Goal: Transaction & Acquisition: Purchase product/service

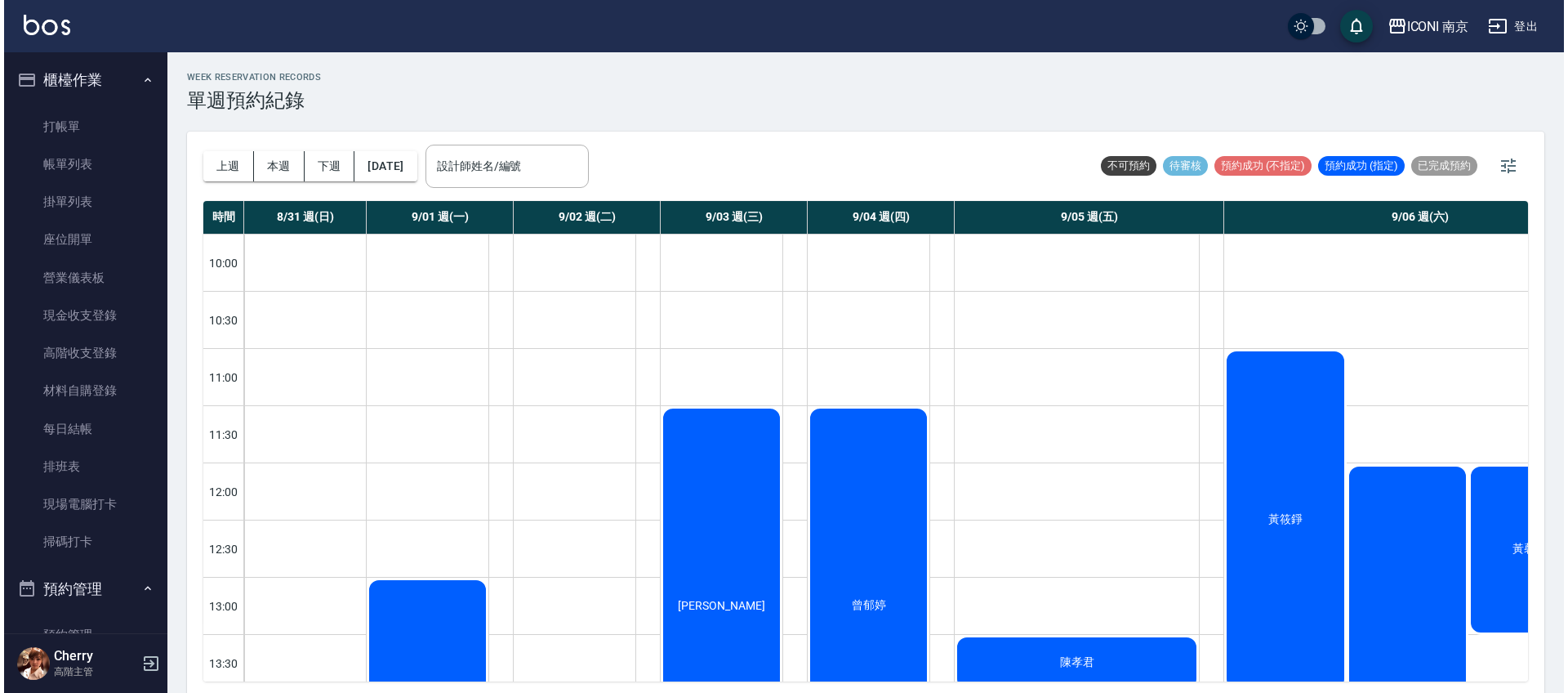
scroll to position [943, 0]
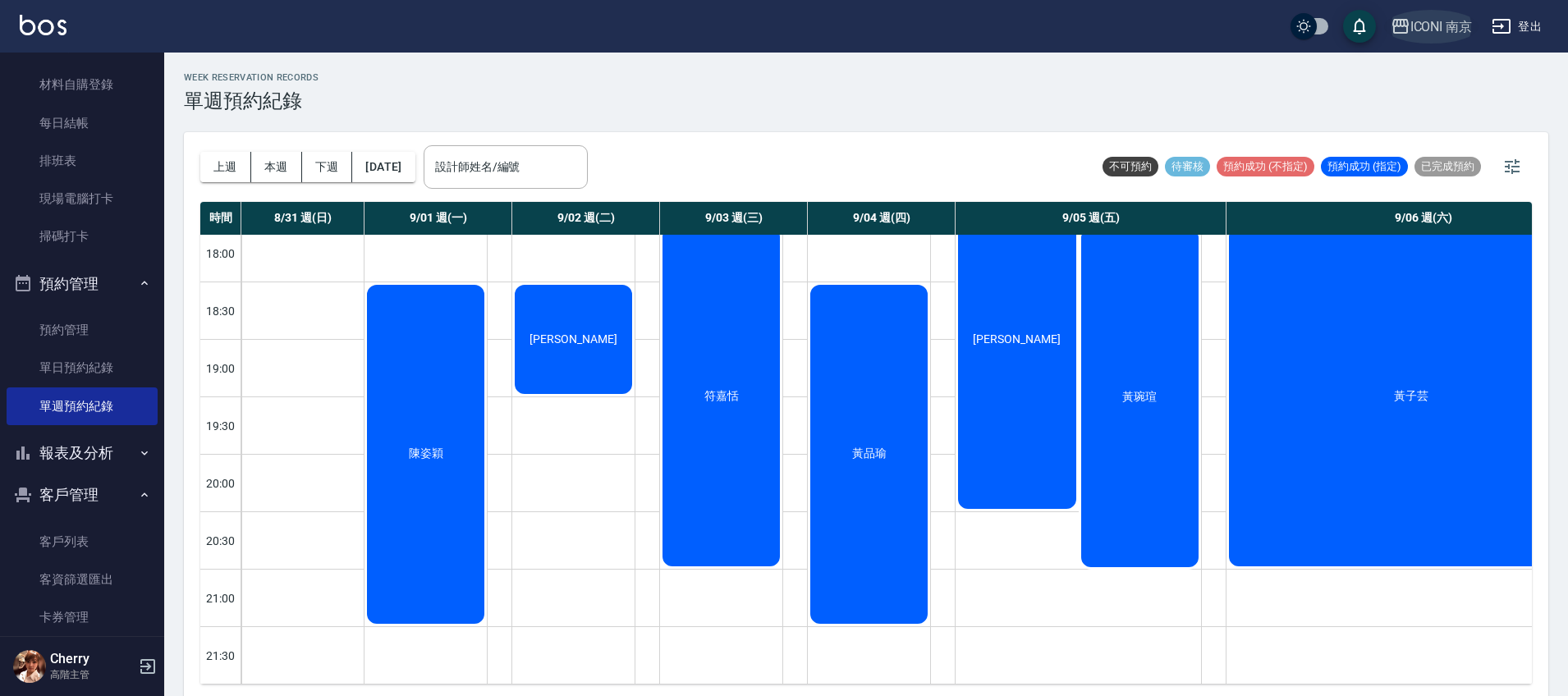
click at [1444, 27] on div "ICONI 南京" at bounding box center [1441, 27] width 62 height 20
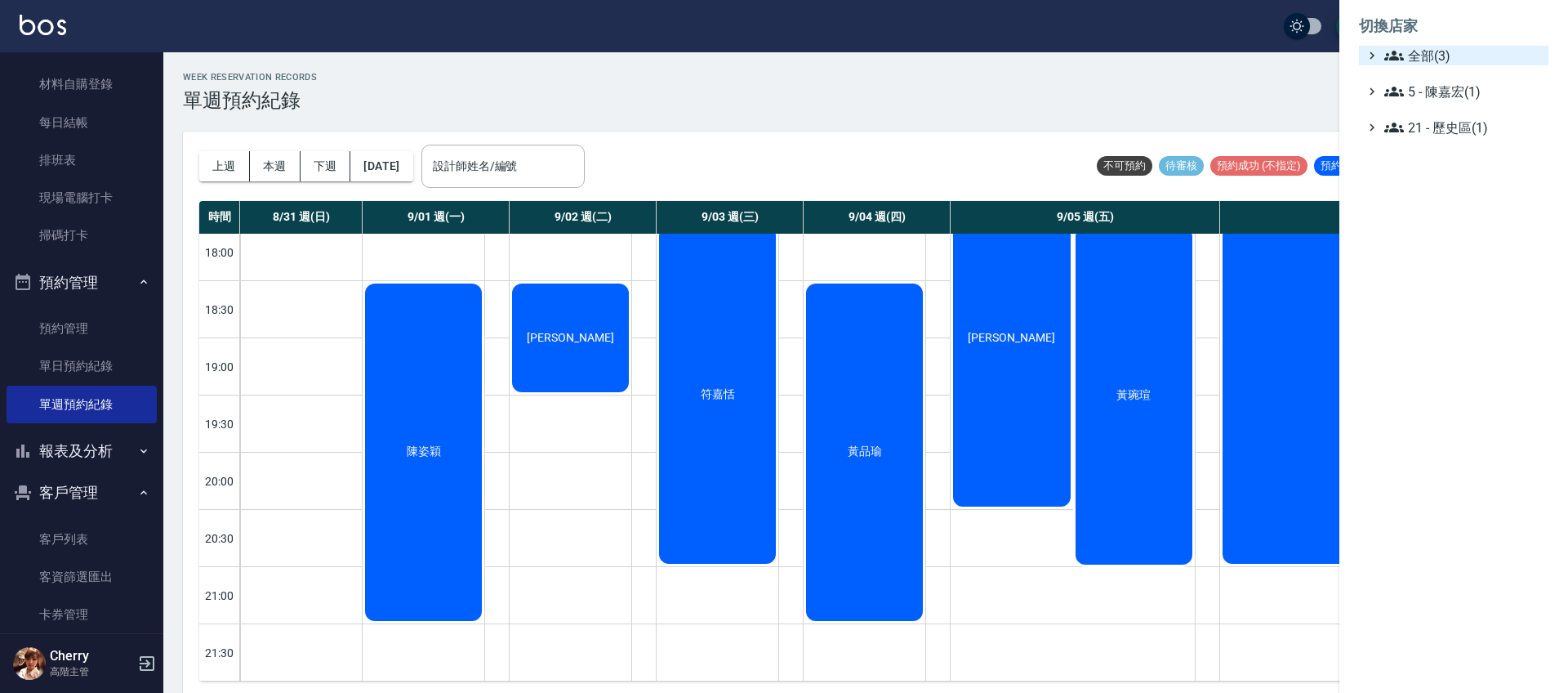
drag, startPoint x: 1422, startPoint y: 50, endPoint x: 1423, endPoint y: 59, distance: 9.1
click at [1422, 54] on span "全部(3)" at bounding box center [1462, 56] width 158 height 19
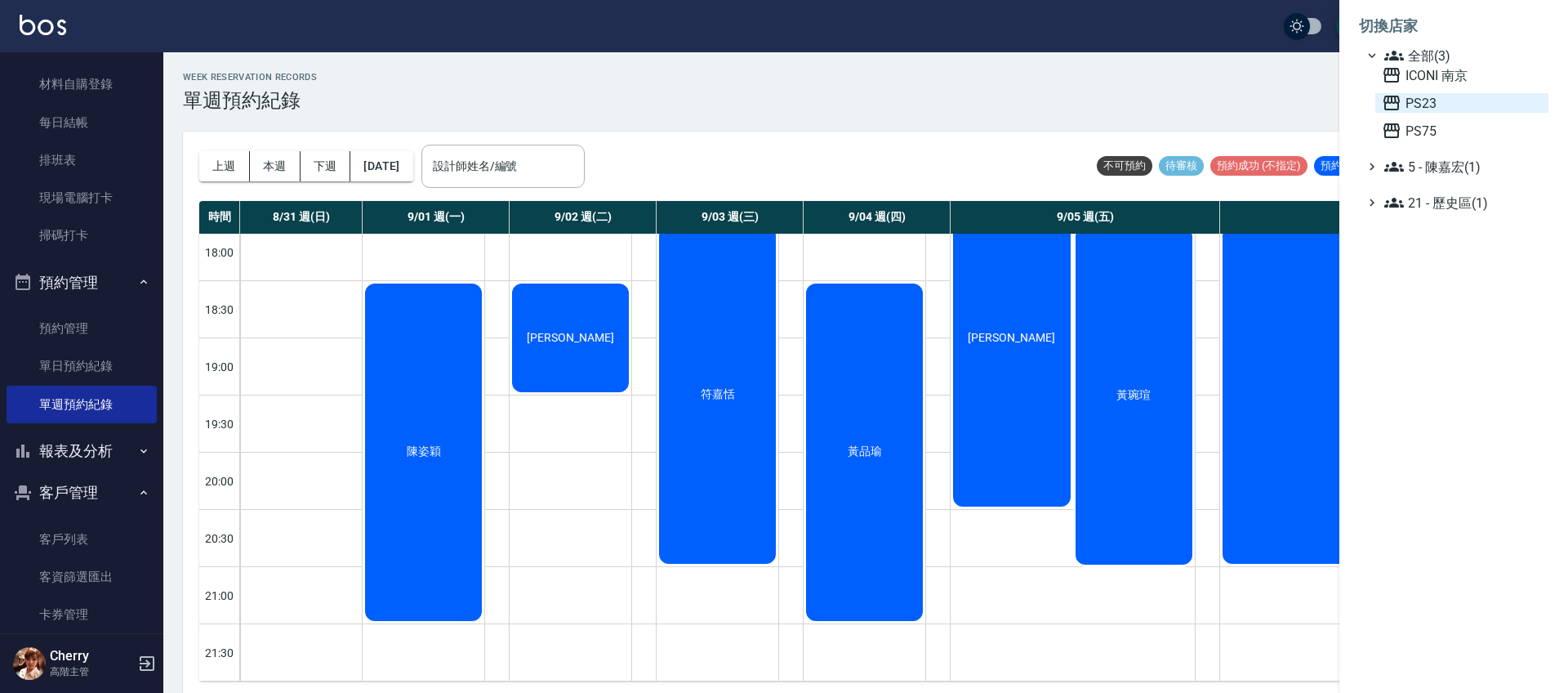
click at [1431, 101] on span "PS23" at bounding box center [1462, 103] width 160 height 19
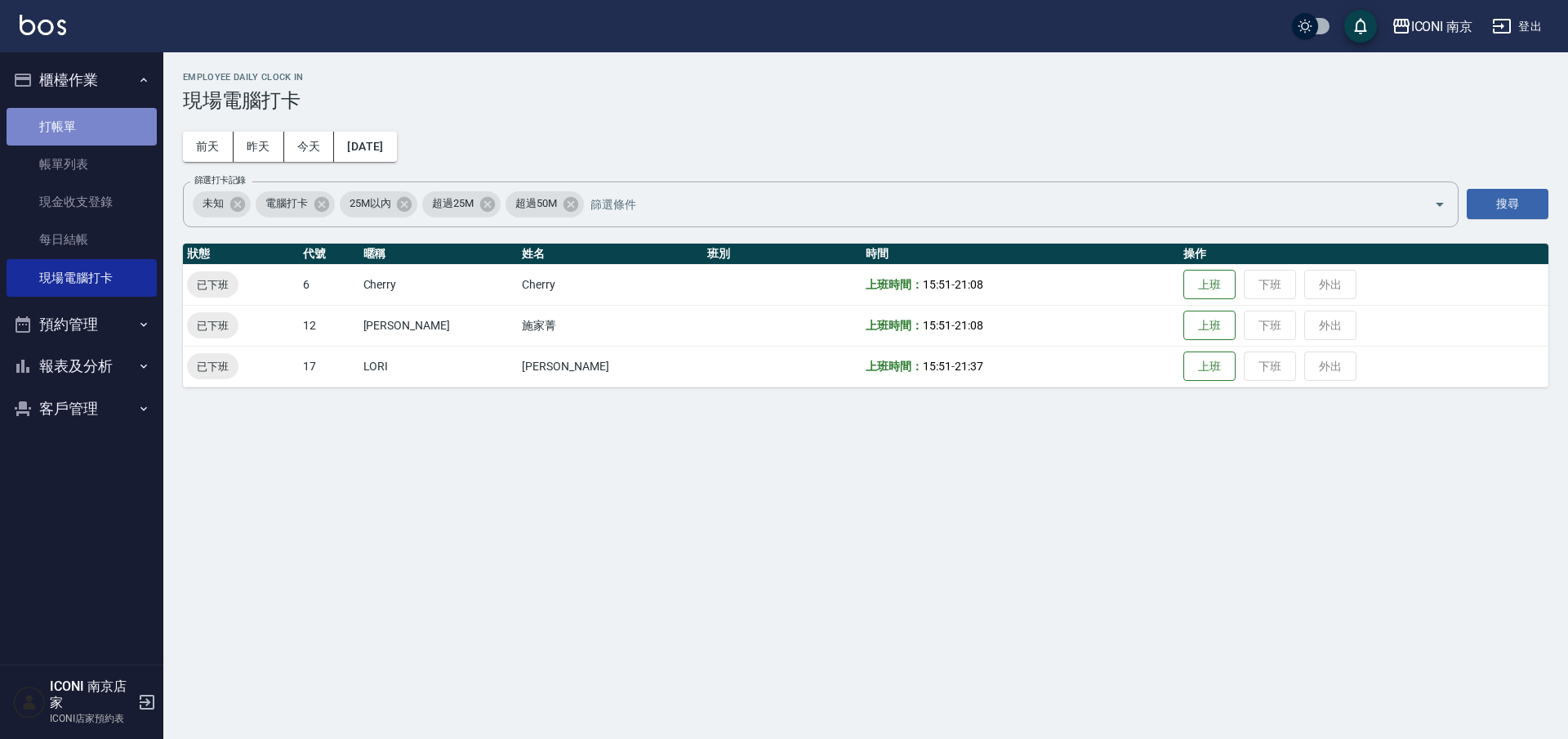
click at [79, 137] on link "打帳單" at bounding box center [81, 126] width 150 height 38
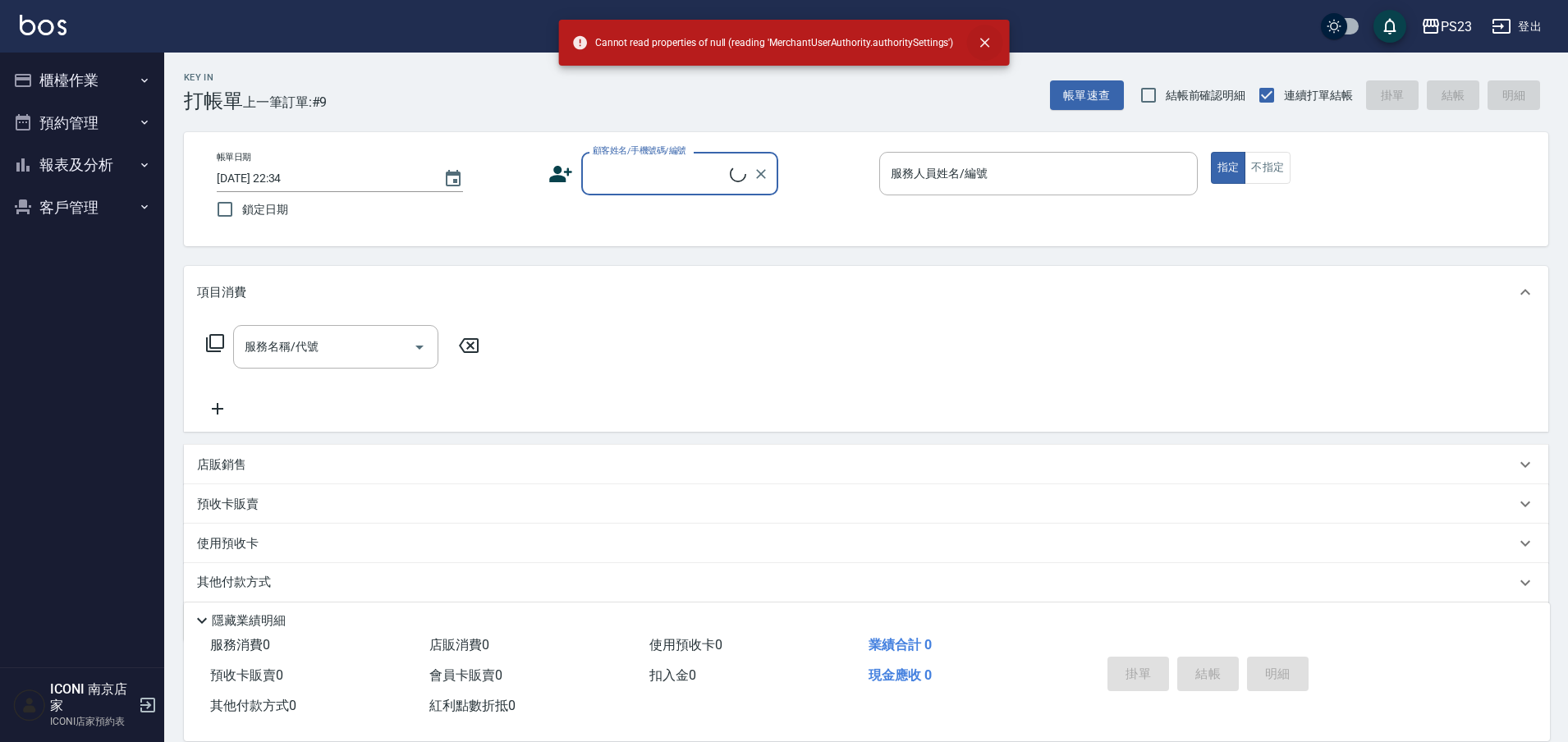
click at [989, 32] on button "close" at bounding box center [984, 43] width 36 height 36
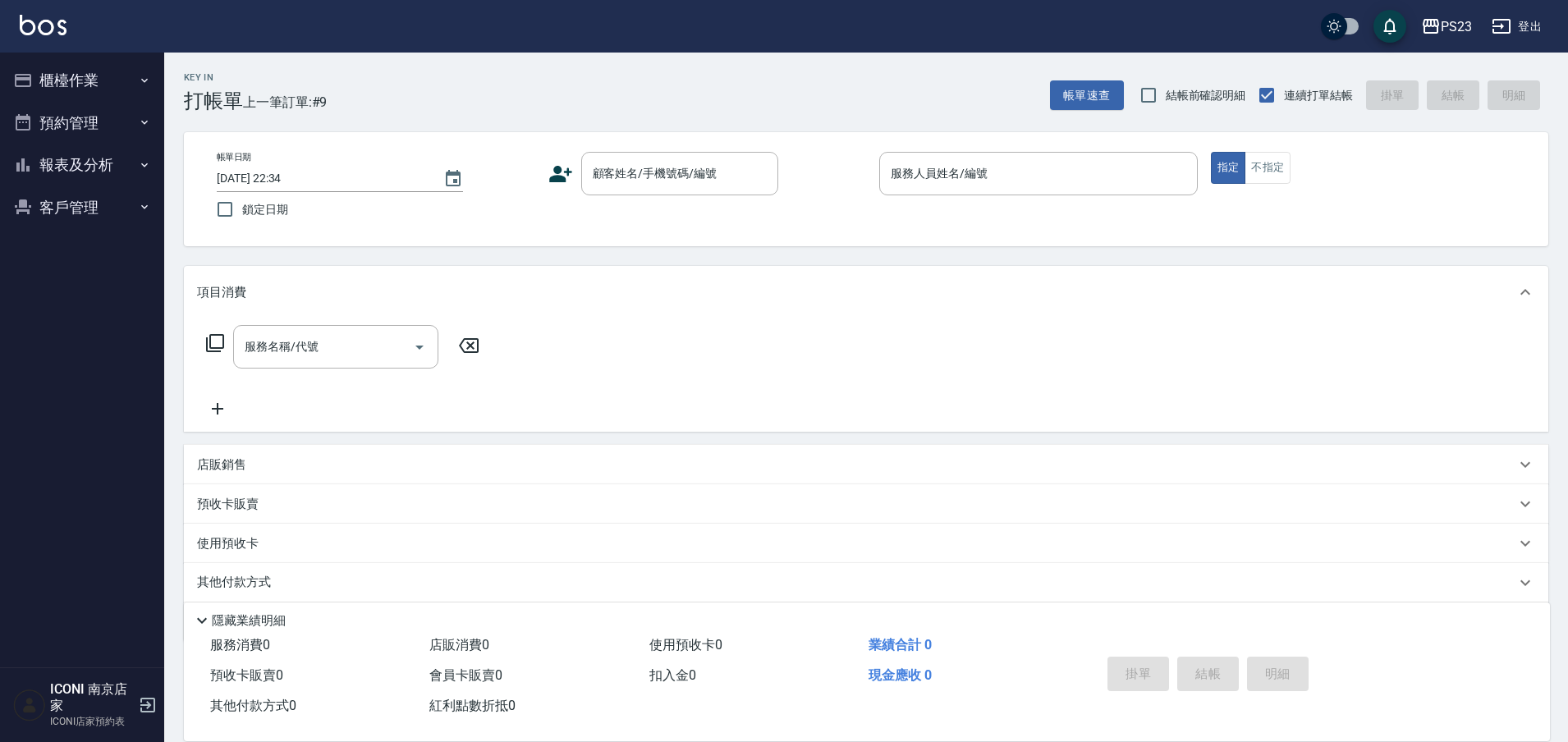
click at [95, 167] on button "報表及分析" at bounding box center [82, 165] width 151 height 43
click at [81, 333] on link "設計師日報表" at bounding box center [82, 325] width 151 height 38
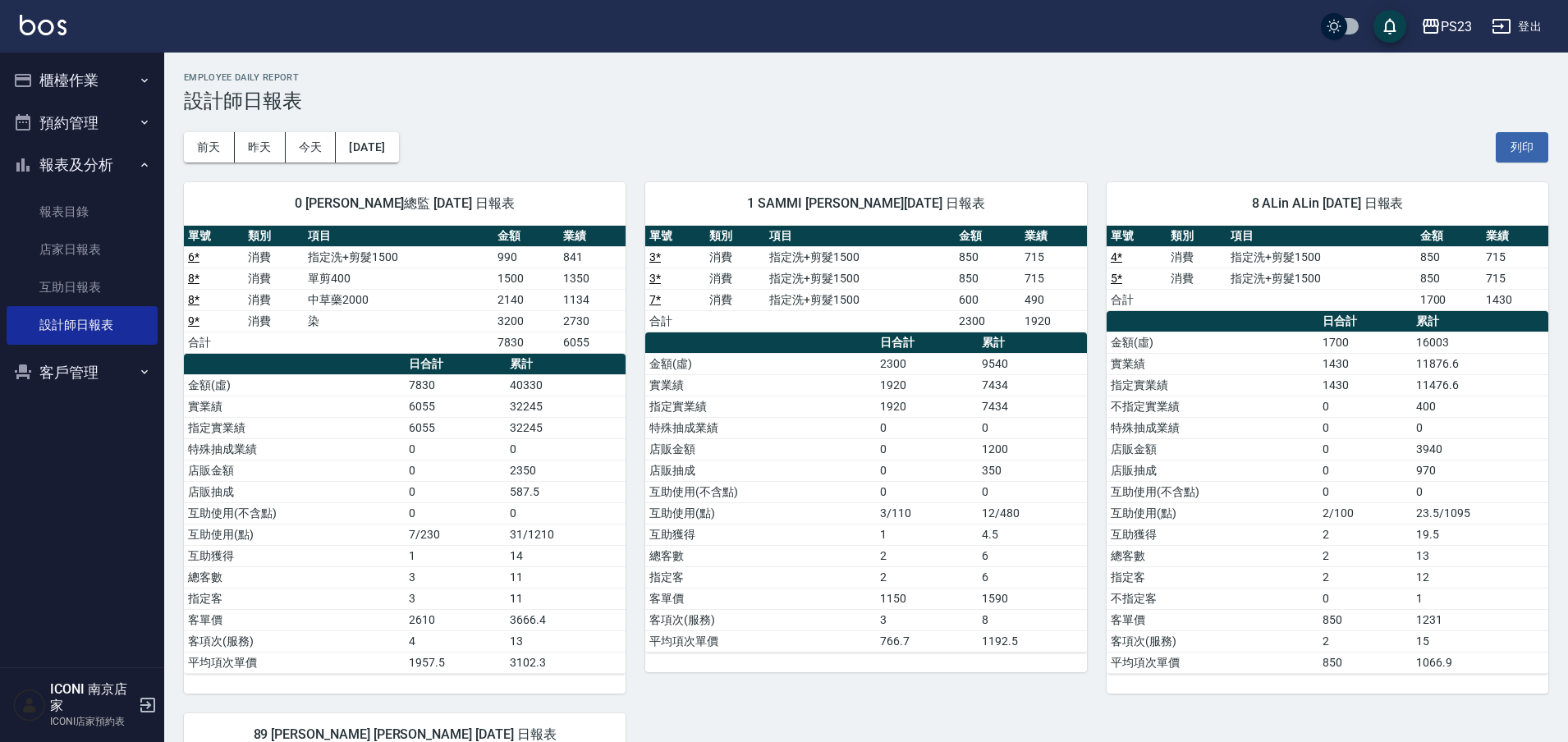
click at [253, 162] on div "0 Monica OuMonica總監 09/05/2025 日報表 單號 類別 項目 金額 業績 6 * 消費 指定洗+剪髮1500 990 841 8 *…" at bounding box center [394, 427] width 462 height 530
click at [268, 147] on button "昨天" at bounding box center [260, 147] width 50 height 30
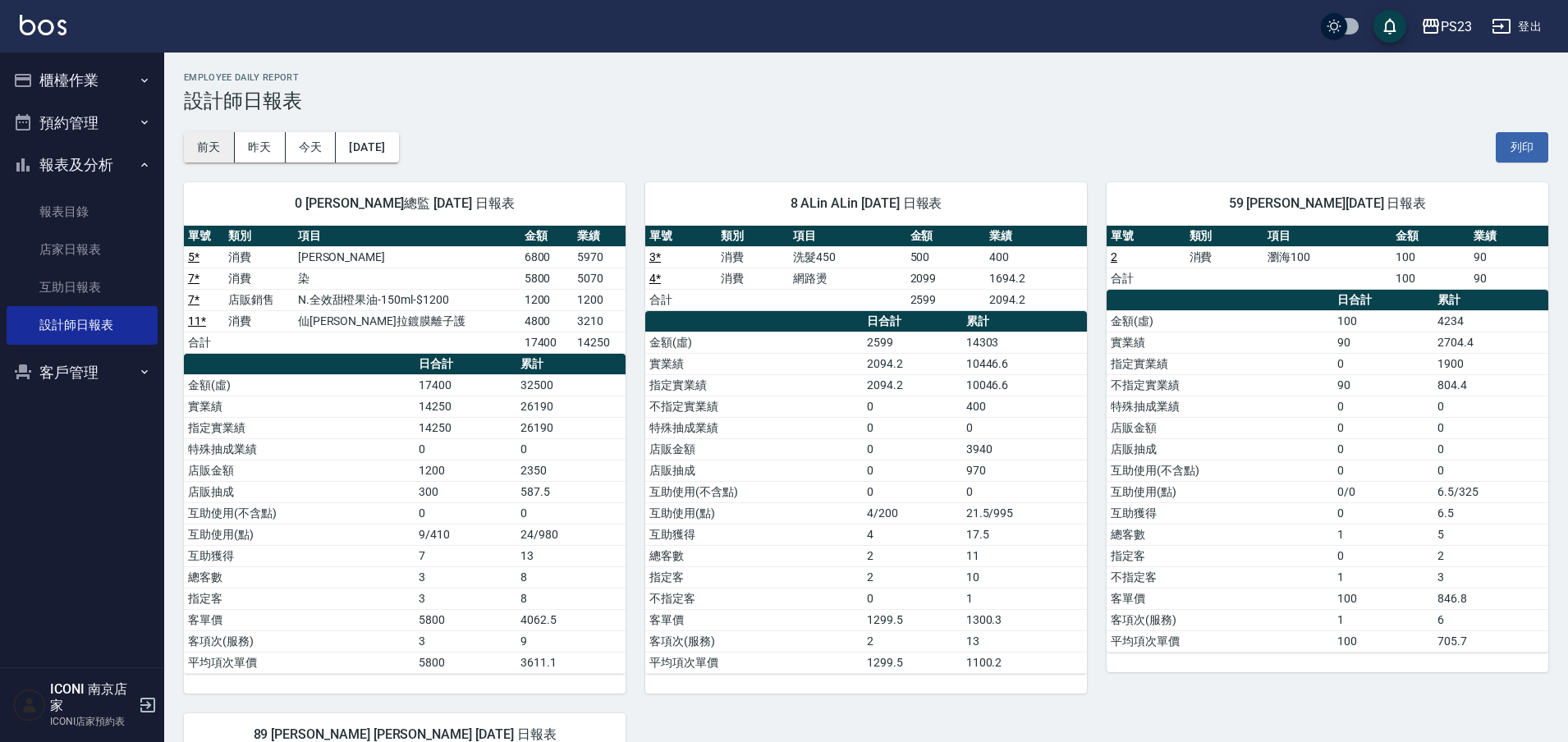
click at [213, 157] on button "前天" at bounding box center [209, 147] width 50 height 30
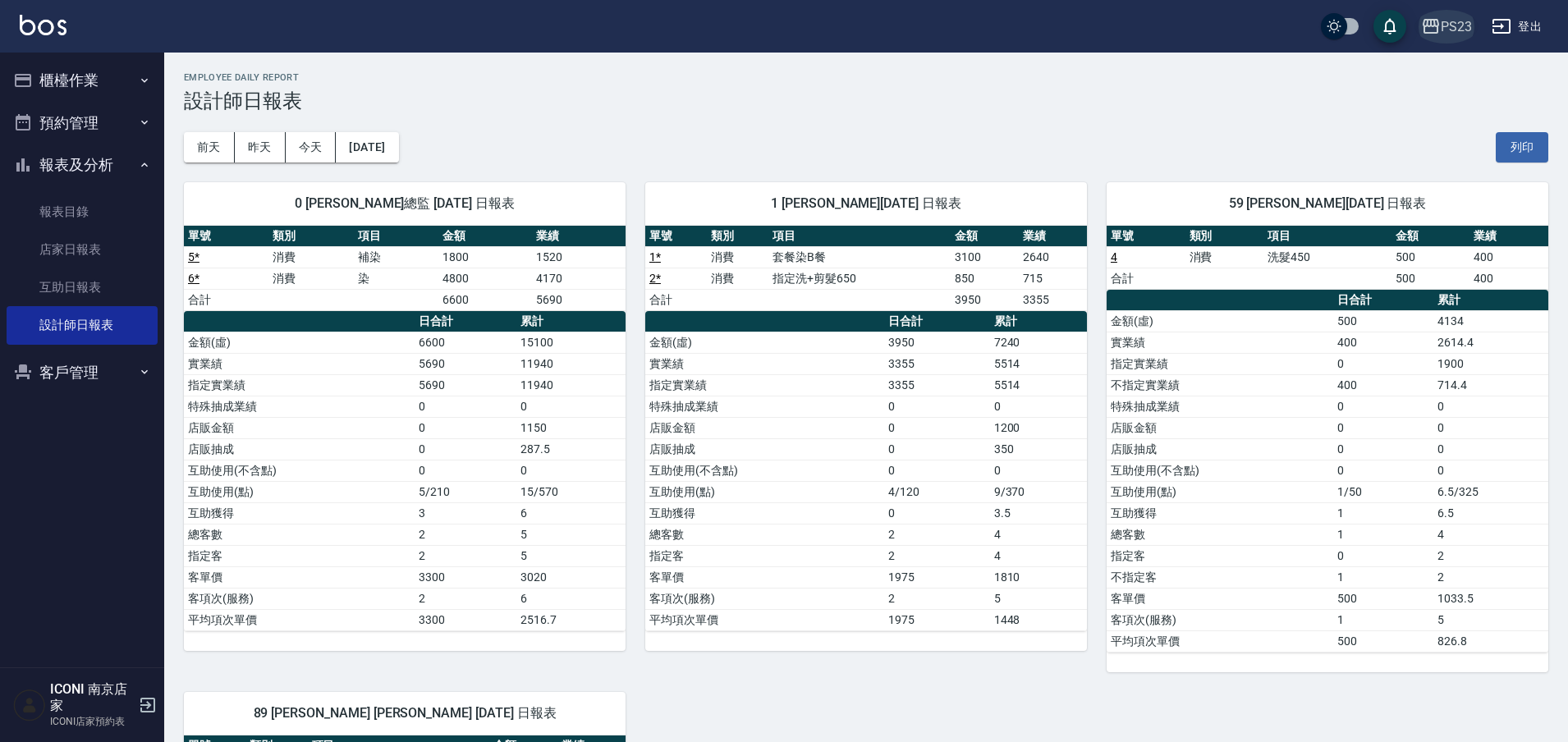
click at [1443, 27] on div "PS23" at bounding box center [1455, 27] width 31 height 20
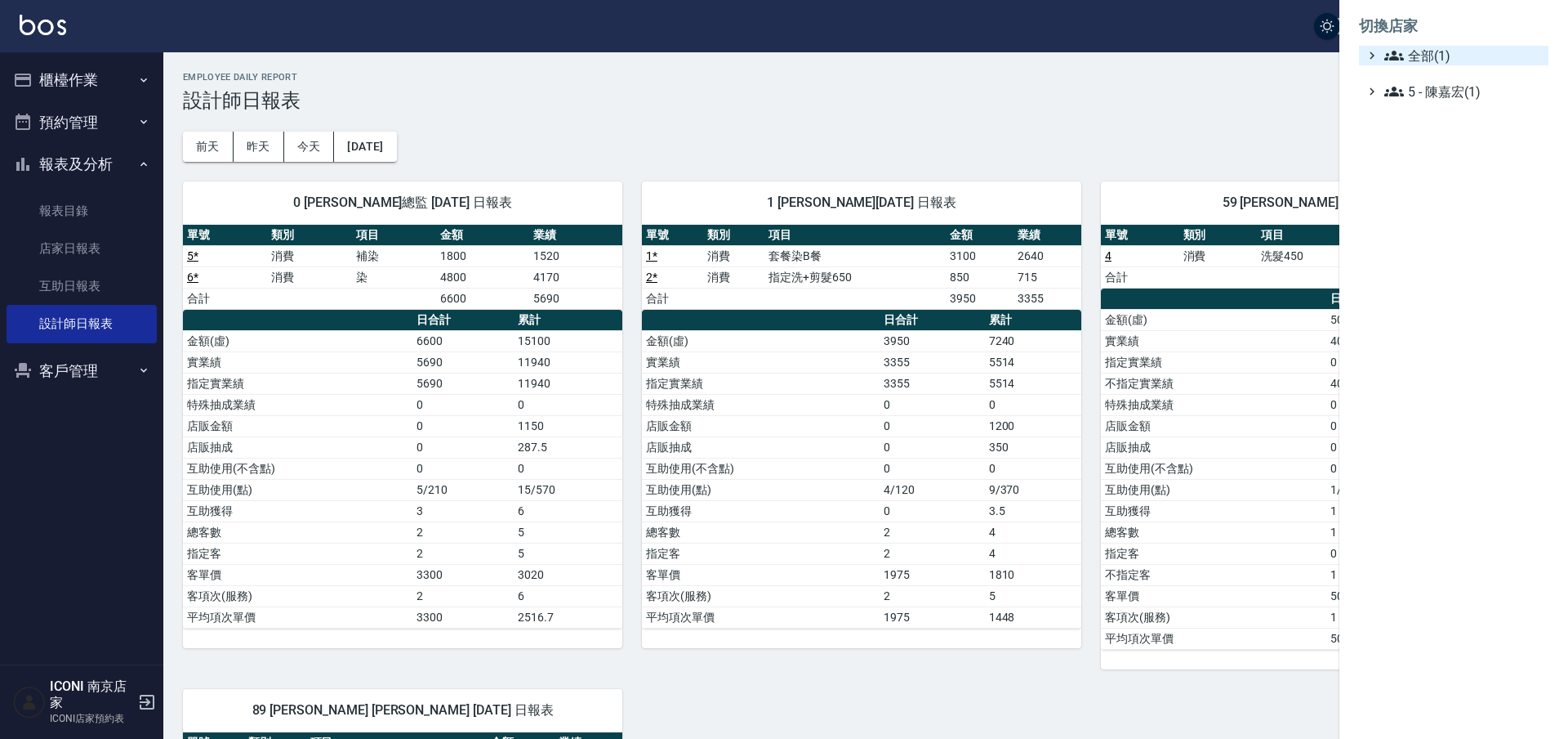
click at [1416, 59] on span "全部(1)" at bounding box center [1462, 56] width 158 height 19
click at [1317, 85] on div at bounding box center [784, 370] width 1568 height 739
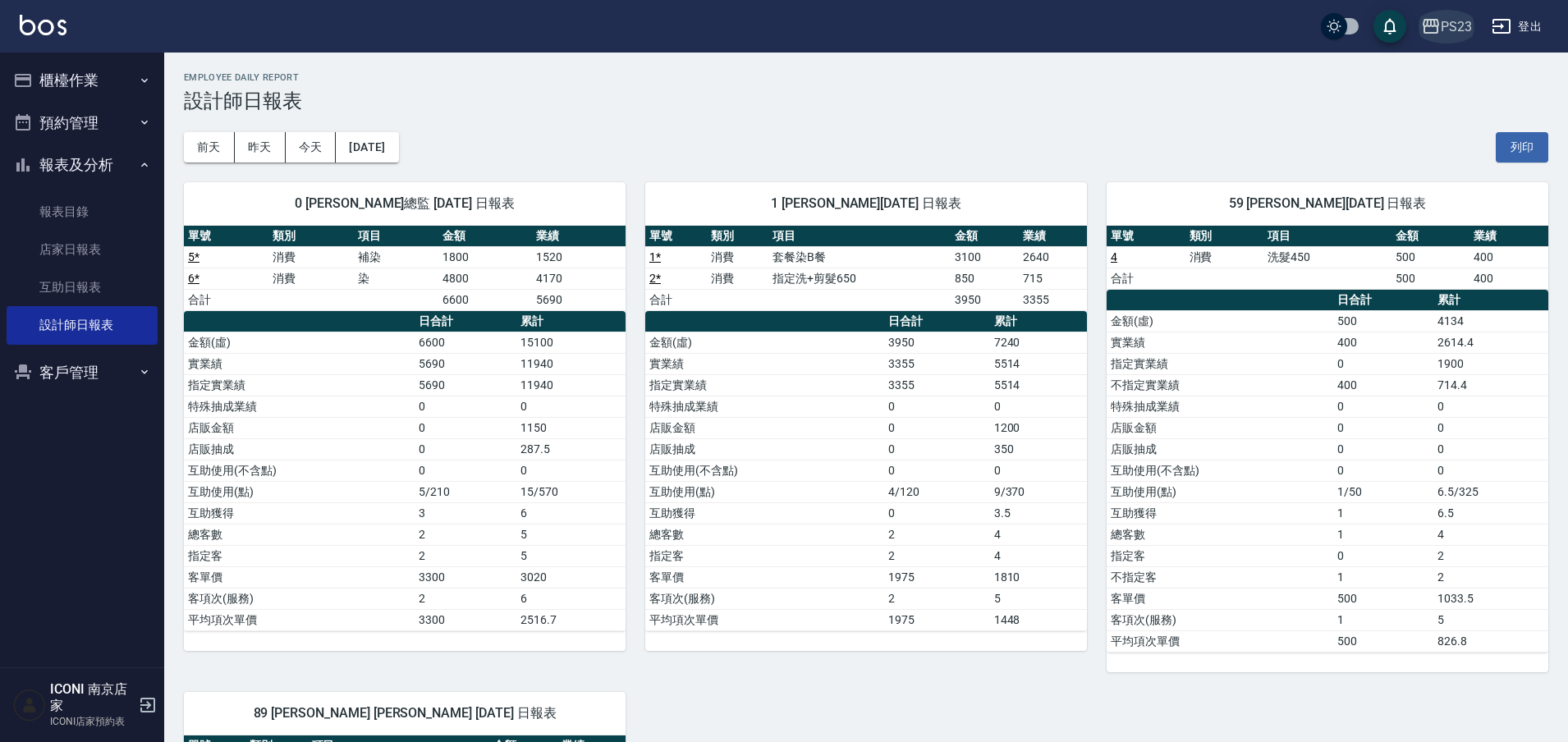
click at [1453, 29] on div "PS23" at bounding box center [1455, 27] width 31 height 20
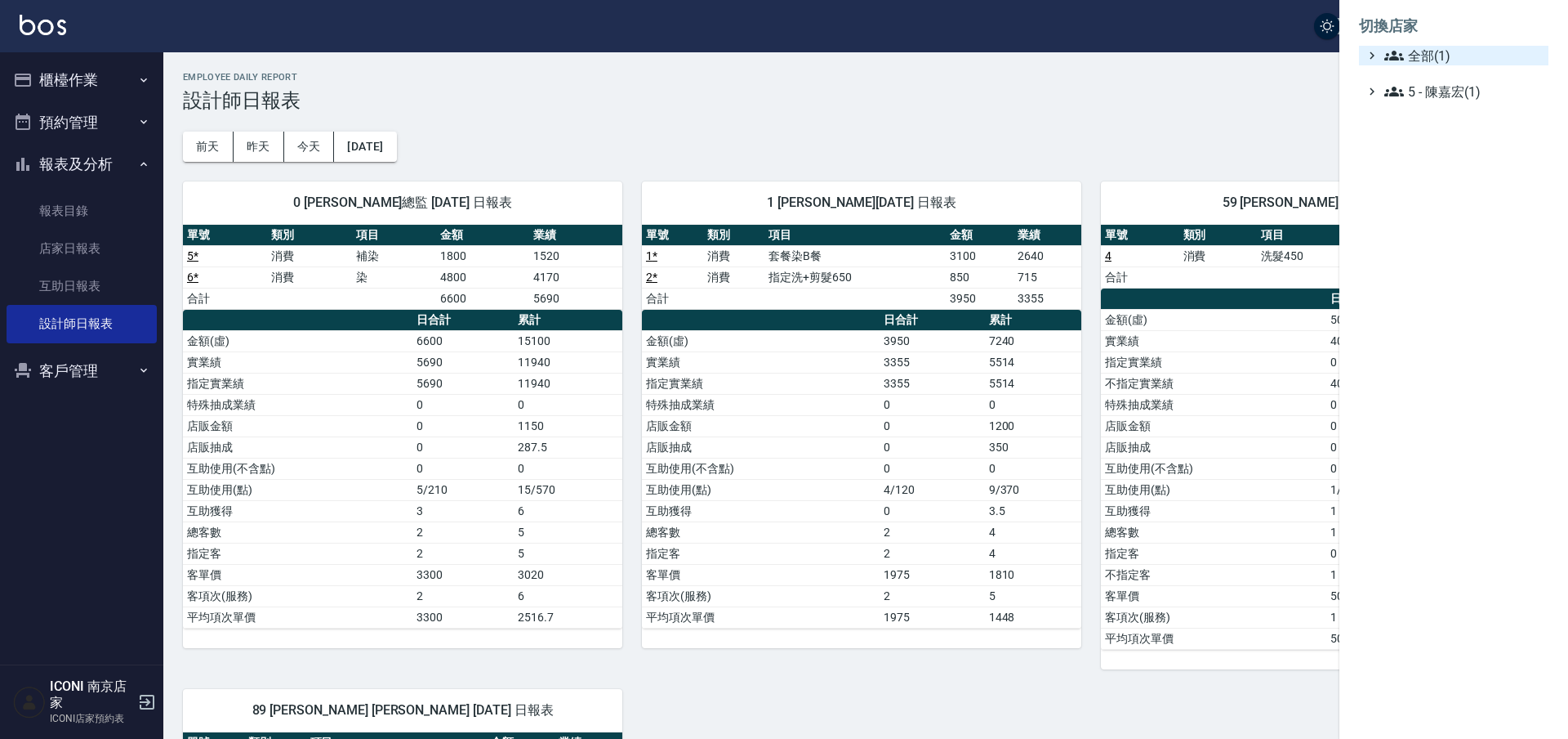
click at [1443, 62] on span "全部(1)" at bounding box center [1462, 56] width 158 height 19
click at [1428, 82] on span "ICONI 南京" at bounding box center [1462, 75] width 160 height 19
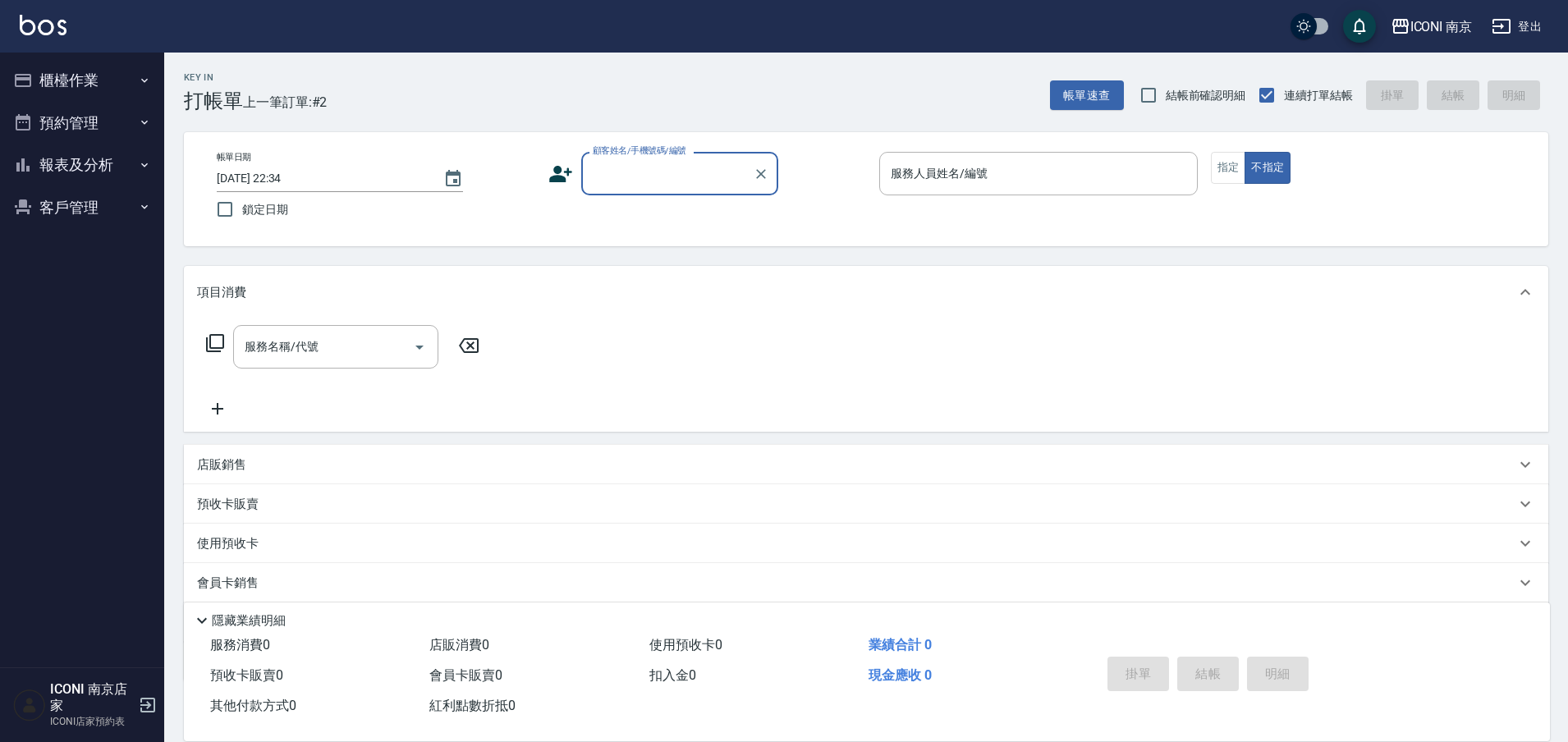
click at [602, 183] on input "顧客姓名/手機號碼/編號" at bounding box center [667, 174] width 158 height 28
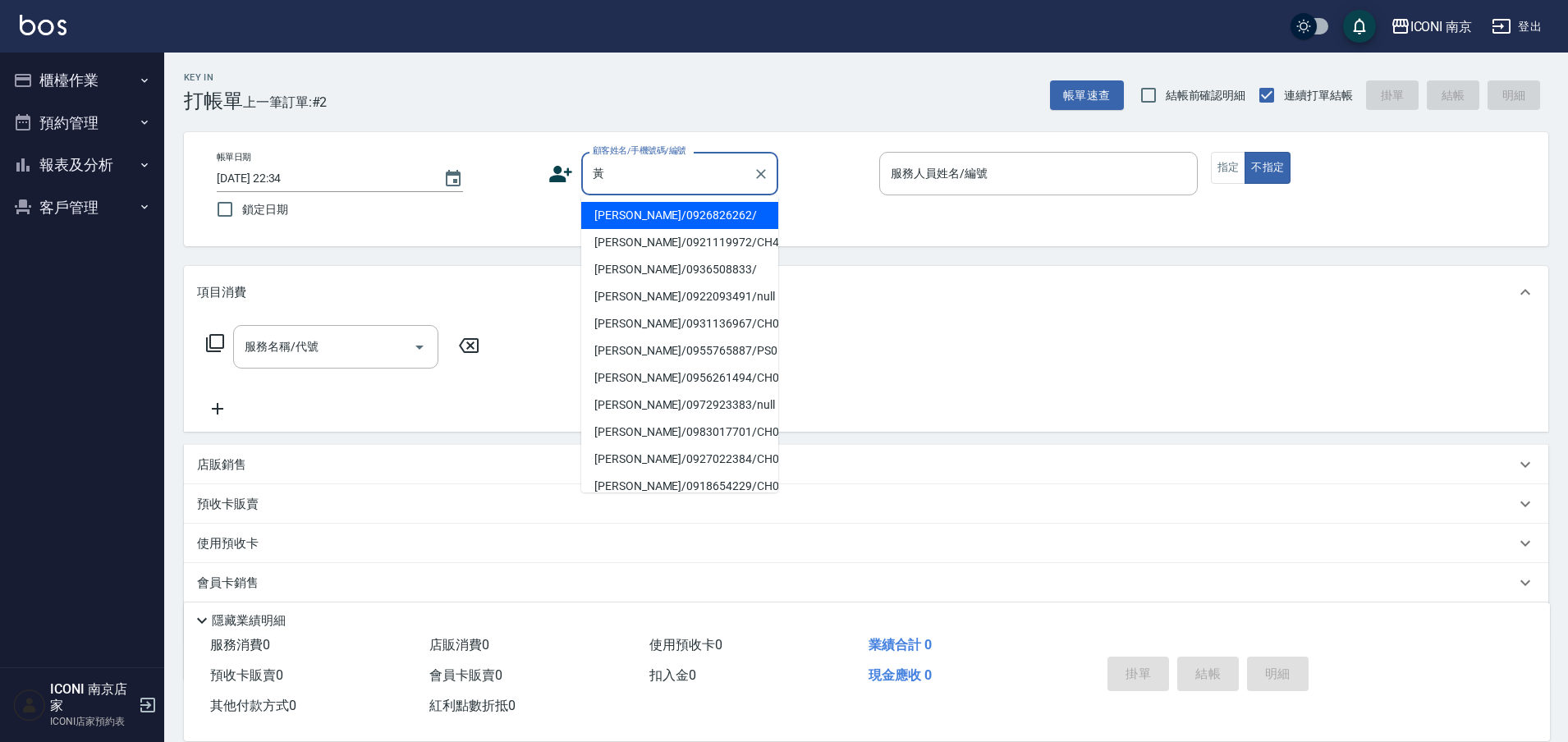
click at [644, 208] on li "黃品瑜/0926826262/" at bounding box center [679, 215] width 197 height 27
type input "黃品瑜/0926826262/"
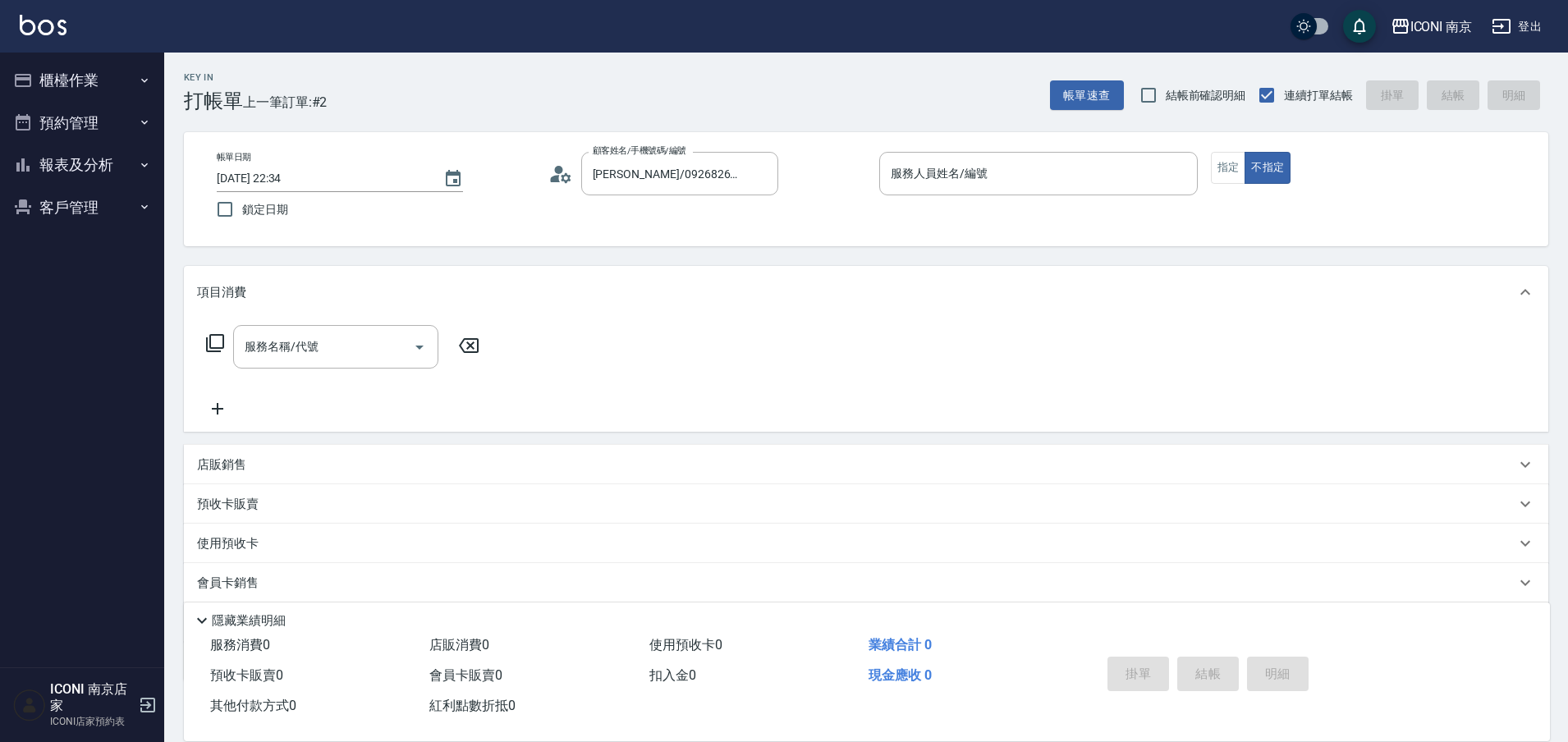
click at [556, 166] on circle at bounding box center [557, 169] width 8 height 8
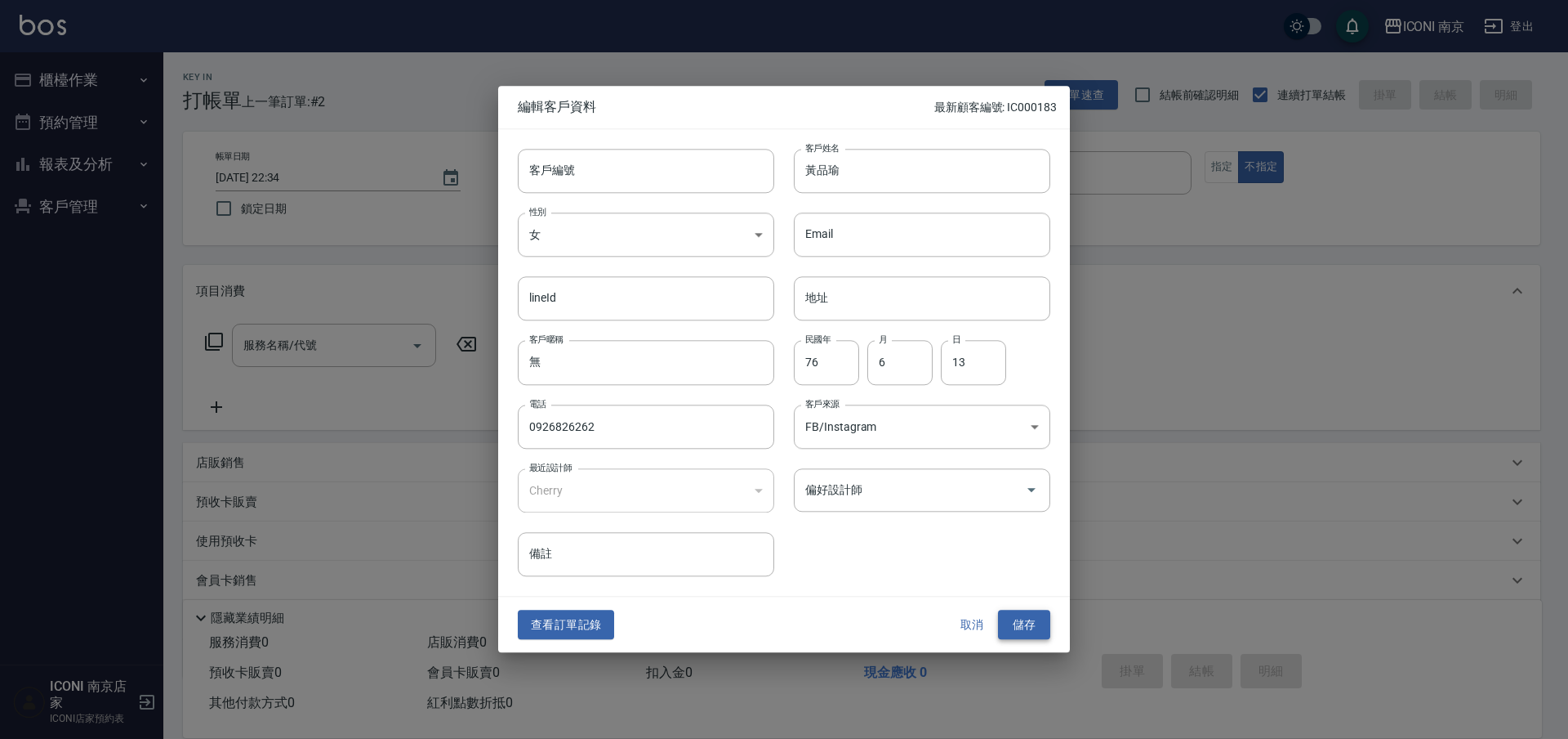
click at [1034, 631] on button "儲存" at bounding box center [1023, 624] width 52 height 30
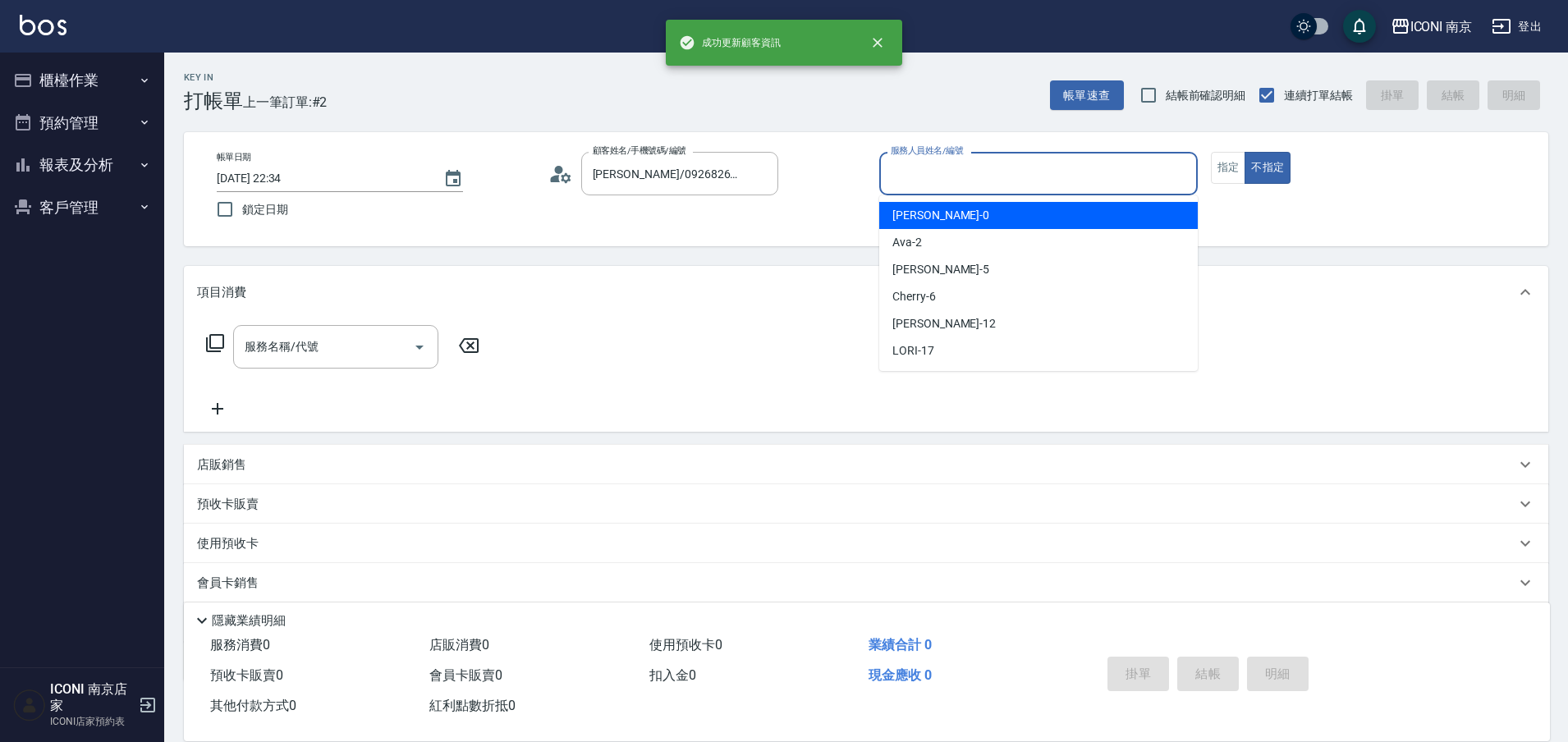
drag, startPoint x: 1034, startPoint y: 162, endPoint x: 1027, endPoint y: 166, distance: 8.1
click at [1034, 164] on input "服務人員姓名/編號" at bounding box center [1038, 174] width 304 height 28
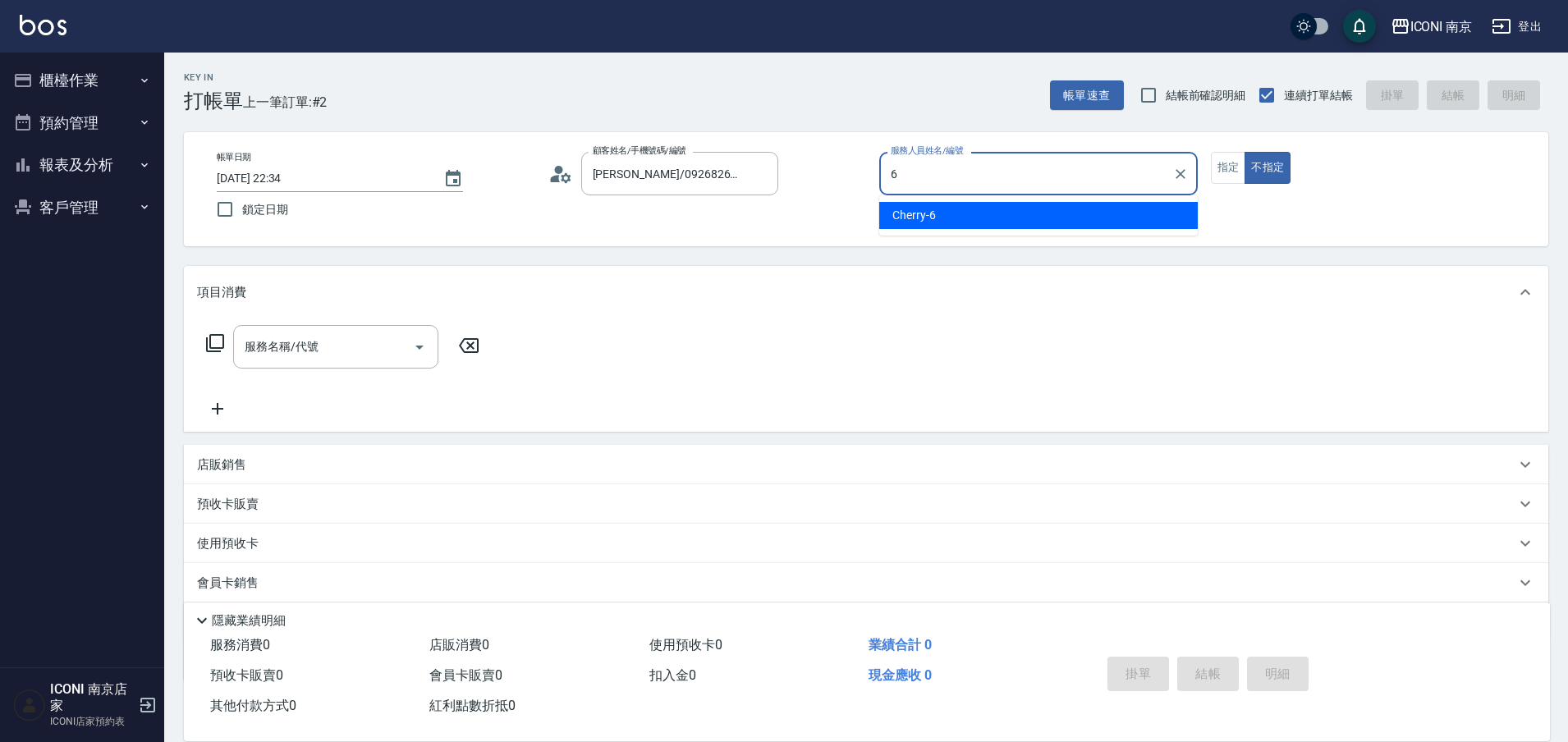
type input "Cherry-6"
type button "false"
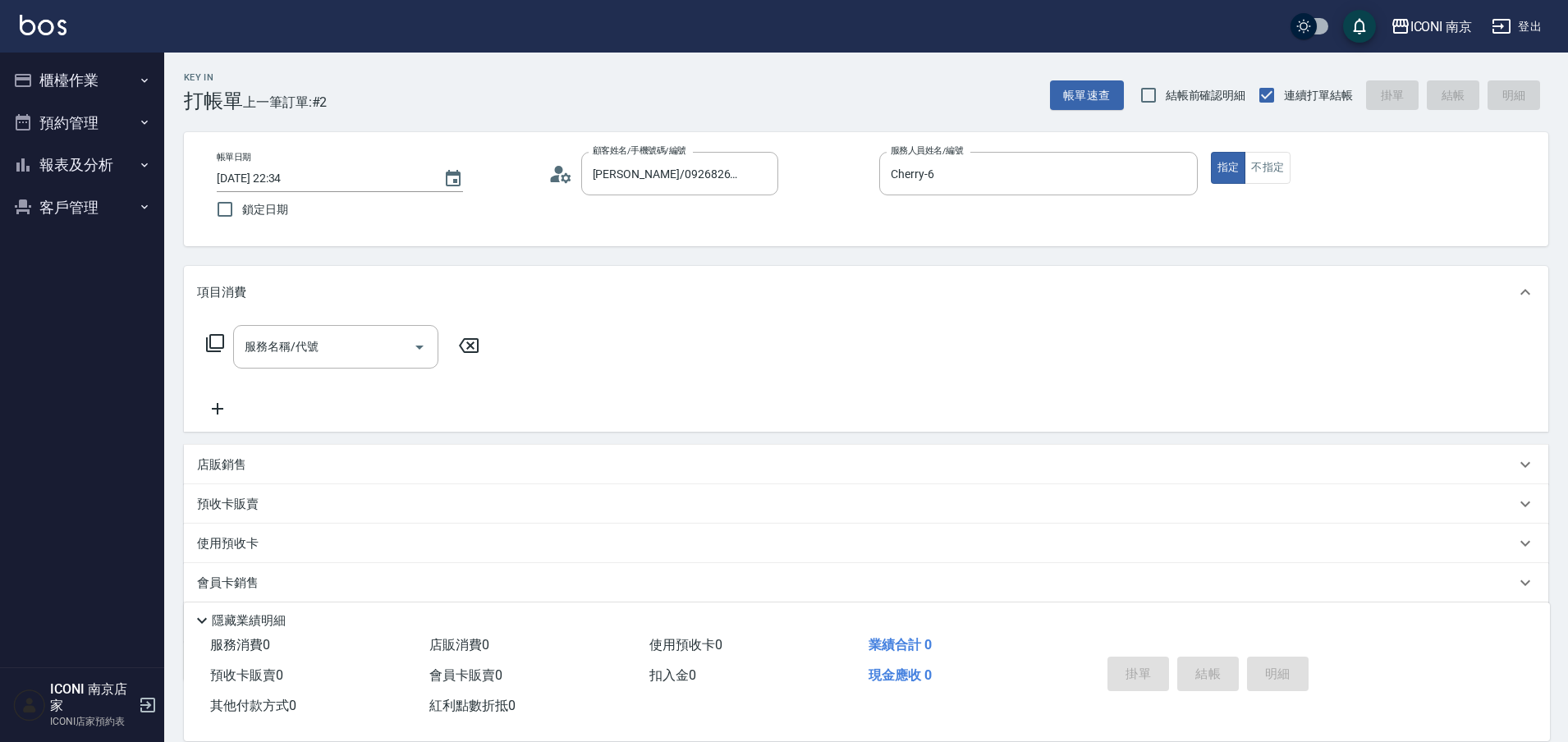
click at [221, 338] on icon at bounding box center [215, 343] width 19 height 19
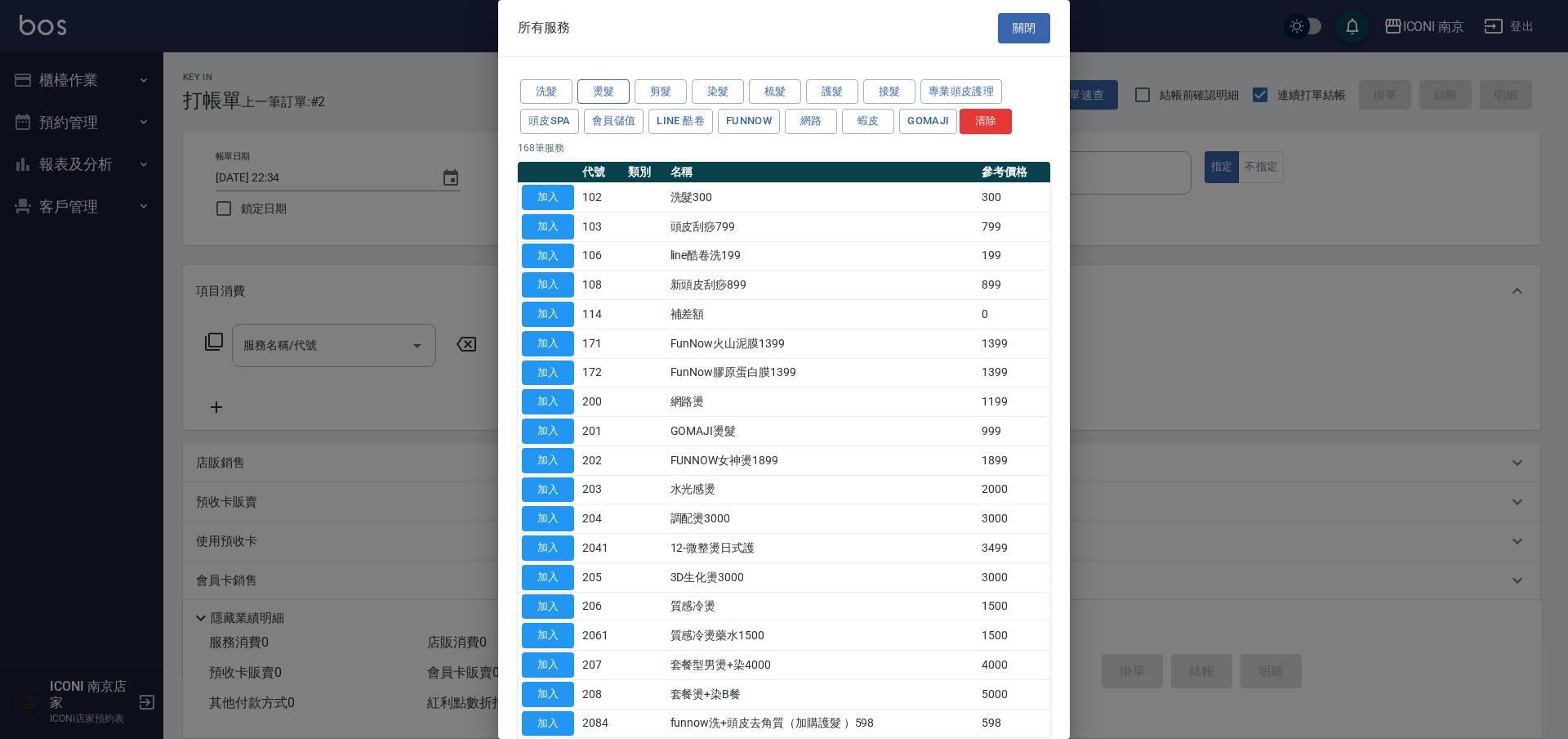
click at [600, 90] on button "燙髮" at bounding box center [603, 92] width 52 height 26
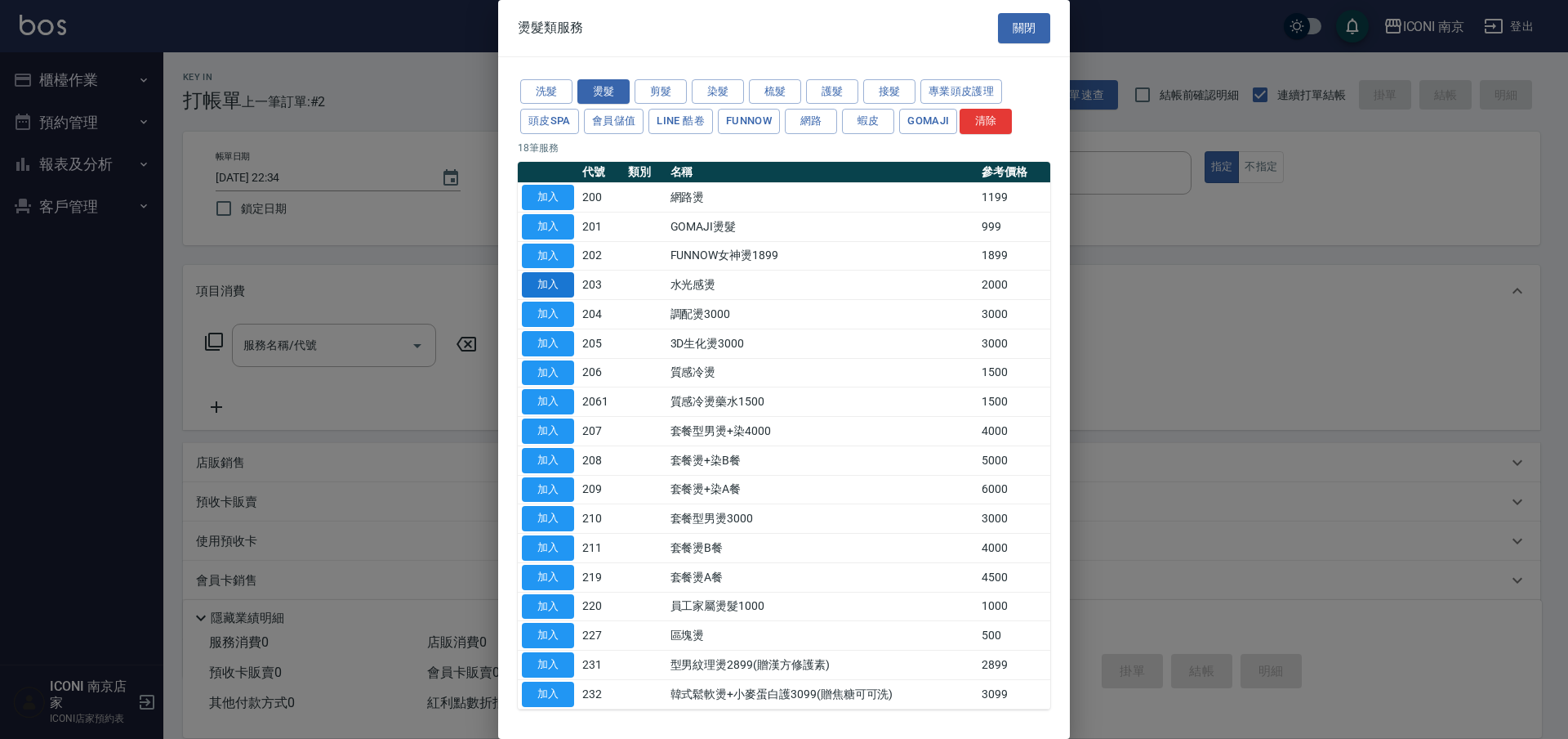
click at [546, 288] on button "加入" at bounding box center [547, 285] width 52 height 26
type input "水光感燙(203)"
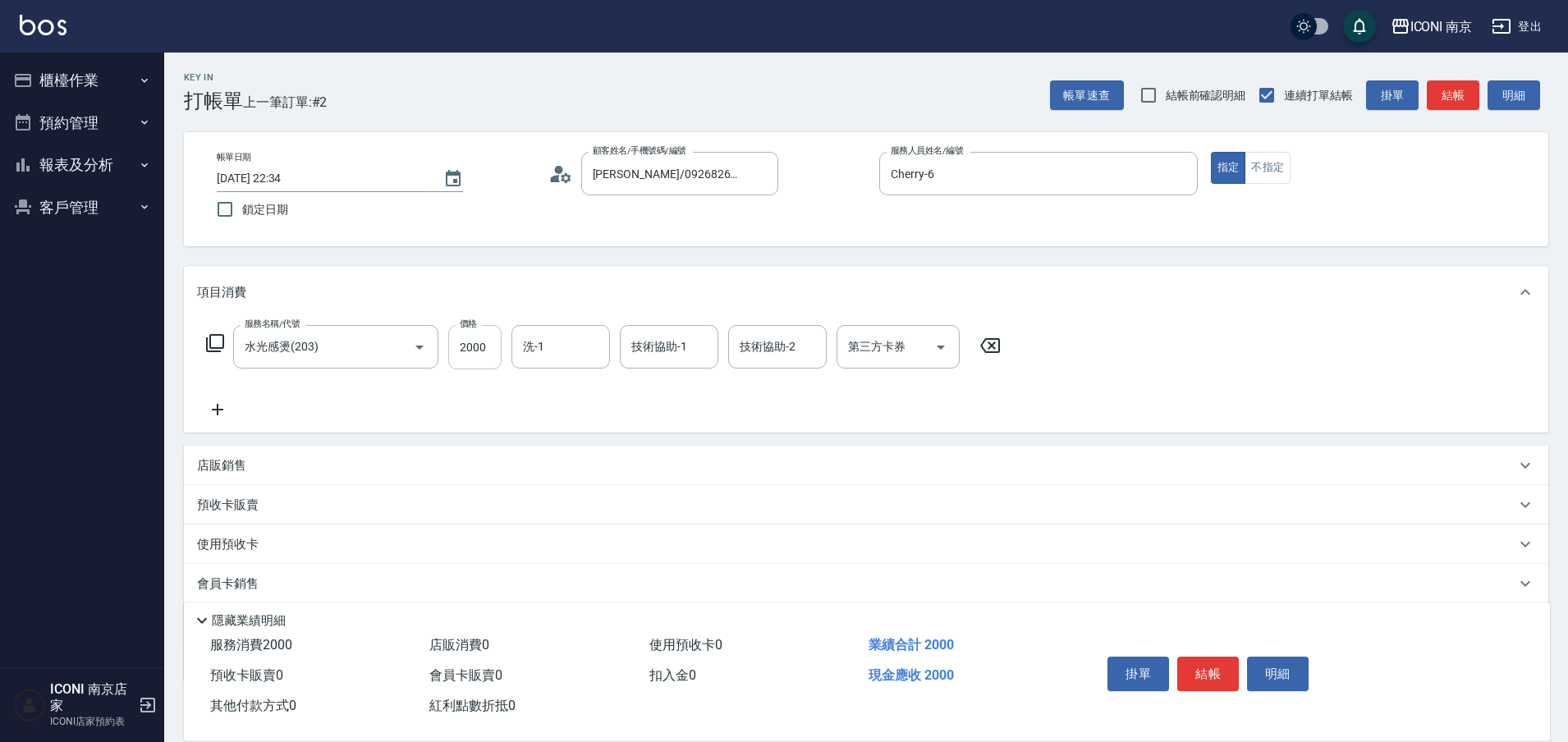
click at [477, 352] on input "2000" at bounding box center [475, 347] width 53 height 44
type input "1880"
type input "LORI-17"
type input "anna-12"
drag, startPoint x: 198, startPoint y: 339, endPoint x: 211, endPoint y: 339, distance: 13.0
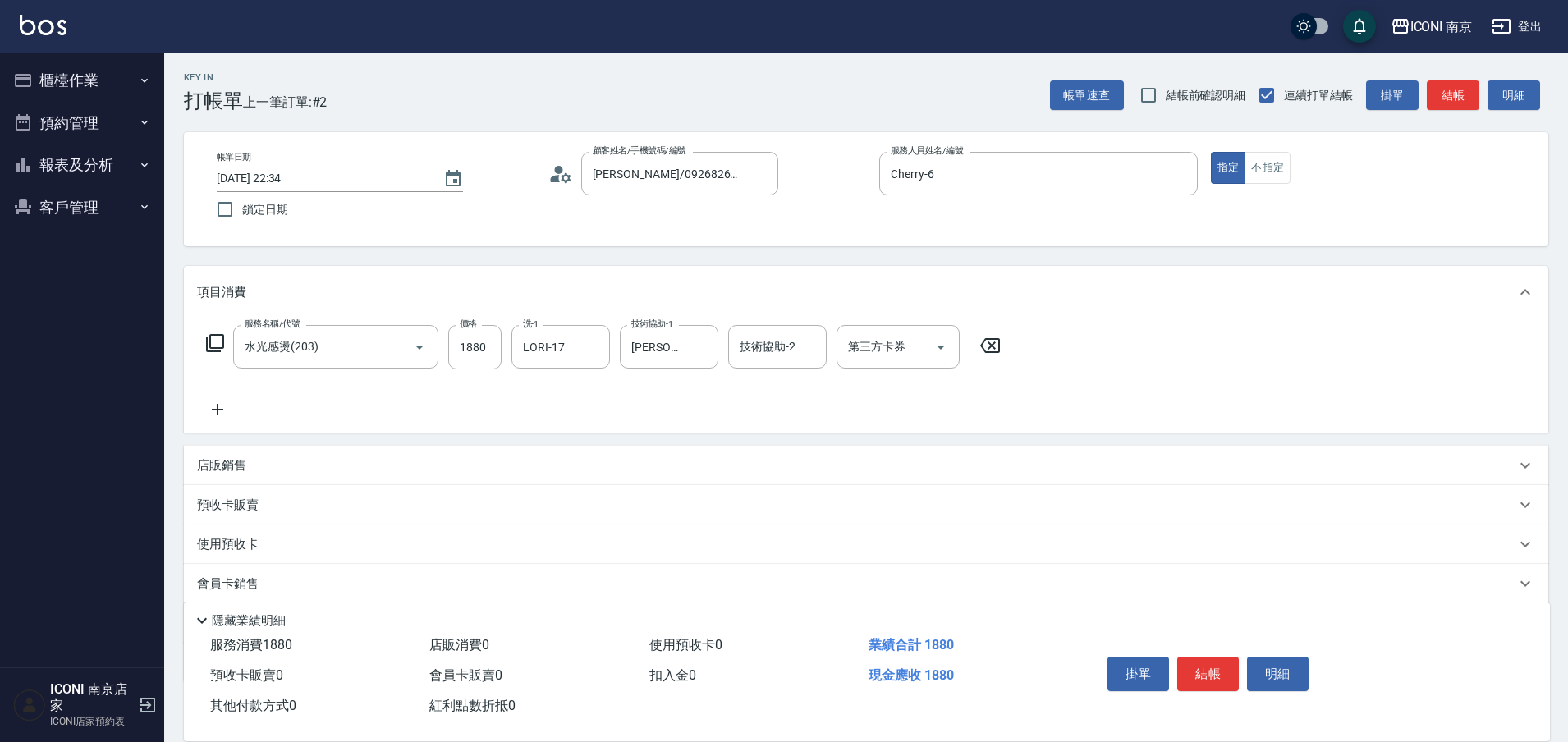
click at [202, 339] on div "服務名稱/代號 水光感燙(203) 服務名稱/代號 價格 1880 價格 洗-1 LORI-17 洗-1 技術協助-1 anna-12 技術協助-1 技術協助…" at bounding box center [603, 347] width 813 height 44
click at [211, 339] on icon at bounding box center [215, 343] width 18 height 18
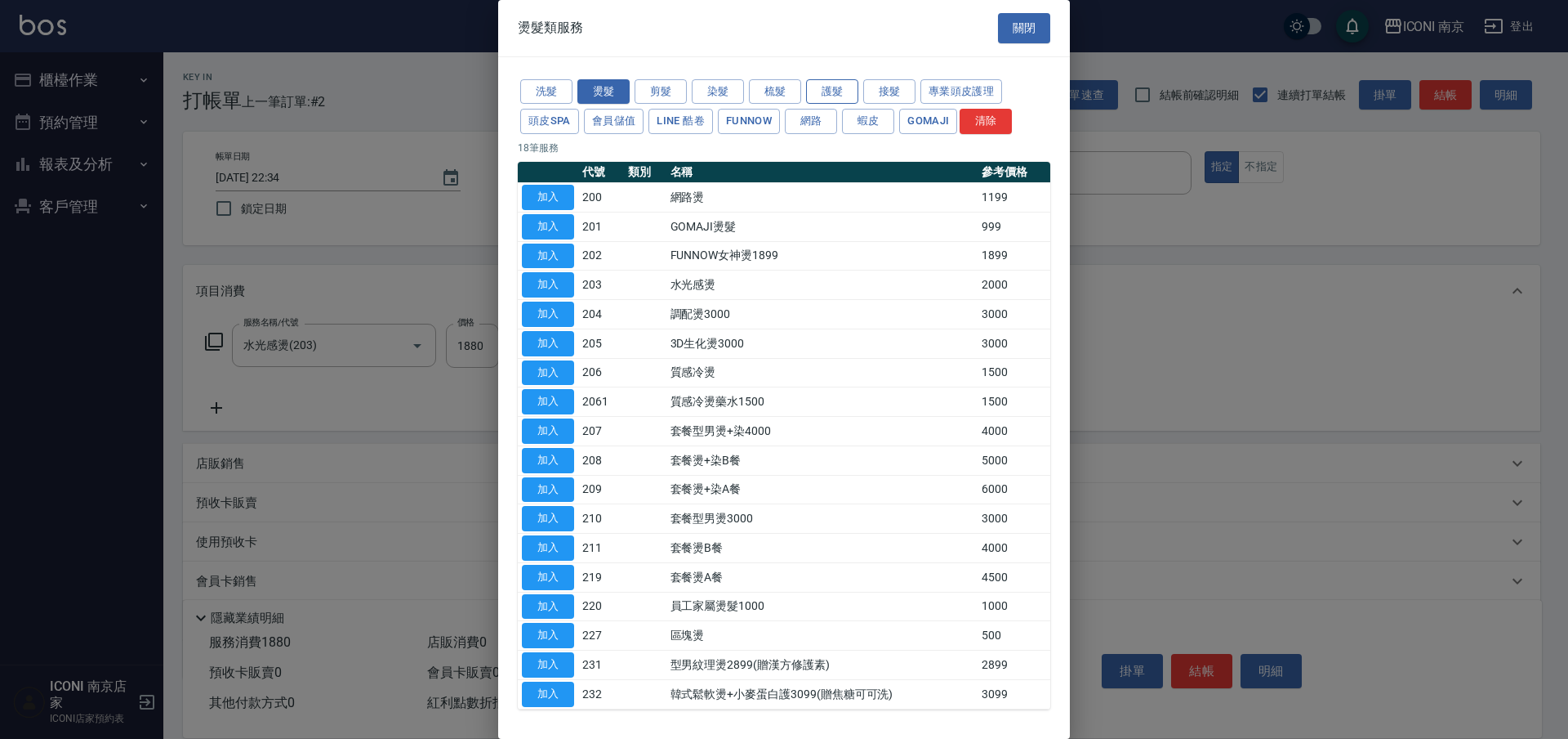
click at [833, 84] on button "護髮" at bounding box center [831, 92] width 52 height 26
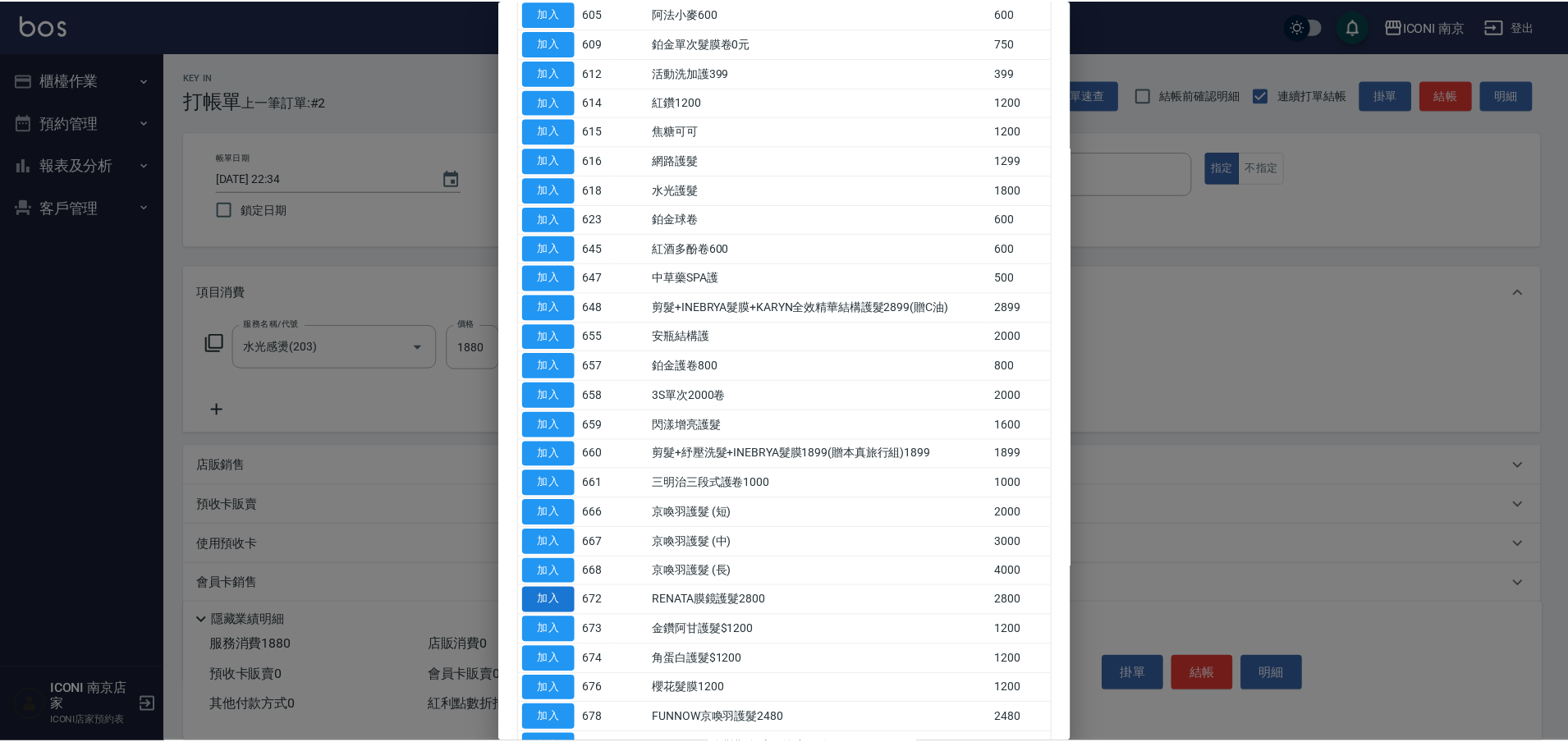
scroll to position [307, 0]
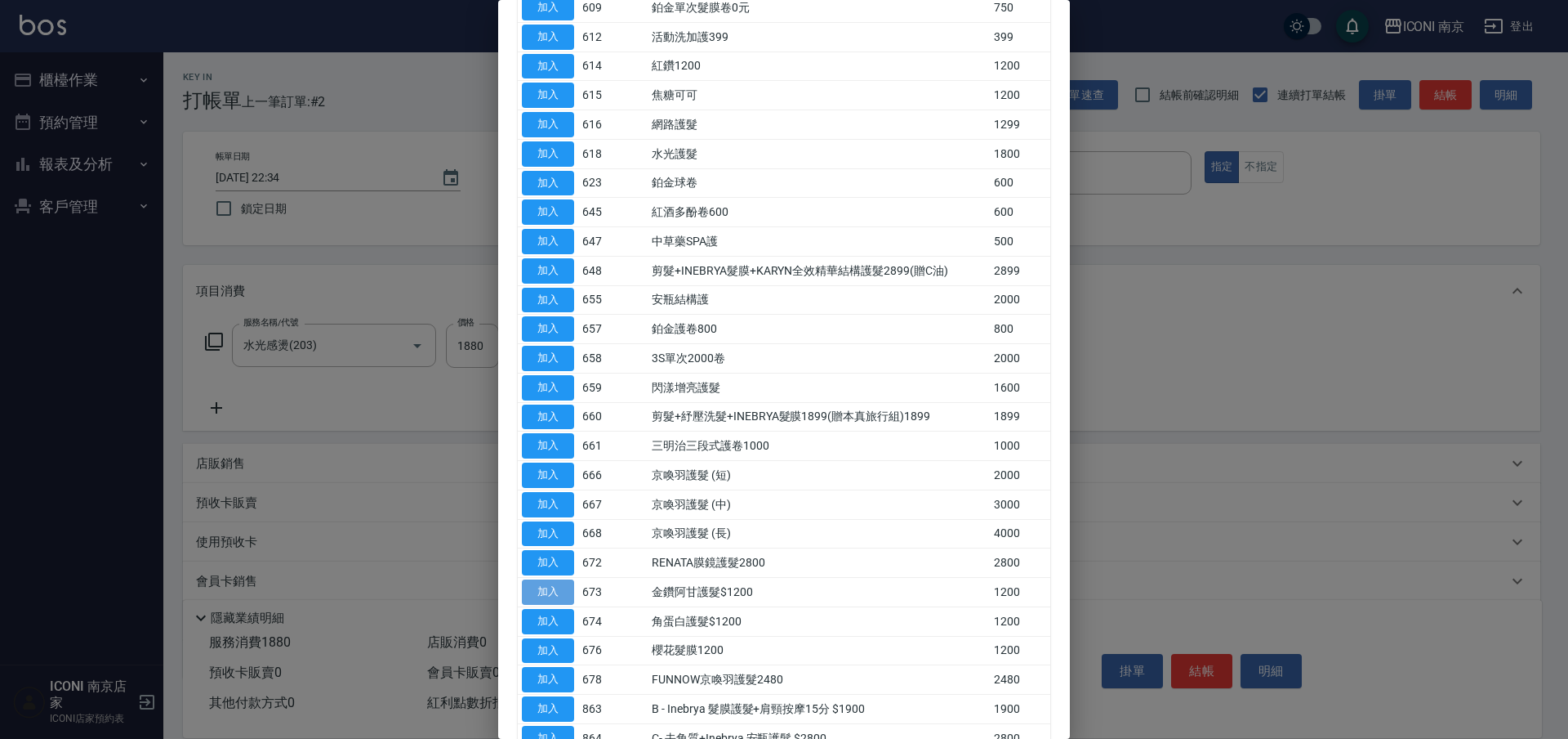
click at [559, 595] on button "加入" at bounding box center [547, 592] width 52 height 26
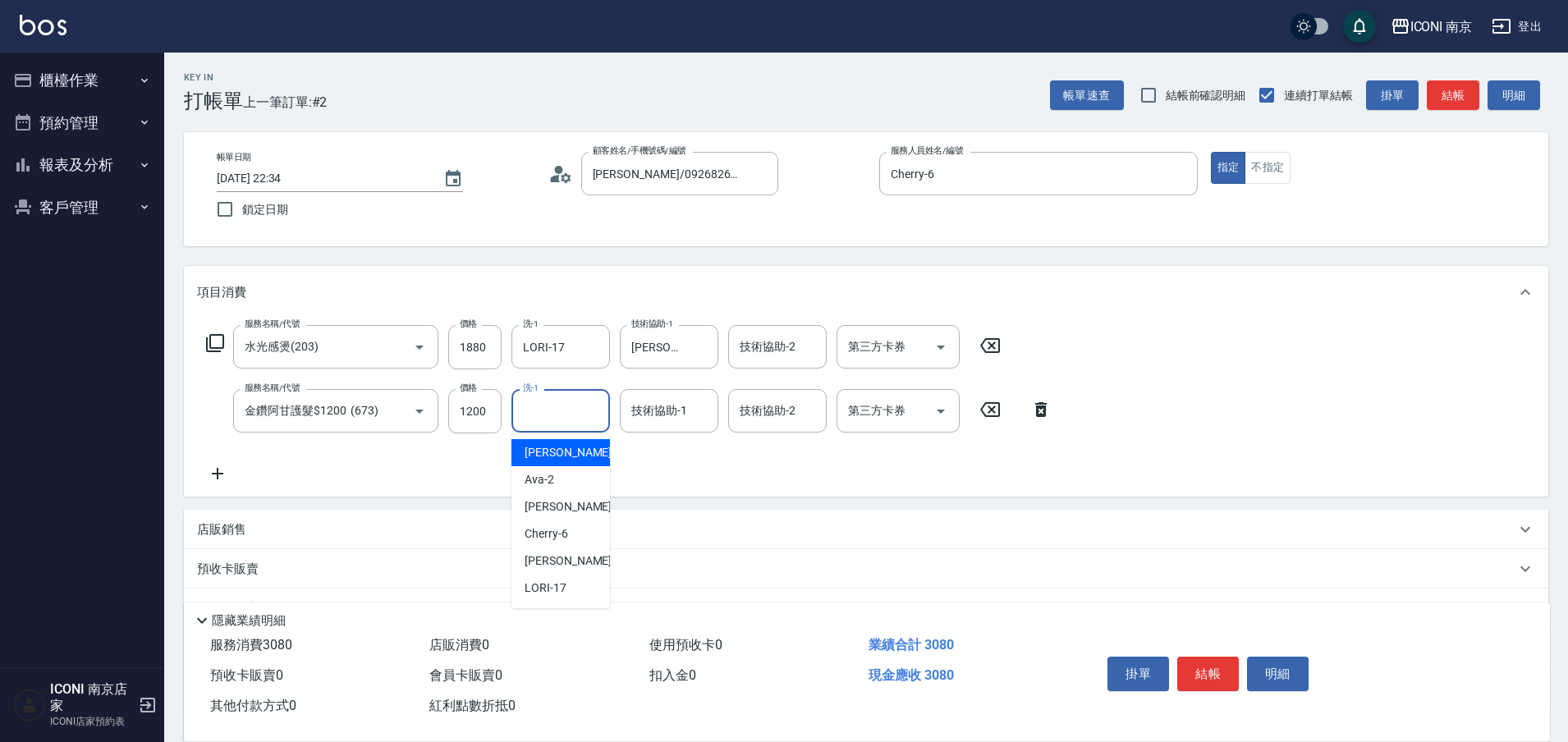
click at [550, 415] on input "洗-1" at bounding box center [561, 411] width 84 height 28
type input "anna-12"
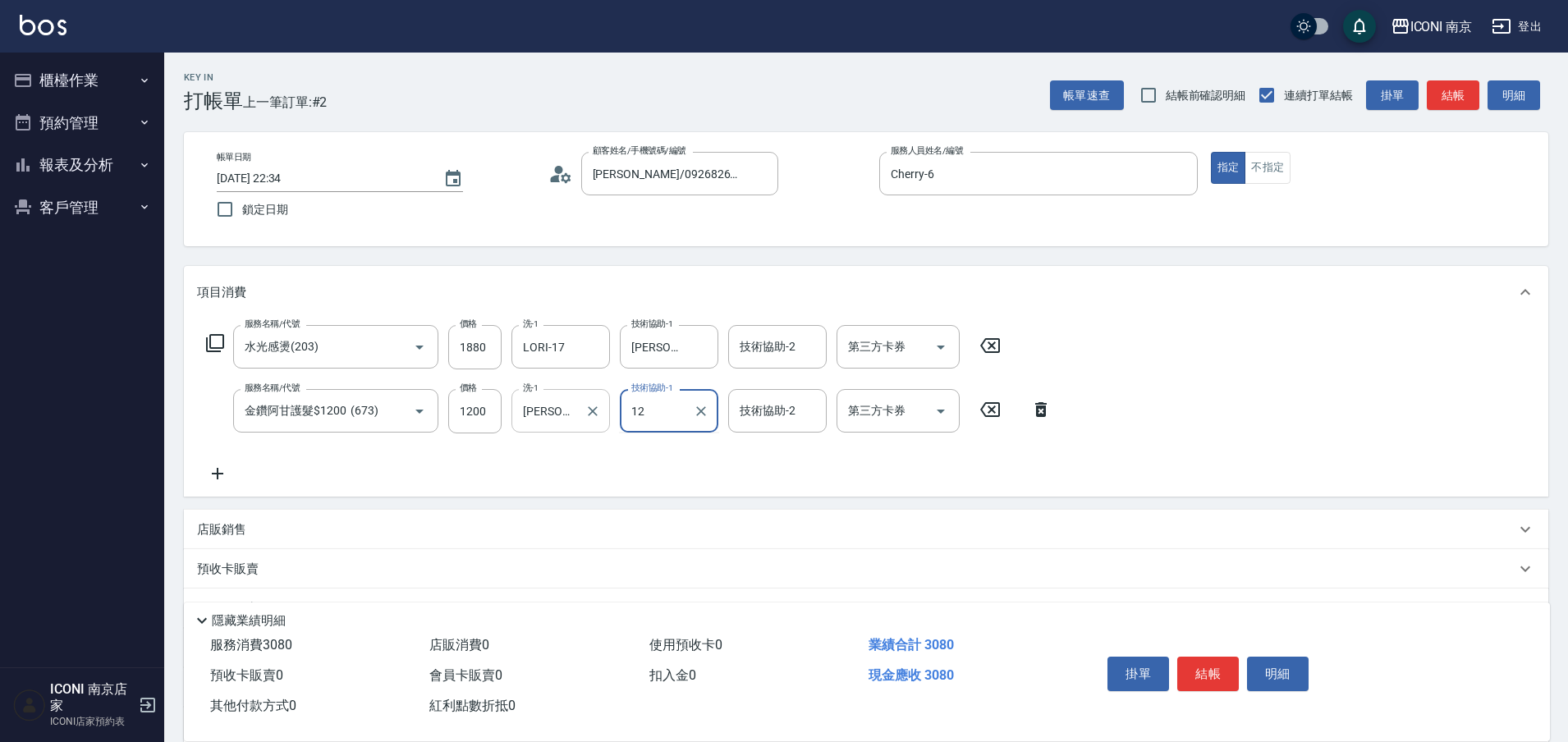
type input "anna-12"
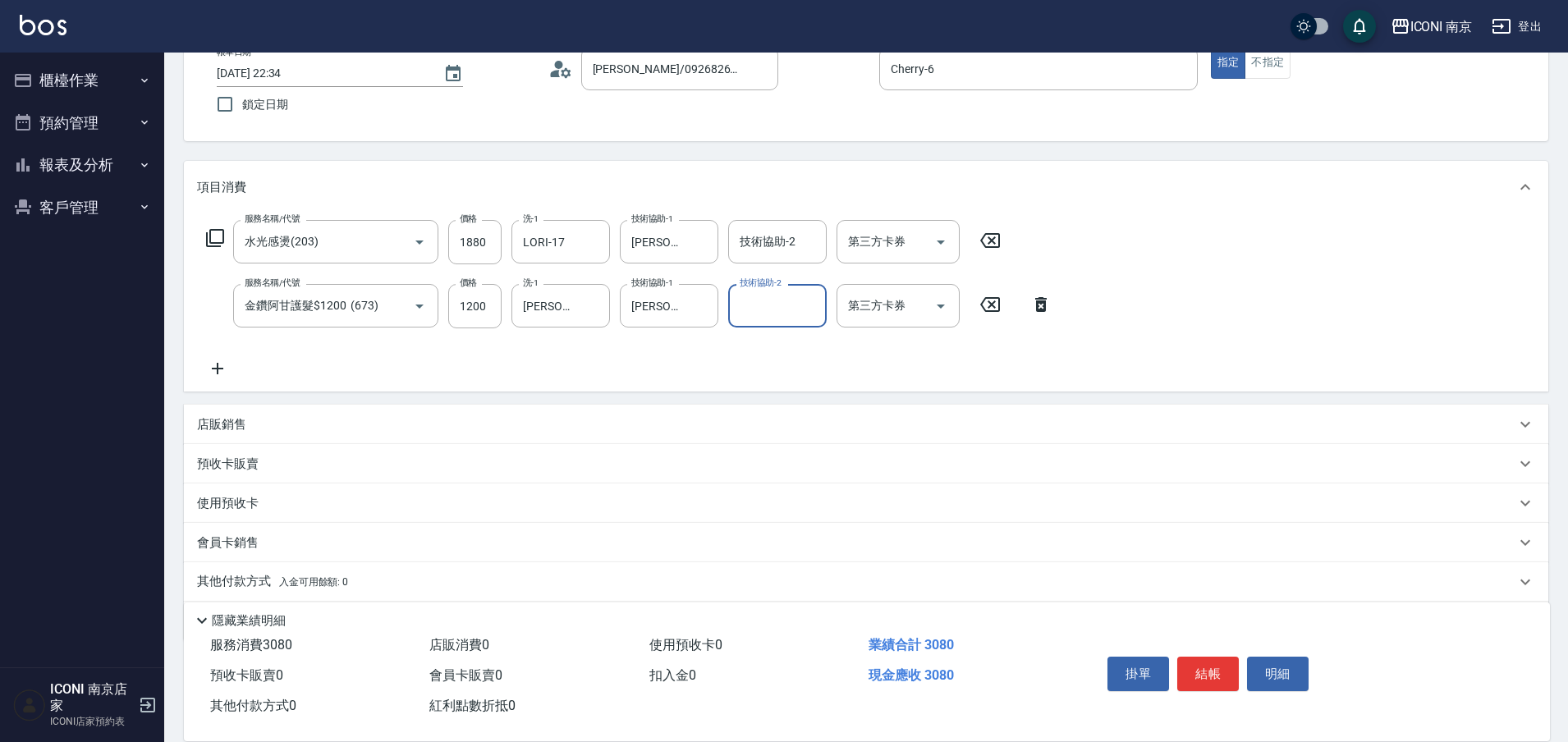
scroll to position [162, 0]
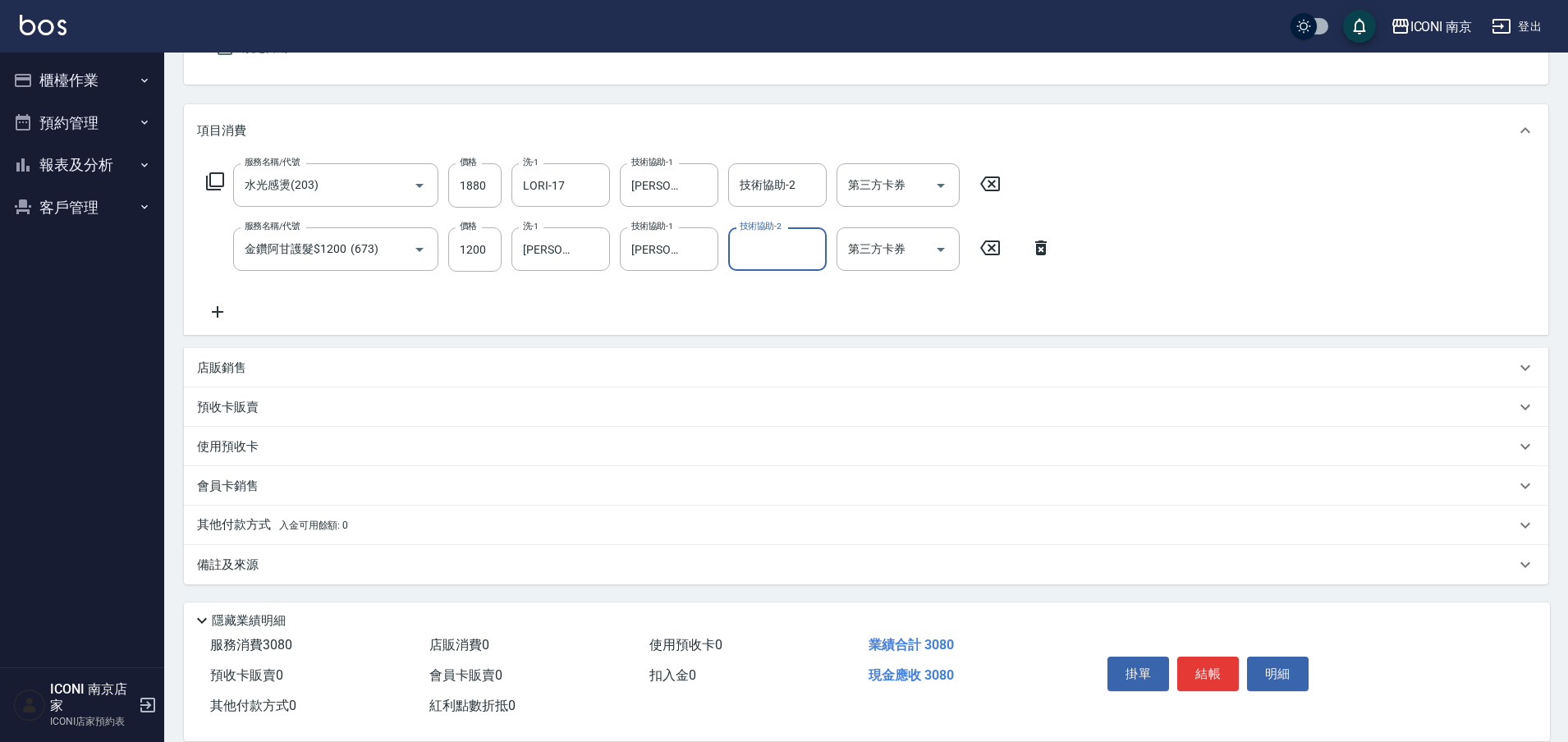
click at [255, 519] on p "其他付款方式 入金可用餘額: 0" at bounding box center [272, 525] width 151 height 18
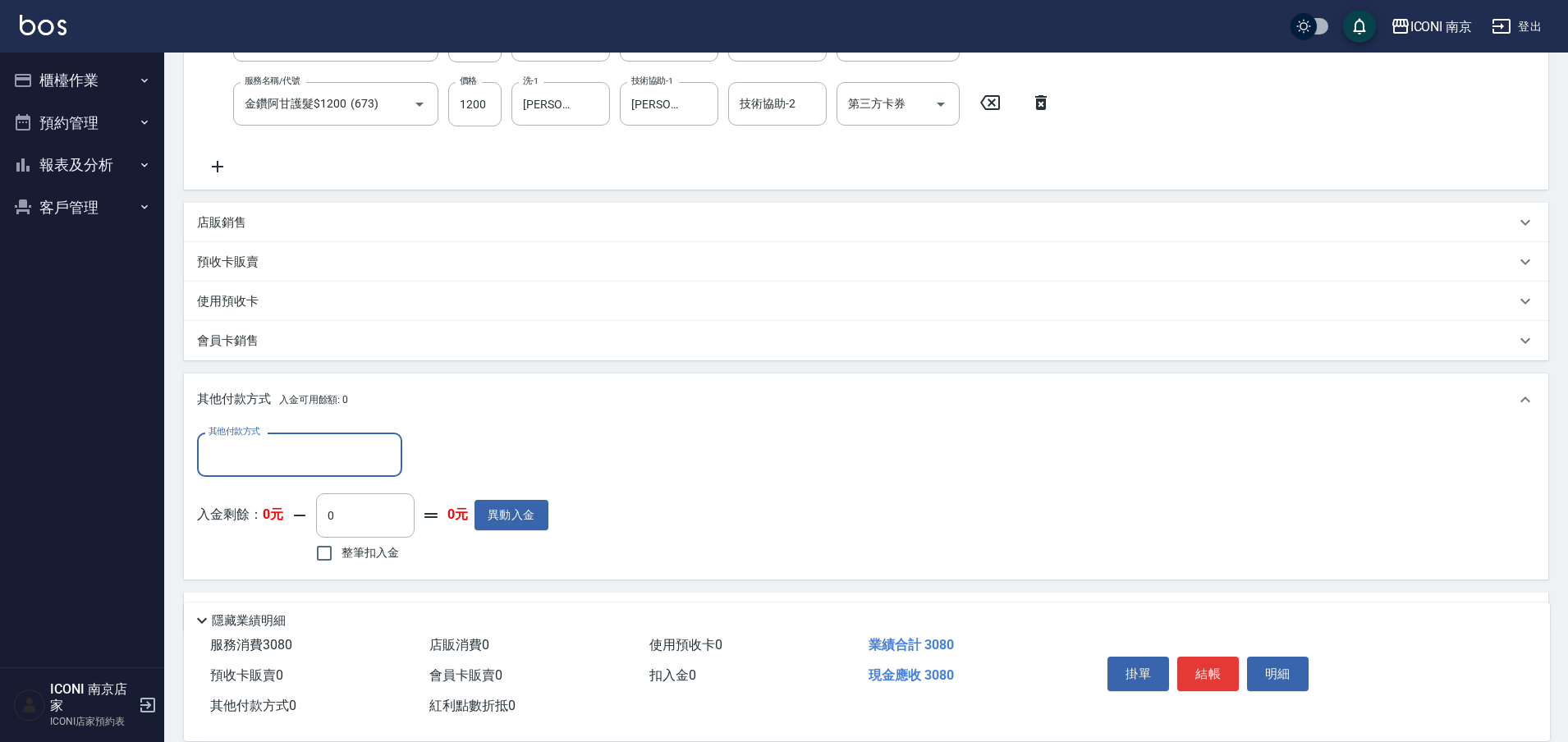
scroll to position [0, 0]
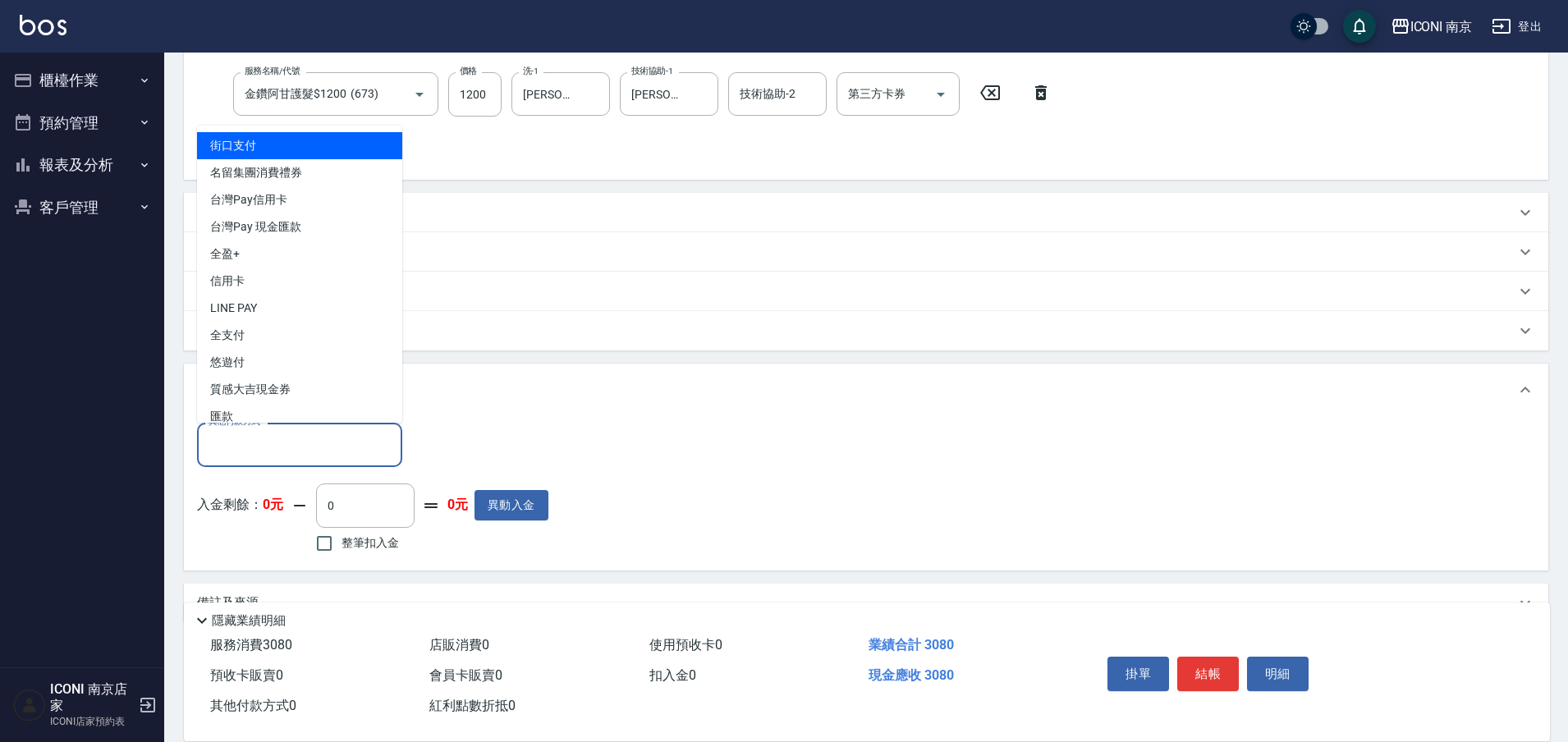
click at [291, 439] on input "其他付款方式" at bounding box center [299, 444] width 190 height 28
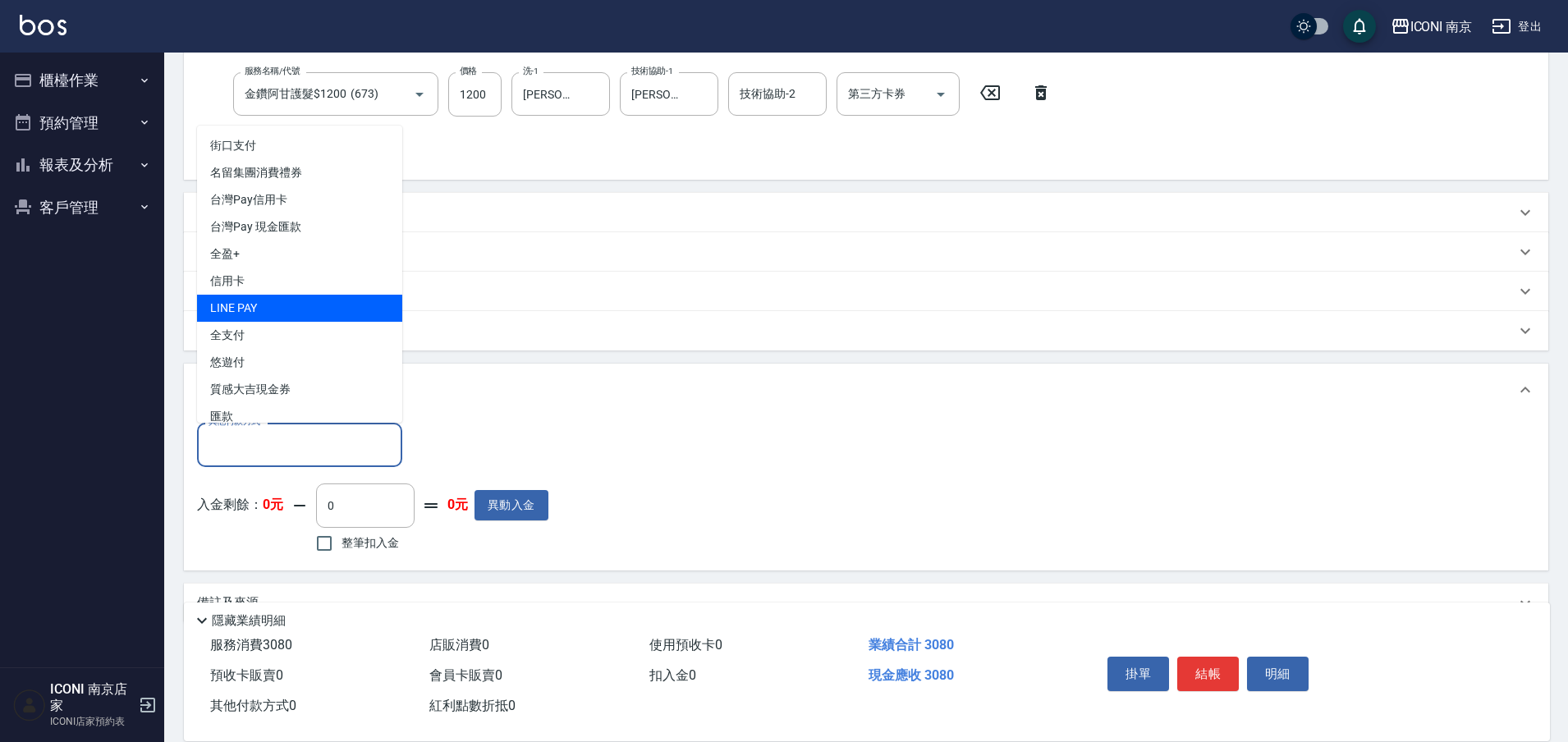
click at [248, 313] on span "LINE PAY" at bounding box center [299, 308] width 206 height 27
type input "LINE PAY"
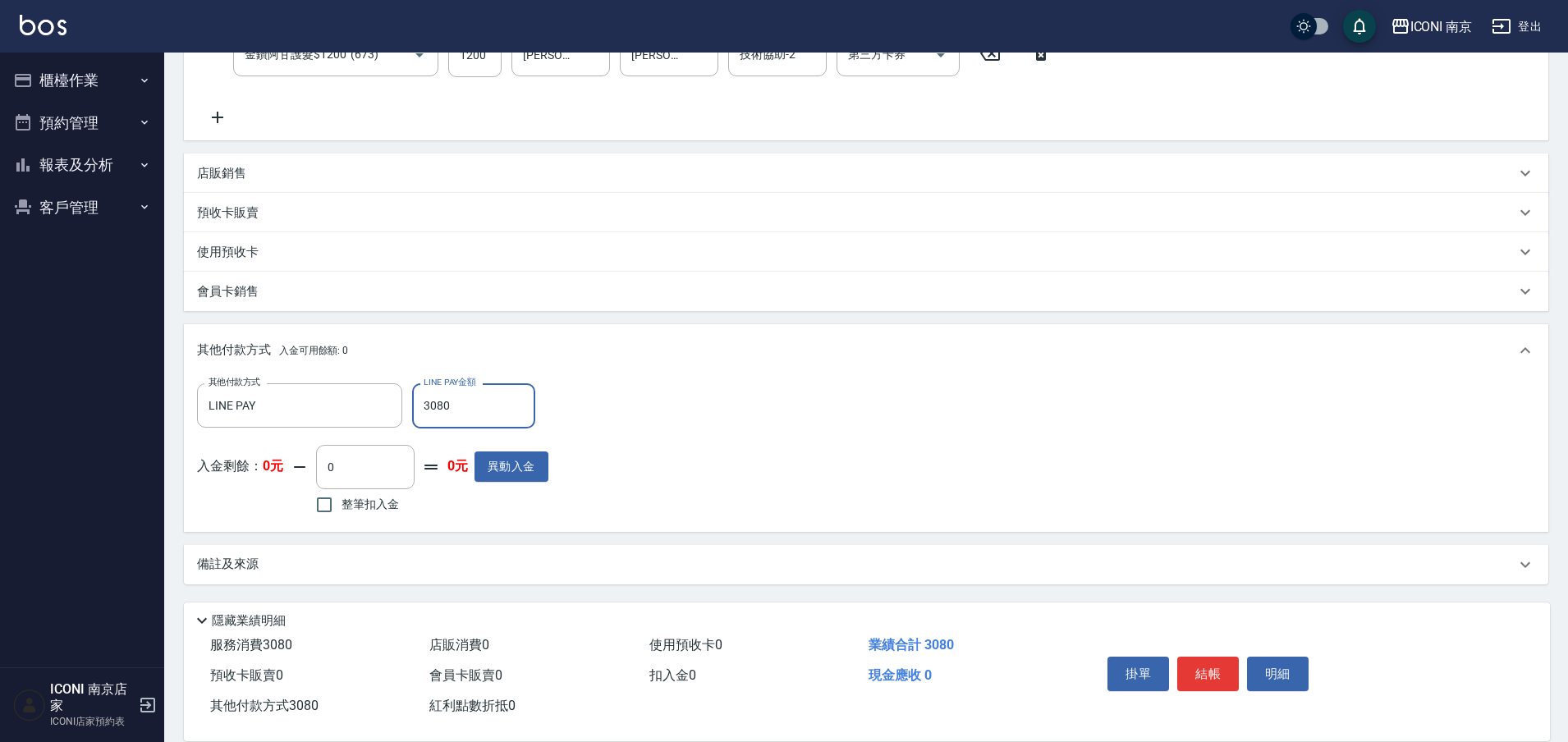
type input "3080"
click at [295, 553] on div "備註及來源" at bounding box center [866, 564] width 1364 height 39
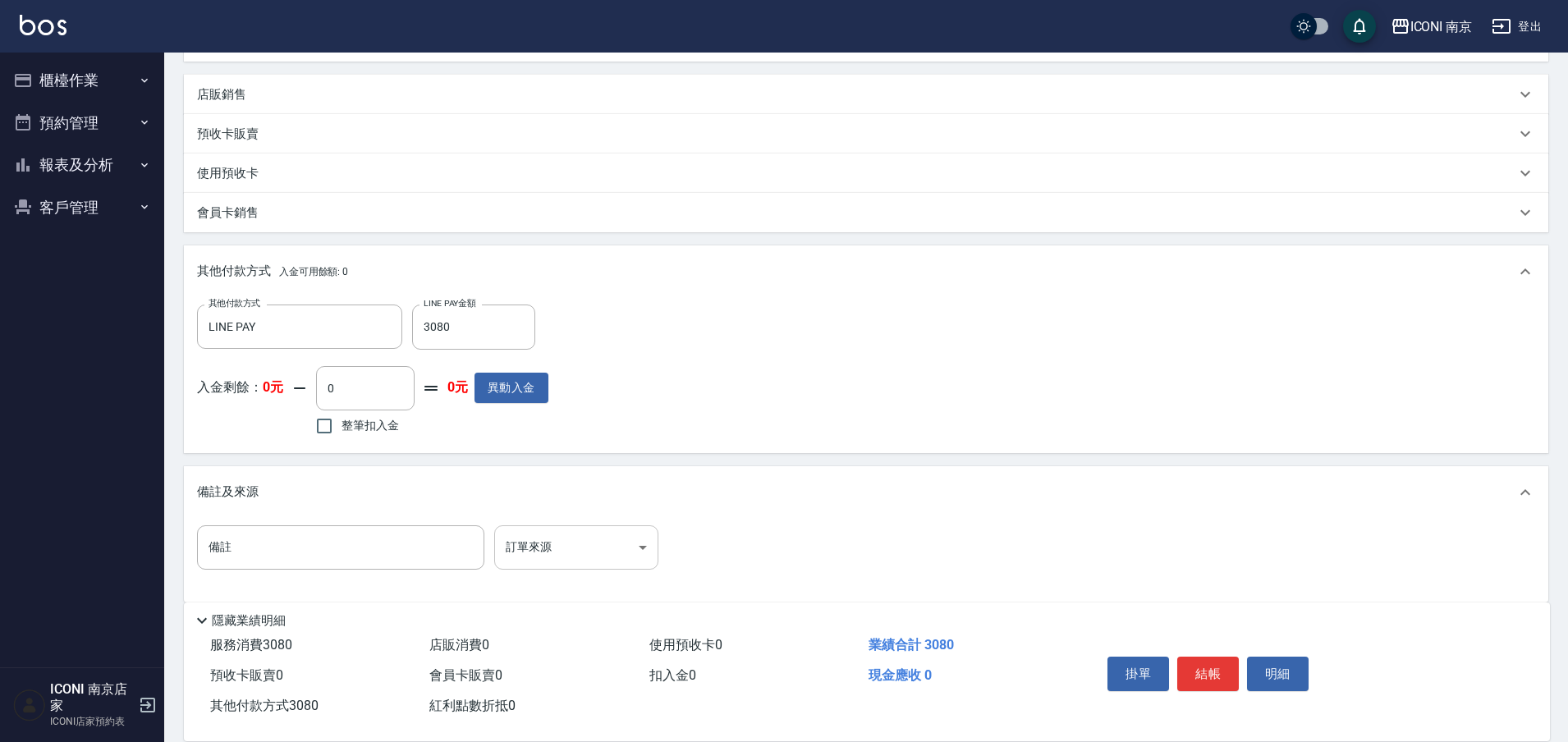
scroll to position [444, 0]
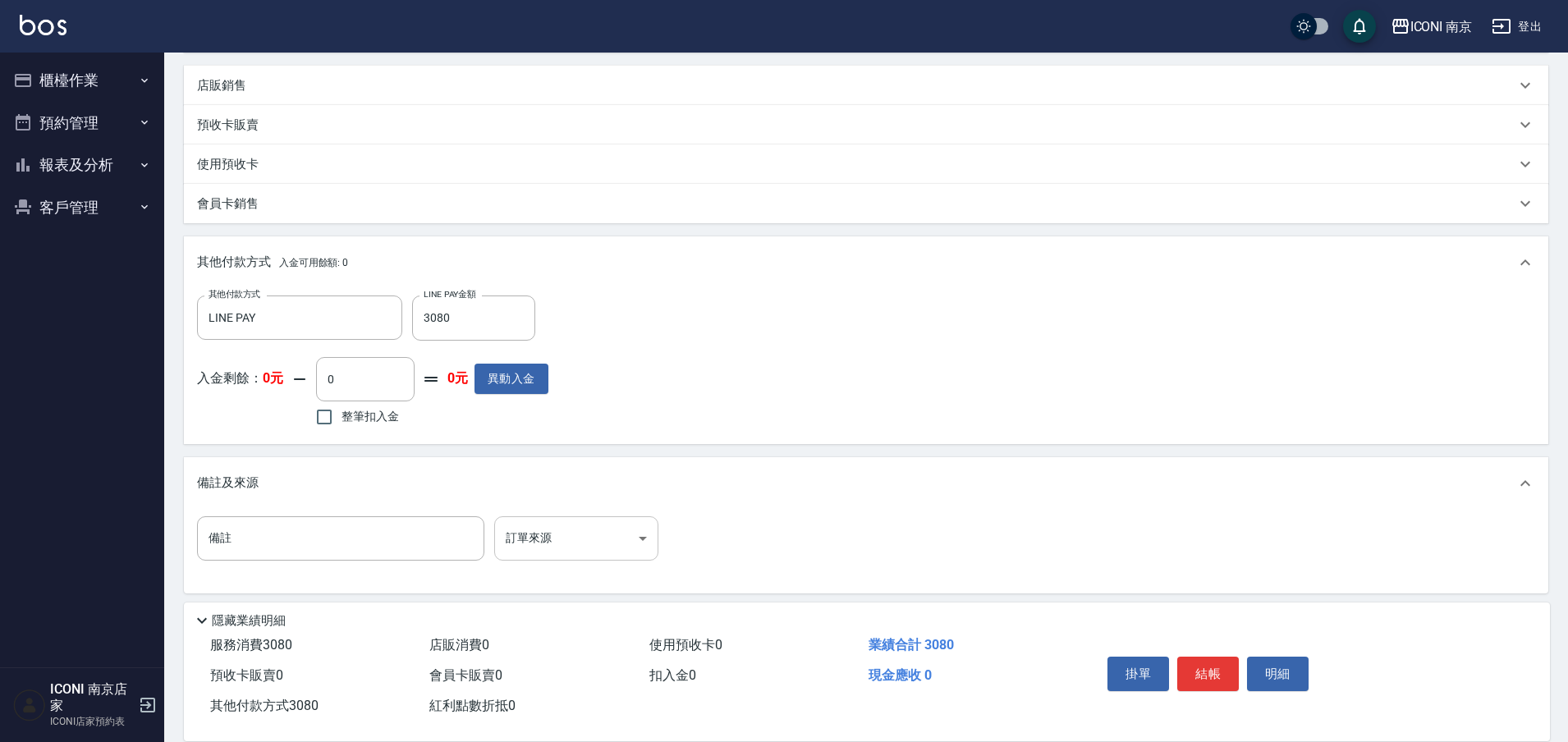
click at [575, 537] on body "ICONI 南京 登出 櫃檯作業 打帳單 帳單列表 現金收支登錄 每日結帳 現場電腦打卡 預約管理 預約管理 單日預約紀錄 單週預約紀錄 報表及分析 報表目錄…" at bounding box center [784, 153] width 1568 height 1194
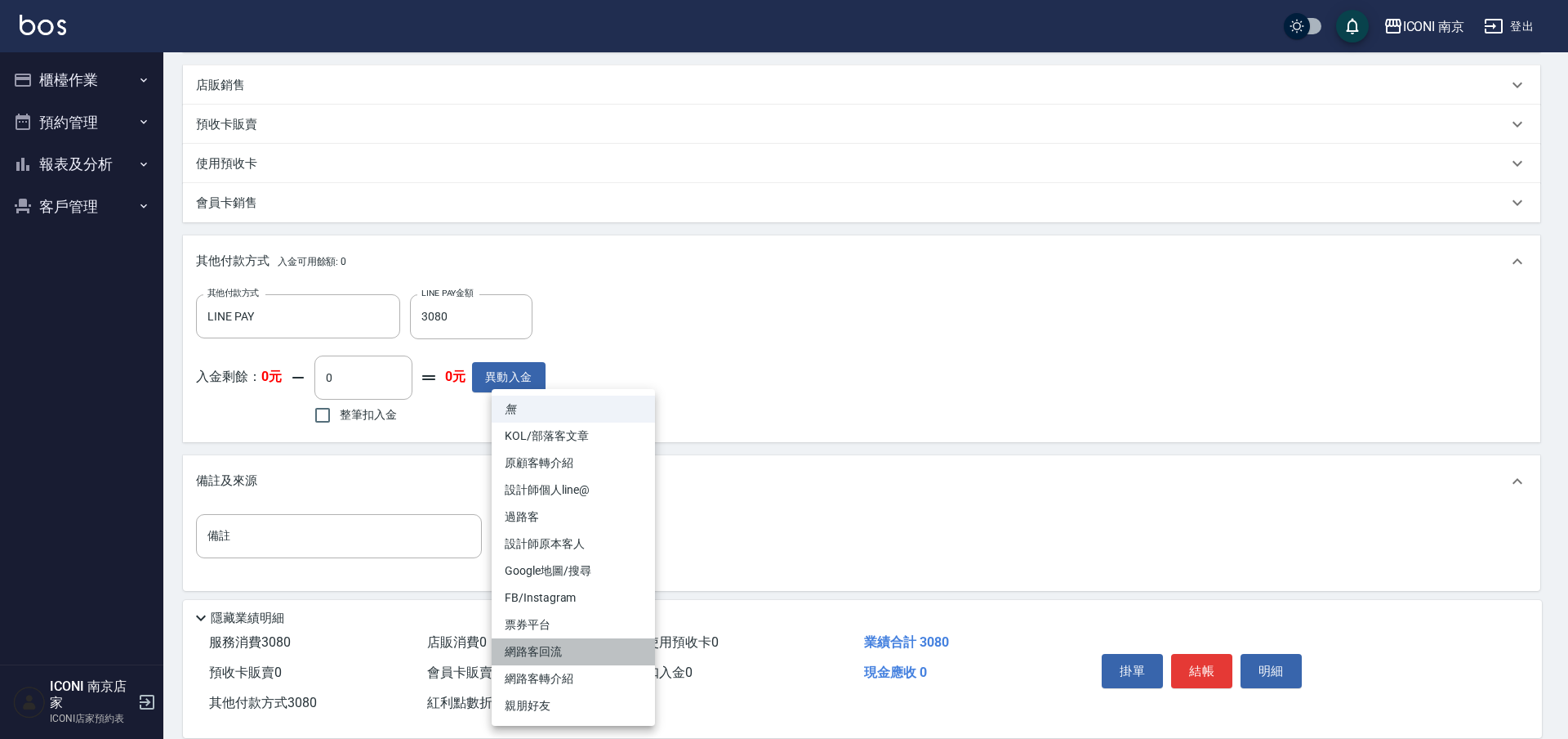
drag, startPoint x: 576, startPoint y: 645, endPoint x: 555, endPoint y: 638, distance: 22.1
click at [574, 646] on li "網路客回流" at bounding box center [573, 652] width 163 height 27
type input "網路客回流"
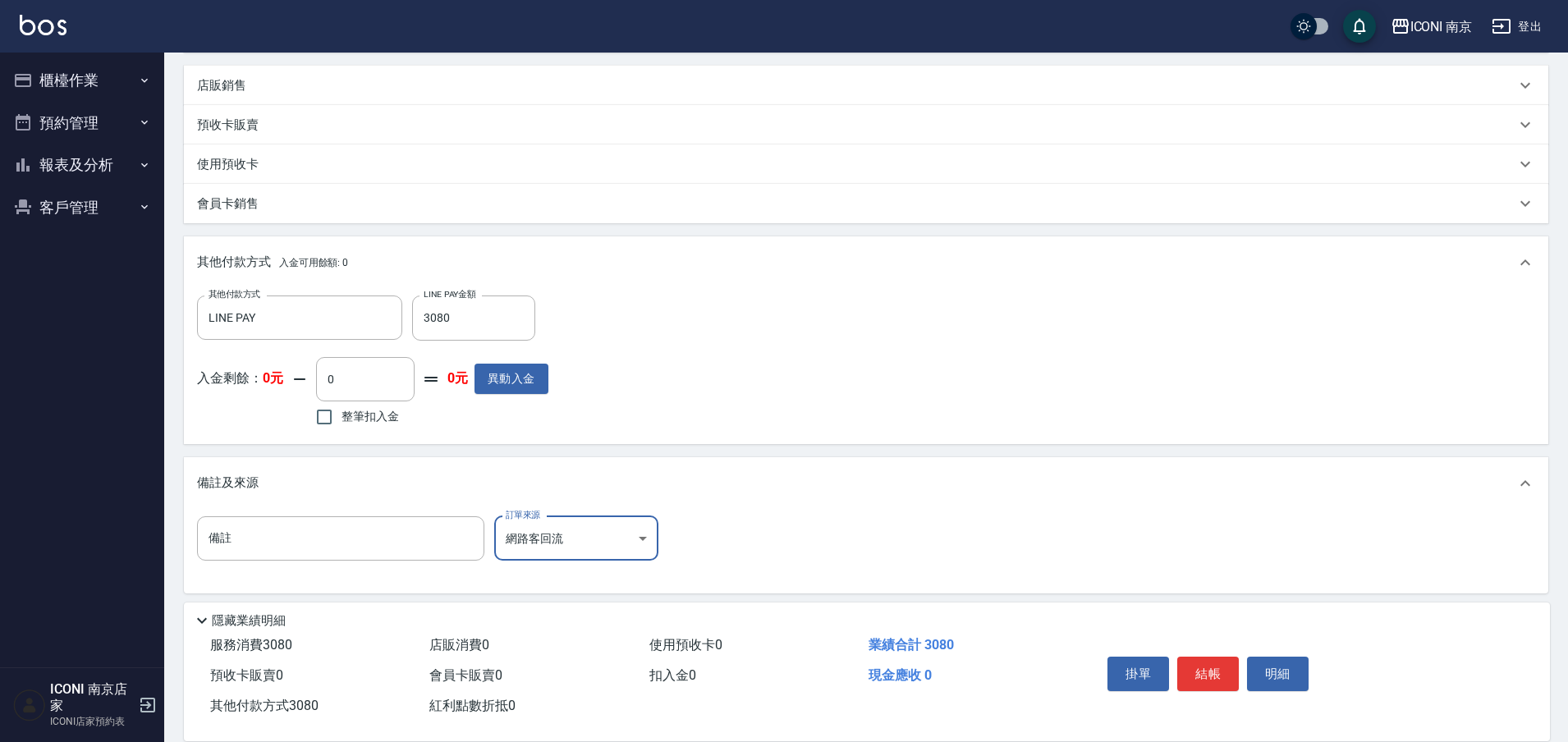
click at [382, 539] on input "備註" at bounding box center [340, 538] width 287 height 44
type input "＿"
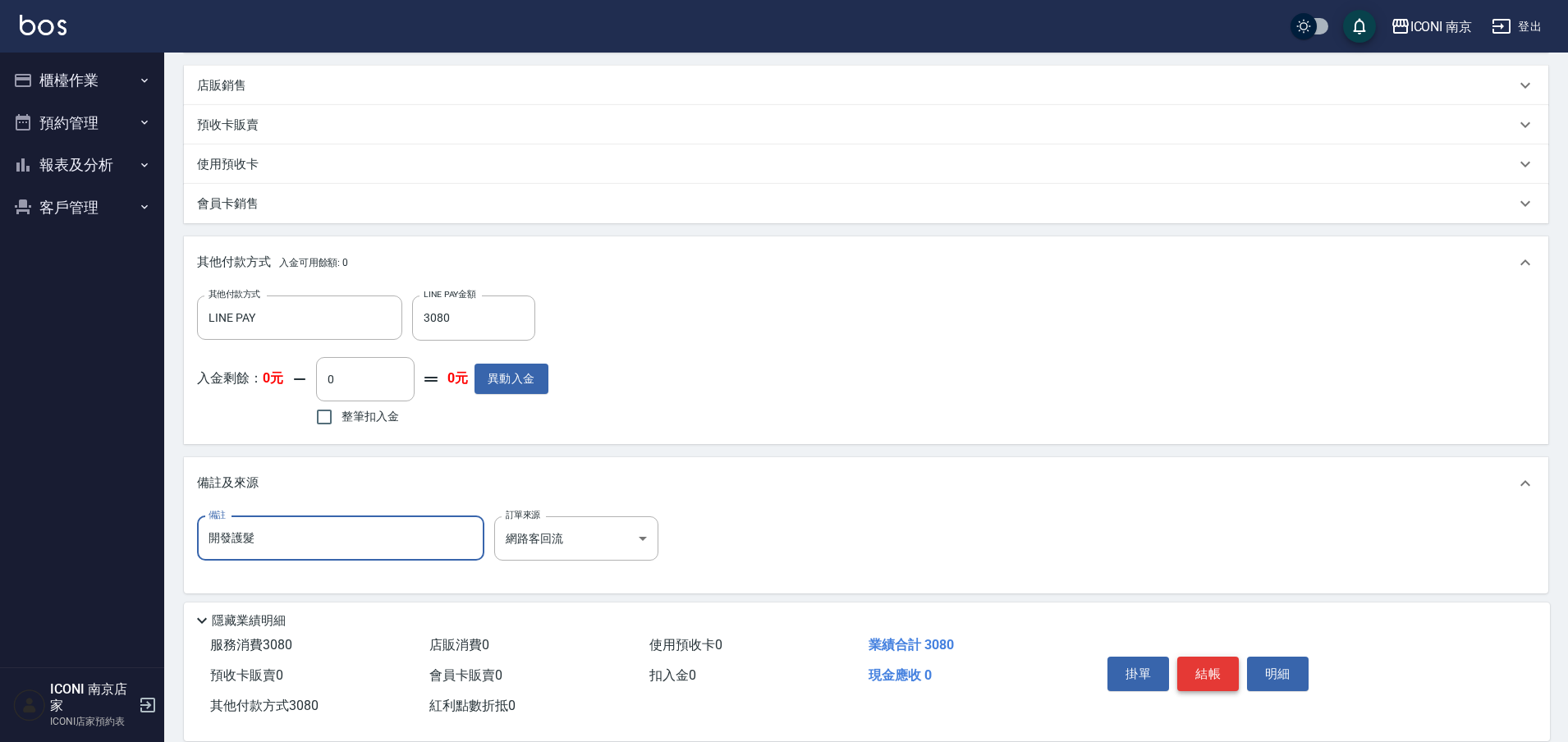
type input "開發護髮"
click at [1209, 662] on button "結帳" at bounding box center [1207, 673] width 61 height 35
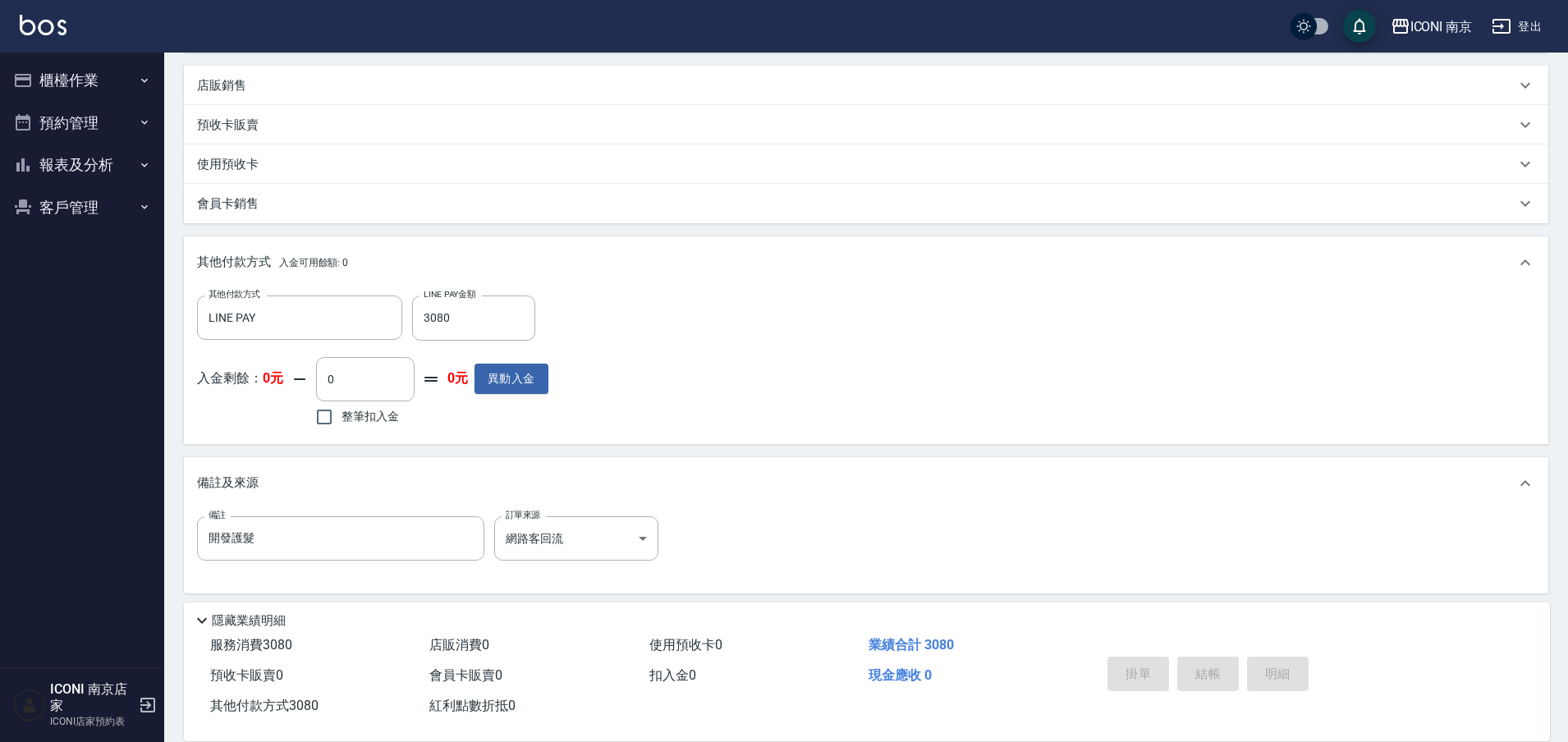
type input "2025/09/05 22:36"
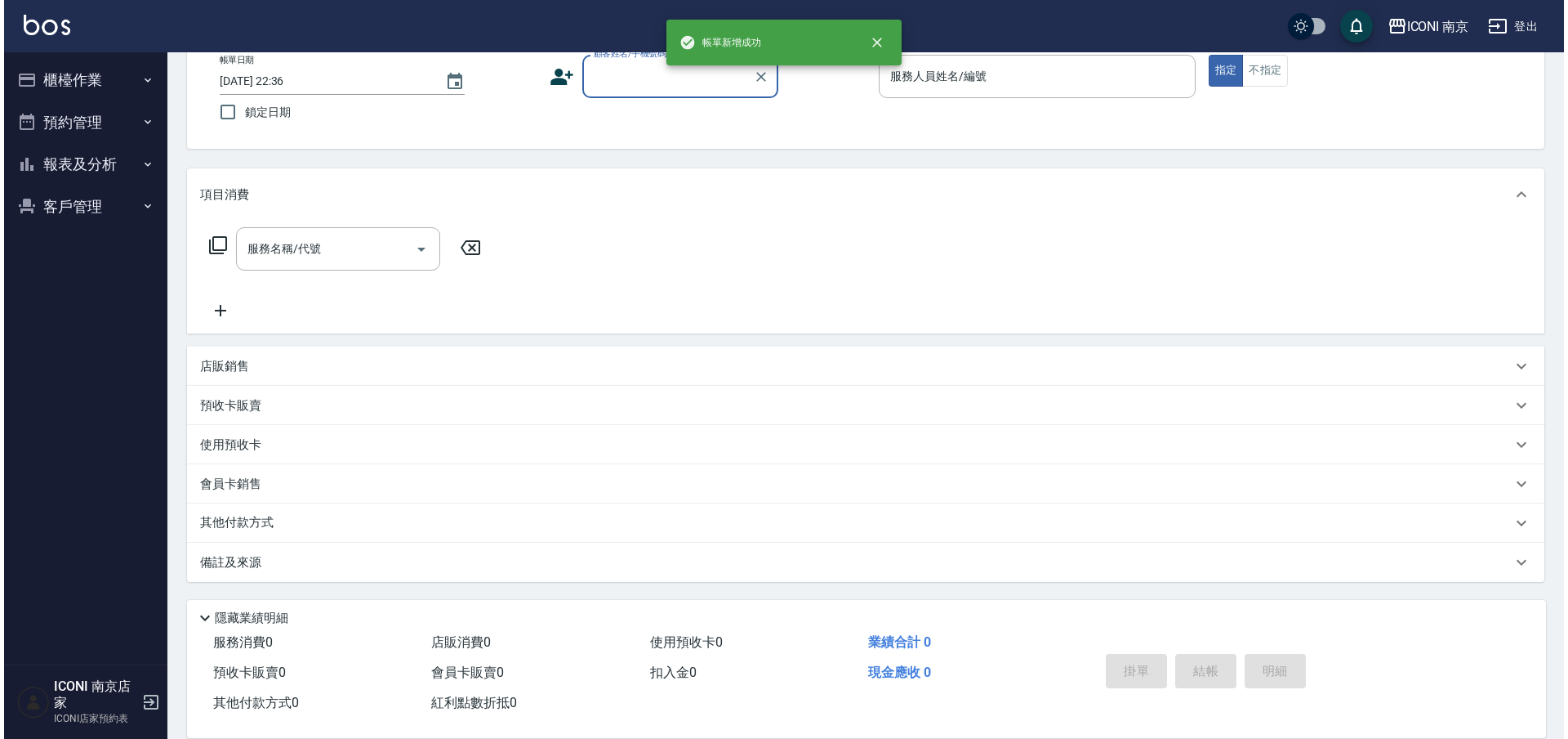
scroll to position [0, 0]
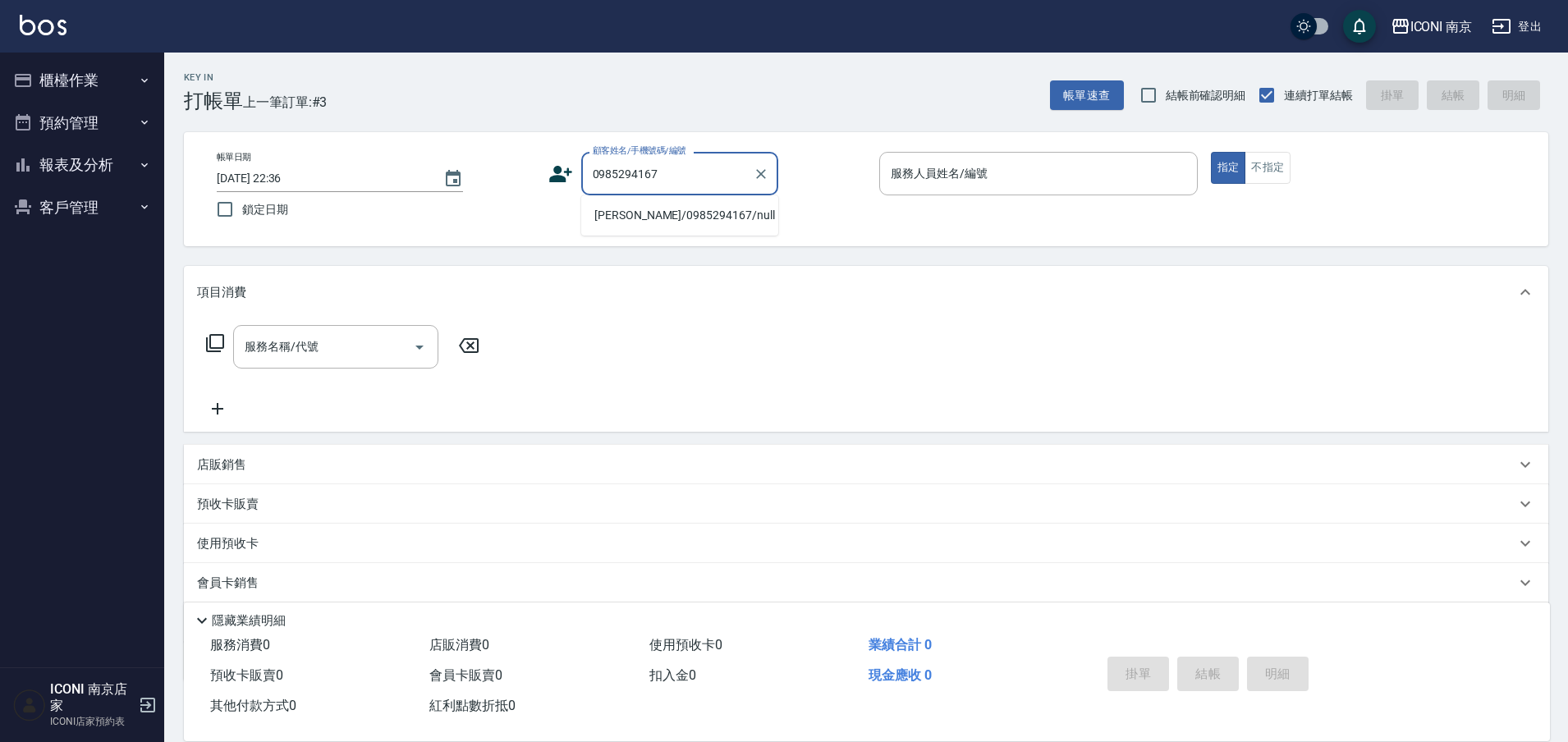
click at [691, 212] on li "劉威祈/0985294167/null" at bounding box center [679, 215] width 197 height 27
type input "劉威祈/0985294167/null"
click at [555, 168] on circle at bounding box center [557, 169] width 8 height 8
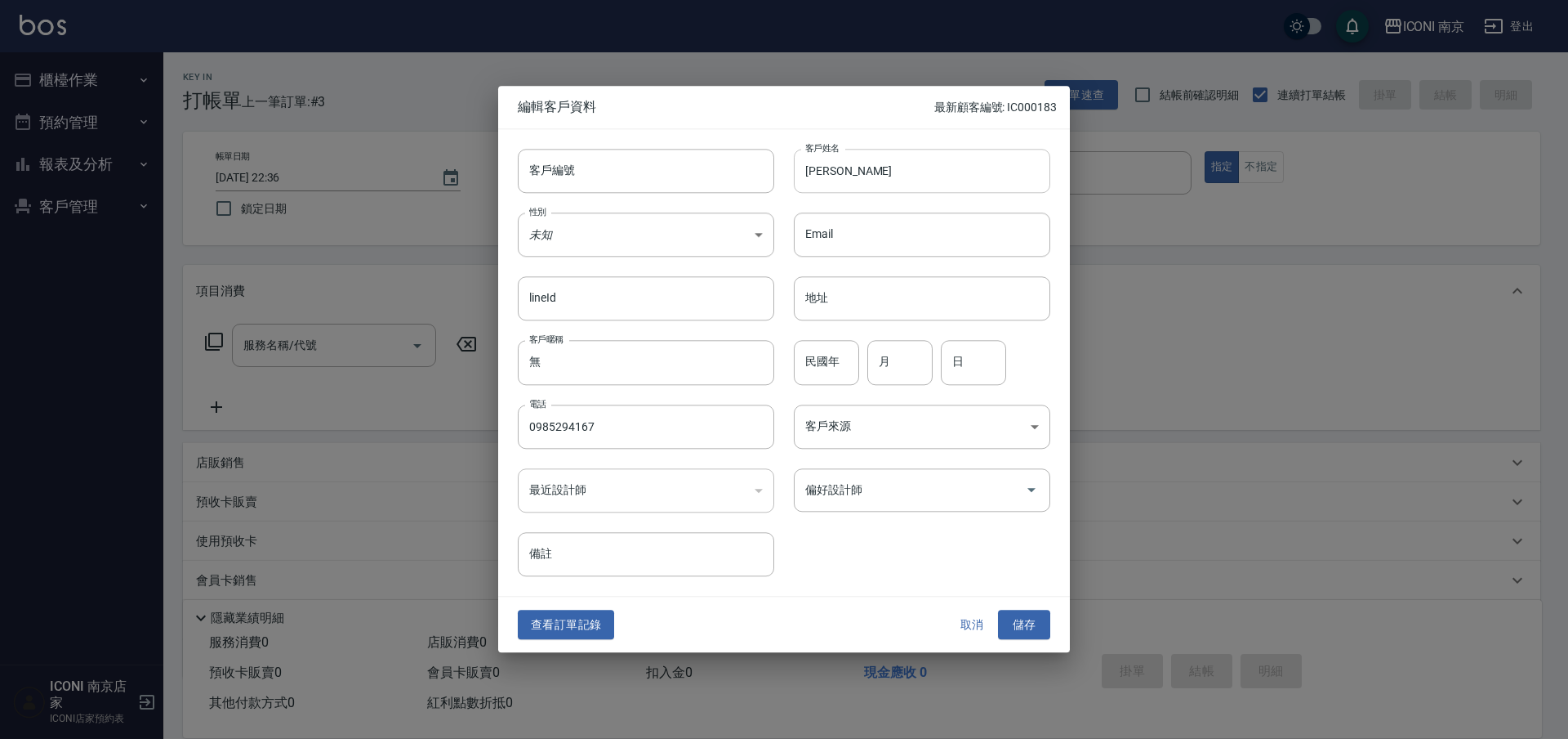
click at [882, 175] on input "劉威祈" at bounding box center [922, 171] width 256 height 44
type input "劉威祈/維奇"
click at [826, 354] on div "民國年 民國年" at bounding box center [827, 362] width 65 height 44
type input "87"
click at [930, 358] on input "11" at bounding box center [900, 362] width 65 height 44
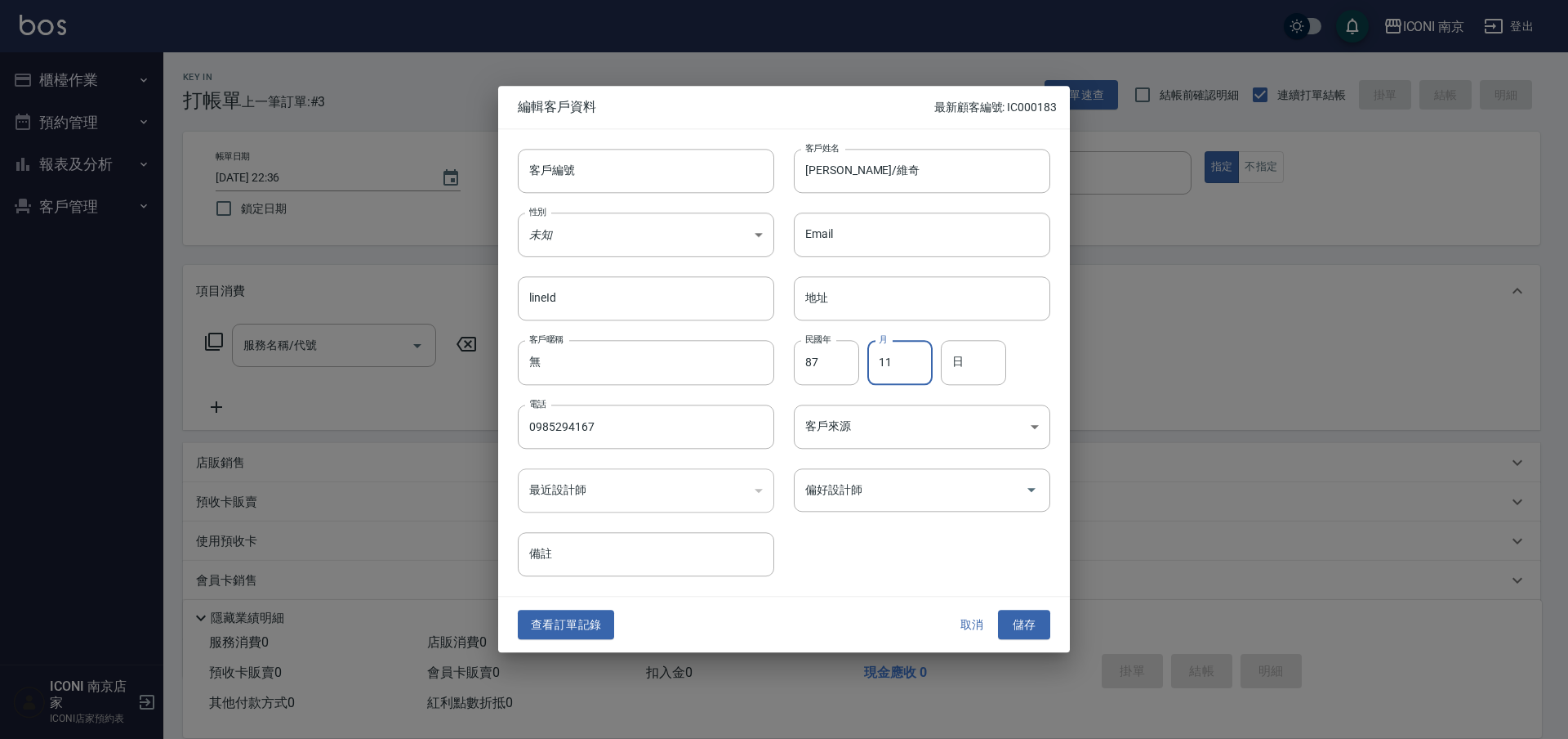
click at [928, 358] on input "11" at bounding box center [900, 362] width 65 height 44
type input "1"
type input "4"
click at [969, 372] on input "日" at bounding box center [973, 362] width 65 height 44
type input "11"
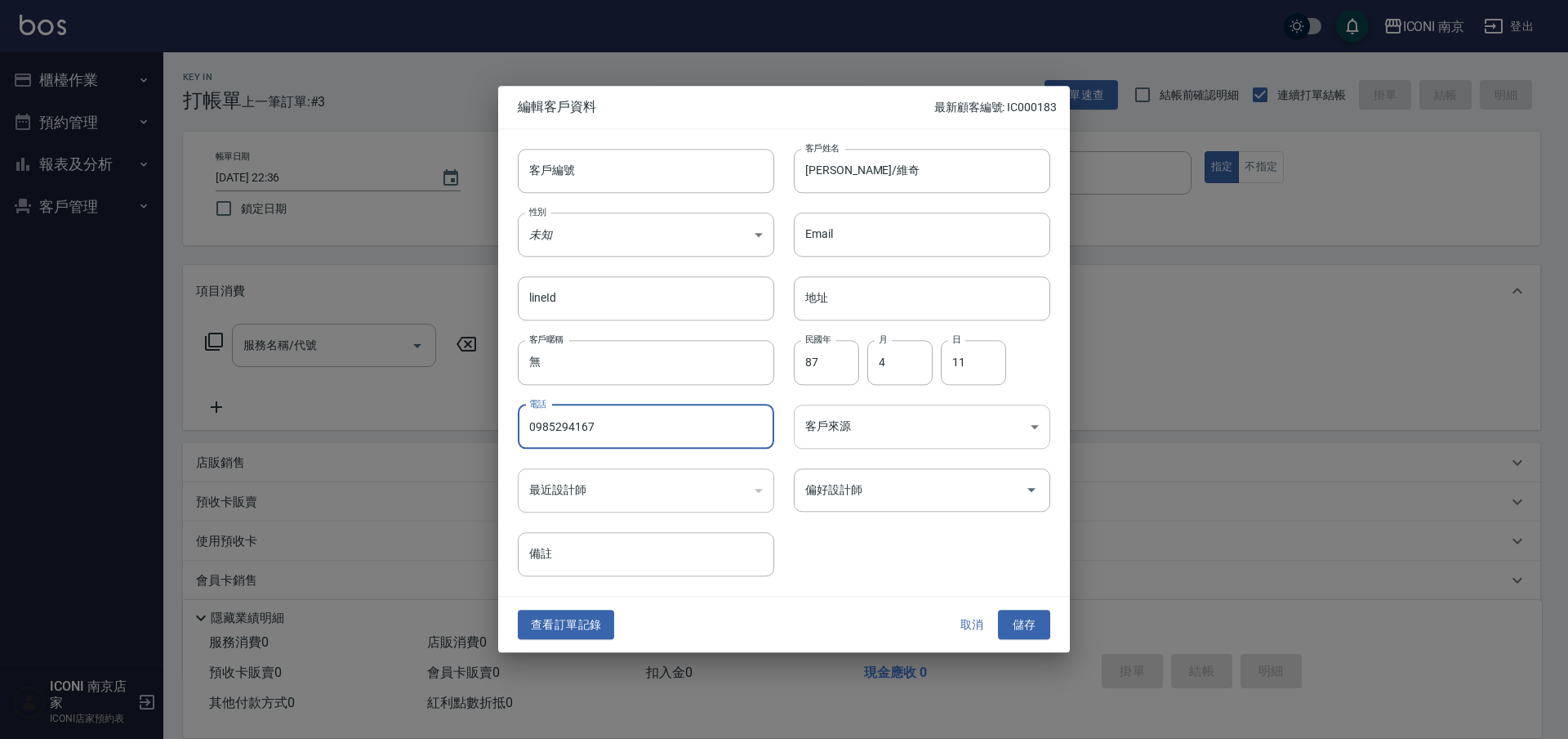
click at [888, 422] on body "ICONI 南京 登出 櫃檯作業 打帳單 帳單列表 現金收支登錄 每日結帳 現場電腦打卡 預約管理 預約管理 單日預約紀錄 單週預約紀錄 報表及分析 報表目錄…" at bounding box center [784, 417] width 1568 height 835
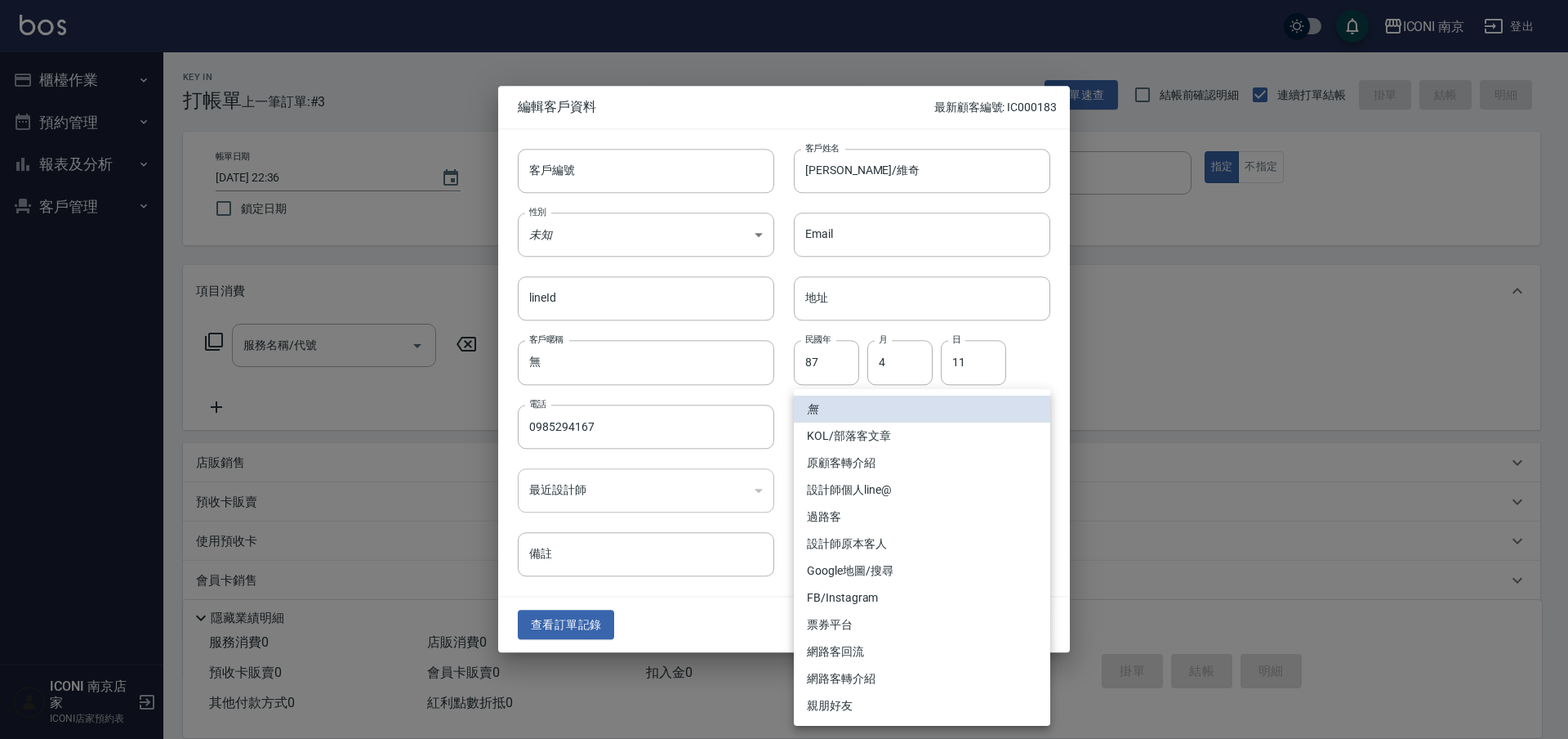
click at [868, 589] on li "FB/Instagram" at bounding box center [922, 597] width 256 height 27
type input "FB/Instagram"
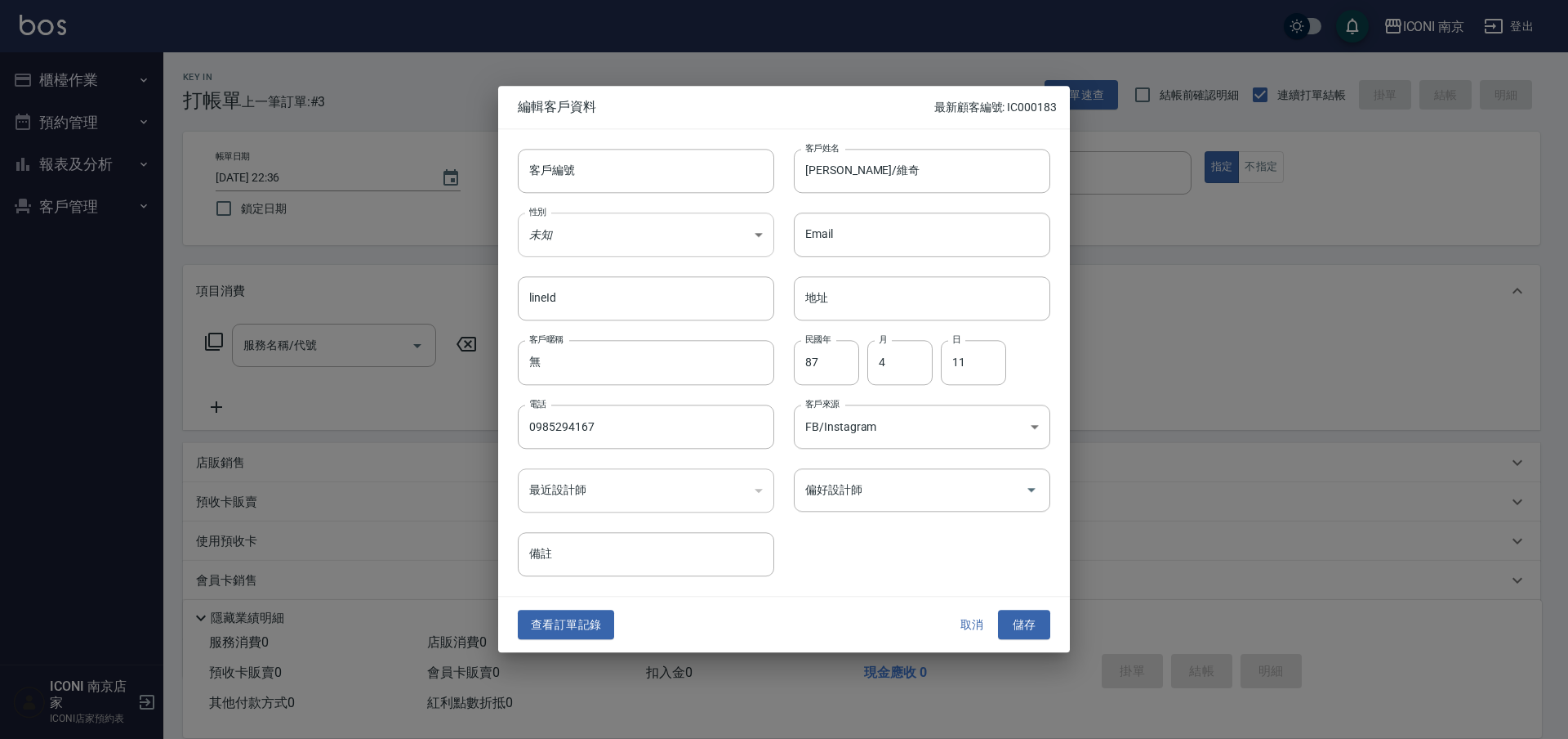
click at [588, 215] on body "ICONI 南京 登出 櫃檯作業 打帳單 帳單列表 現金收支登錄 每日結帳 現場電腦打卡 預約管理 預約管理 單日預約紀錄 單週預約紀錄 報表及分析 報表目錄…" at bounding box center [784, 417] width 1568 height 835
click at [545, 320] on li "女" at bounding box center [645, 331] width 256 height 27
type input "FEMALE"
click at [1019, 622] on button "儲存" at bounding box center [1023, 624] width 52 height 30
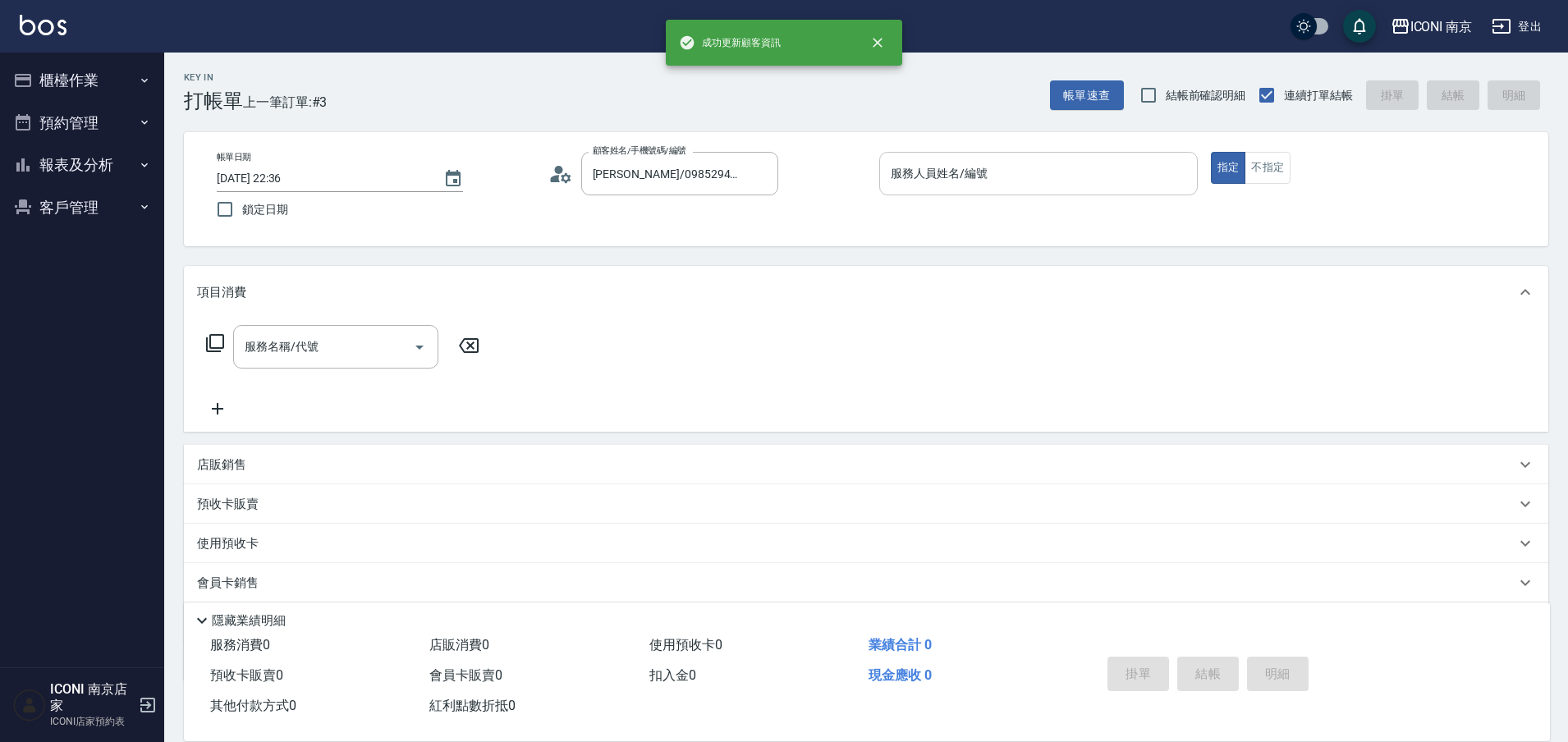
click at [1007, 173] on input "服務人員姓名/編號" at bounding box center [1038, 174] width 304 height 28
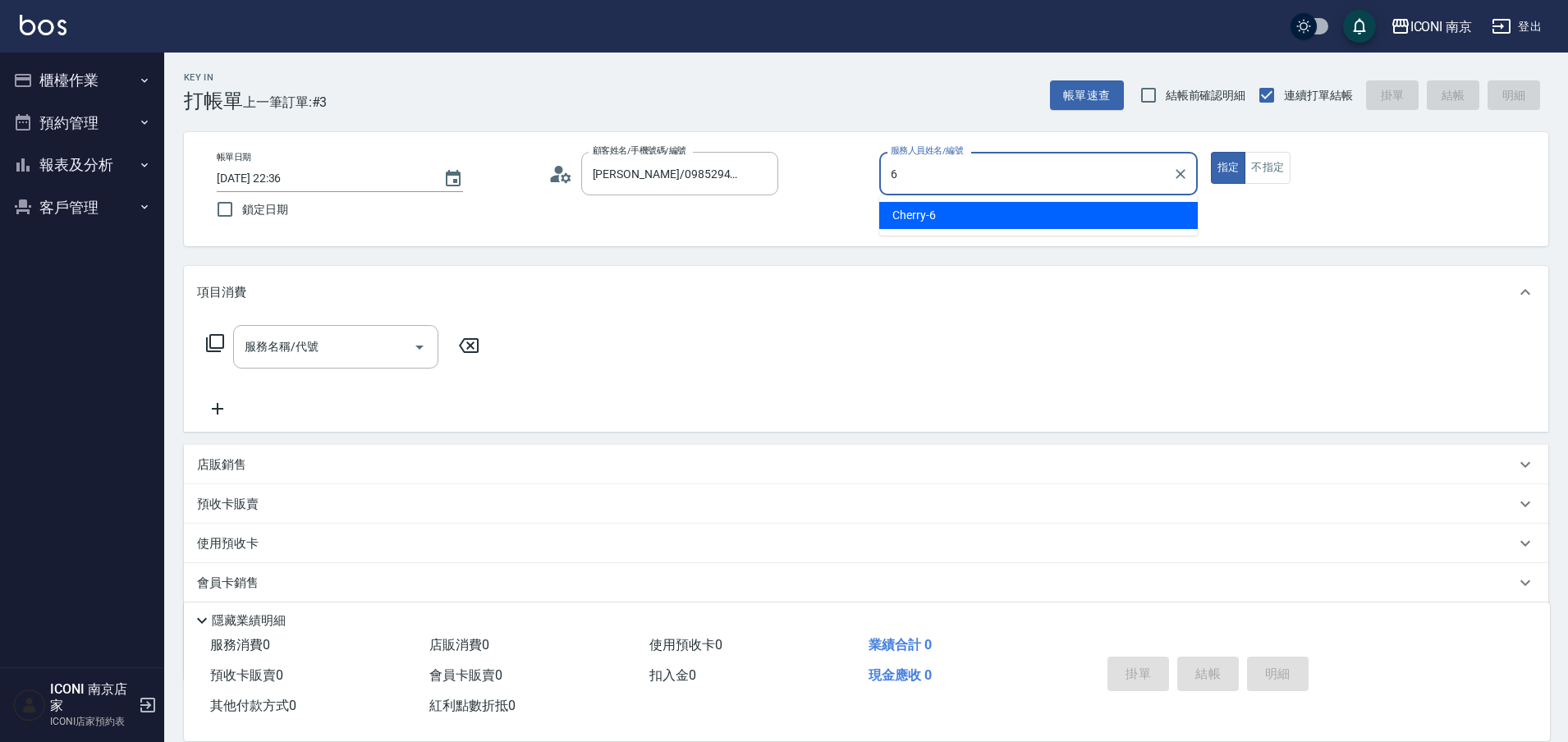
type input "Cherry-6"
type button "true"
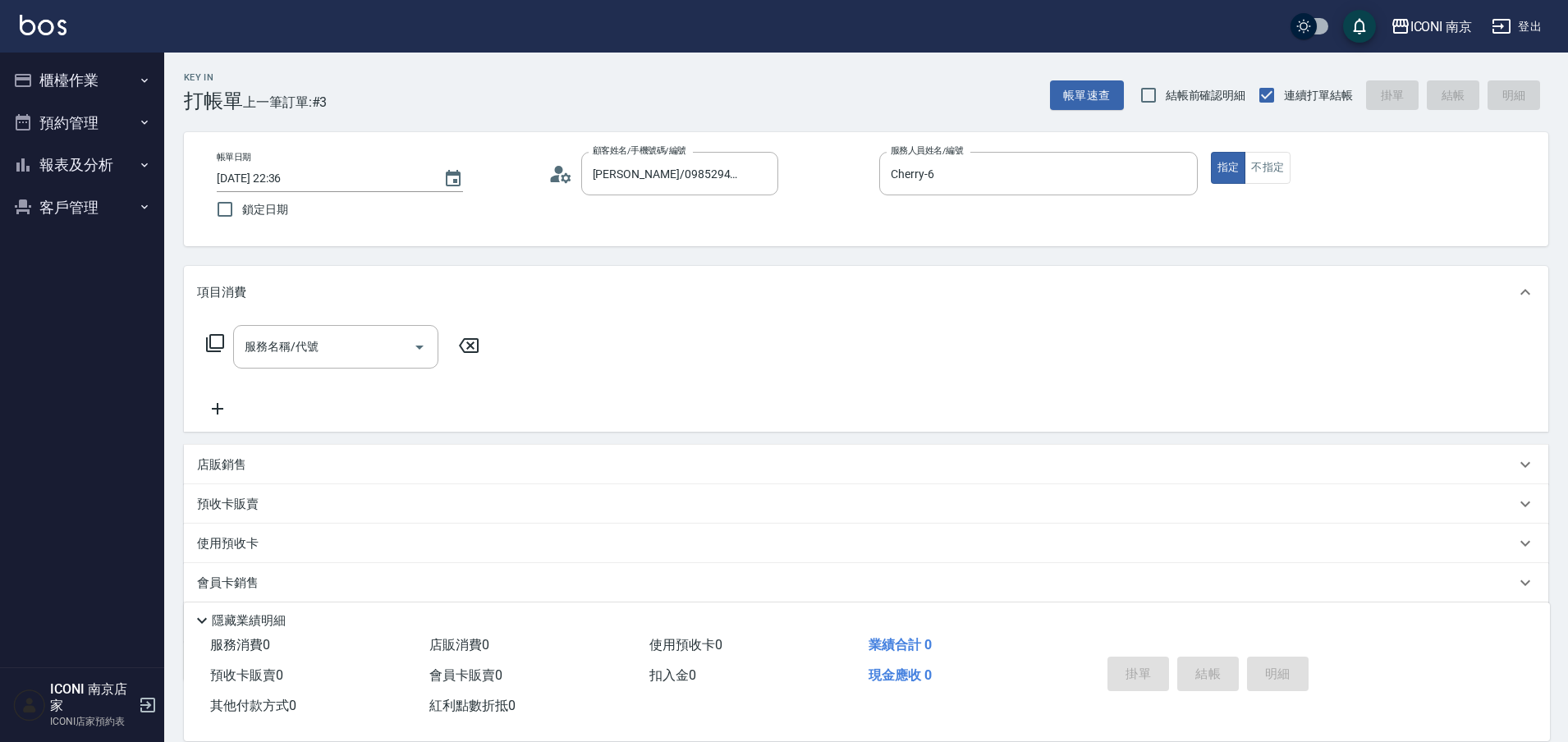
click at [219, 343] on icon at bounding box center [215, 343] width 19 height 19
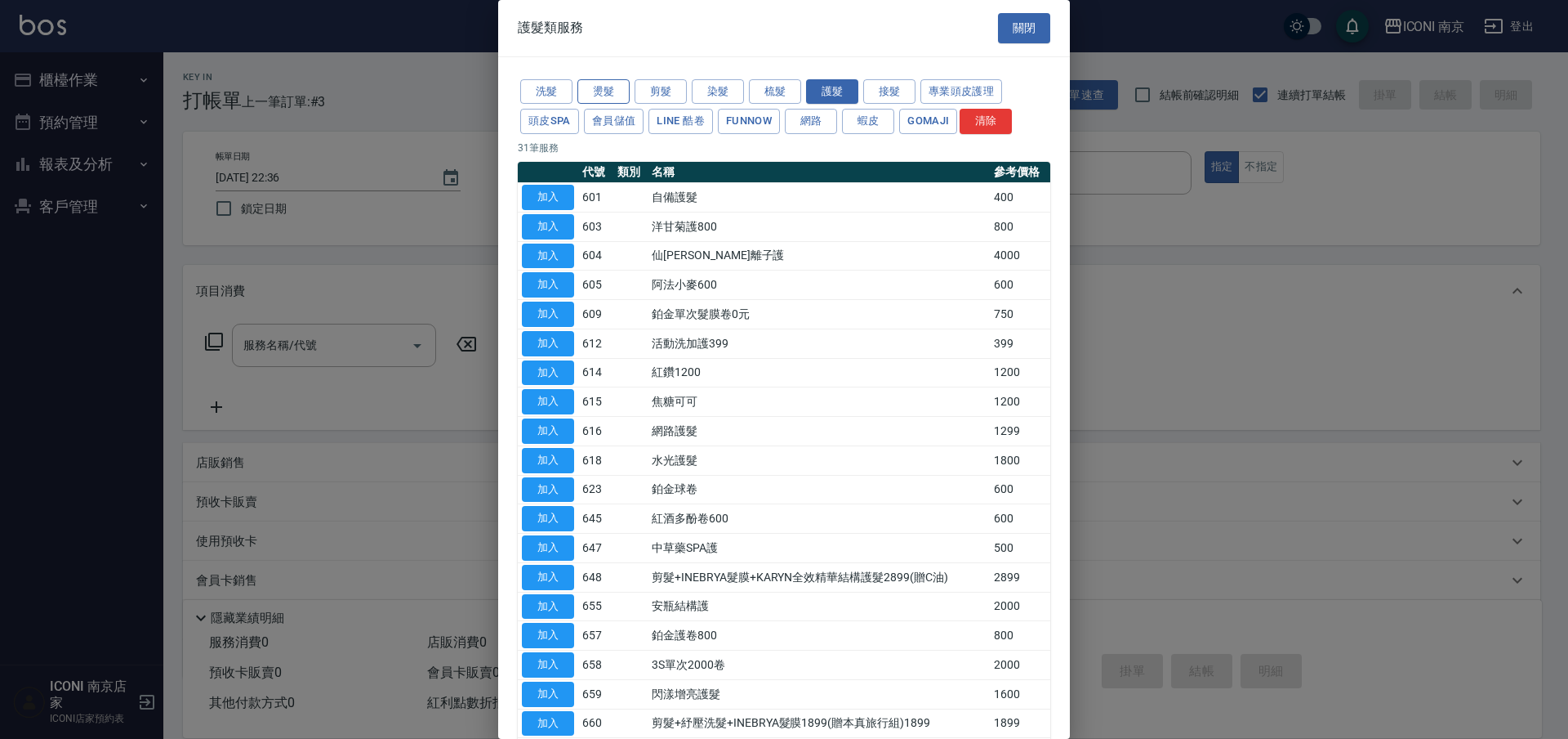
click at [606, 94] on button "燙髮" at bounding box center [603, 92] width 52 height 26
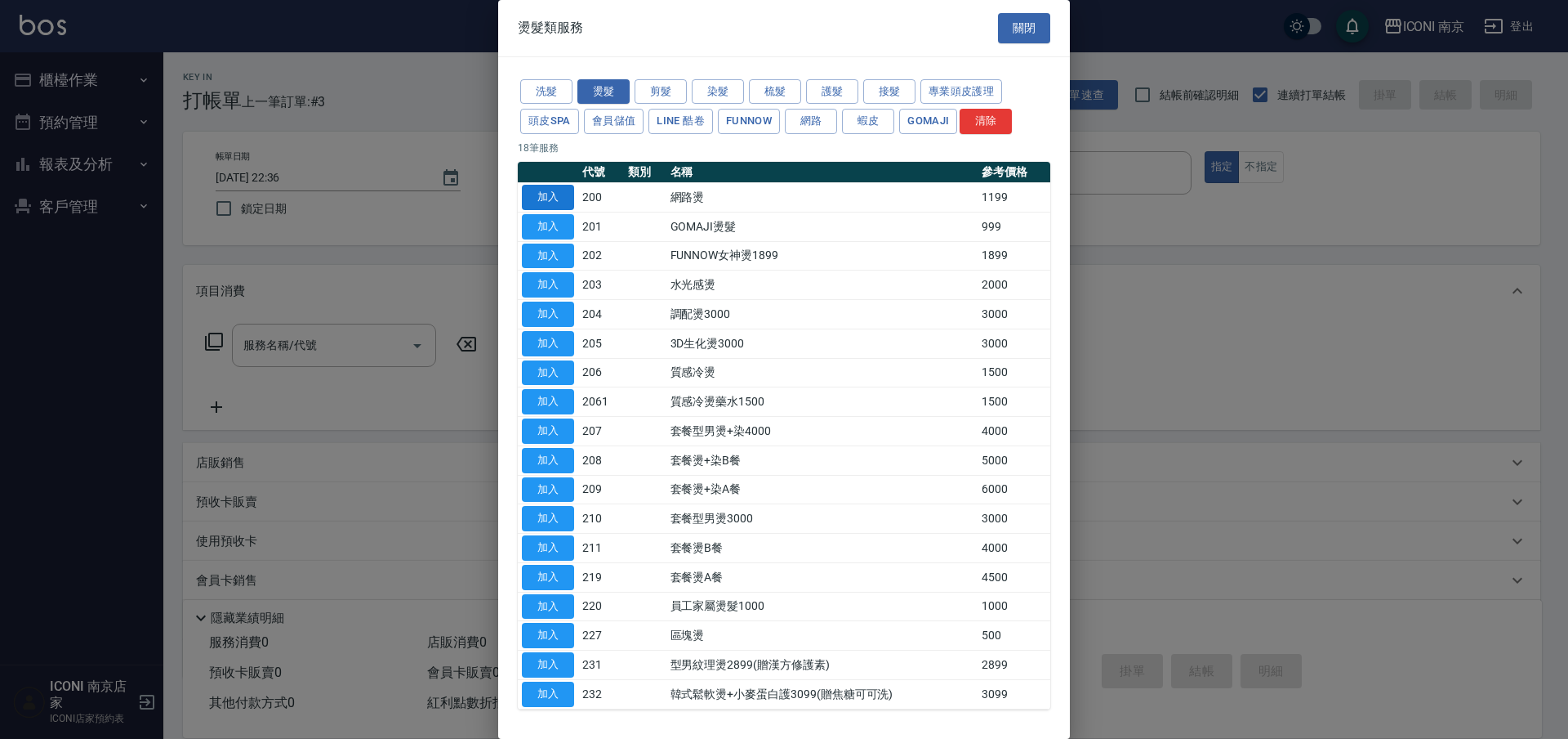
click at [557, 202] on button "加入" at bounding box center [547, 197] width 52 height 26
type input "網路燙(200)"
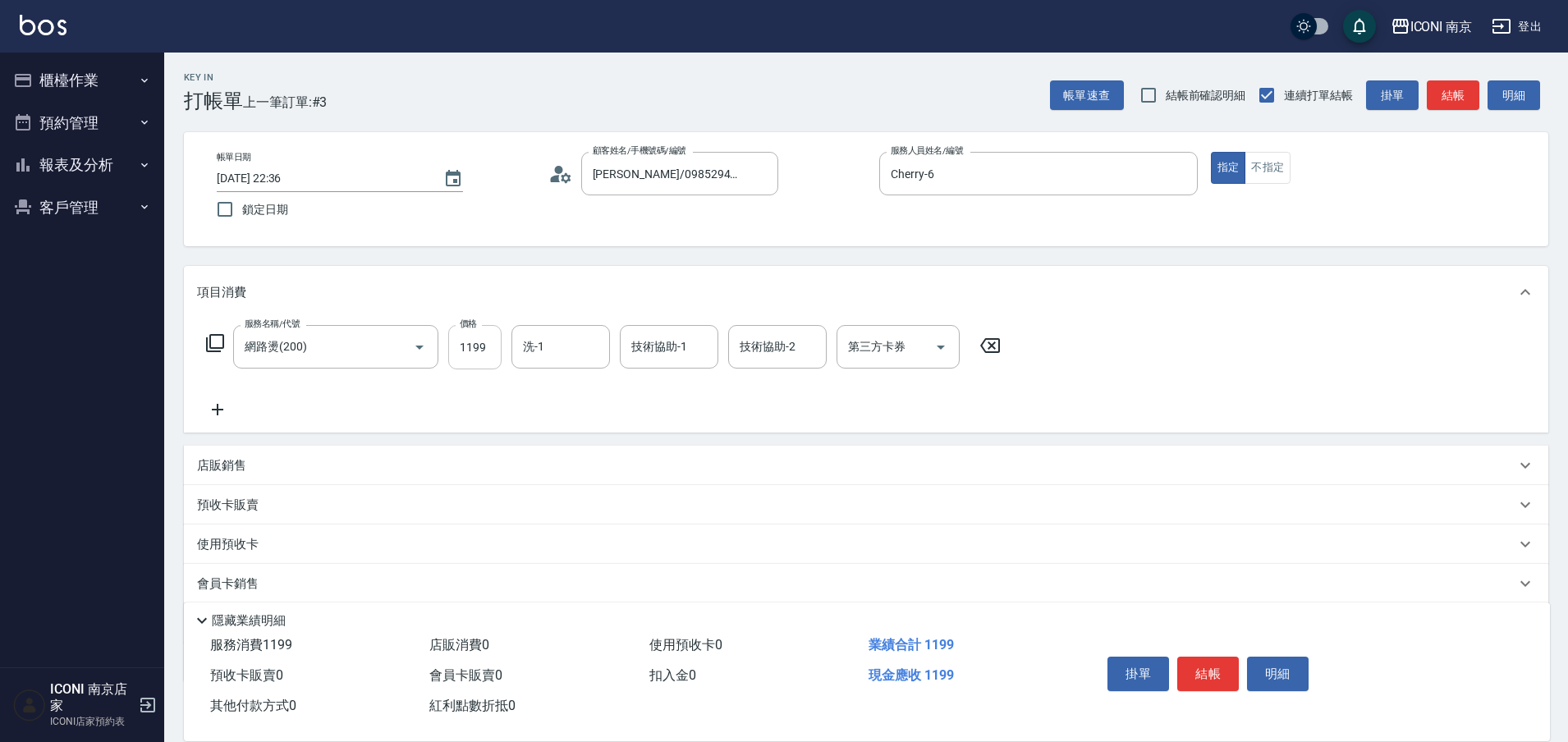
click at [494, 343] on input "1199" at bounding box center [475, 347] width 53 height 44
type input "1899"
type input "LORI-17"
type input "anna-12"
click at [210, 345] on icon at bounding box center [215, 343] width 18 height 18
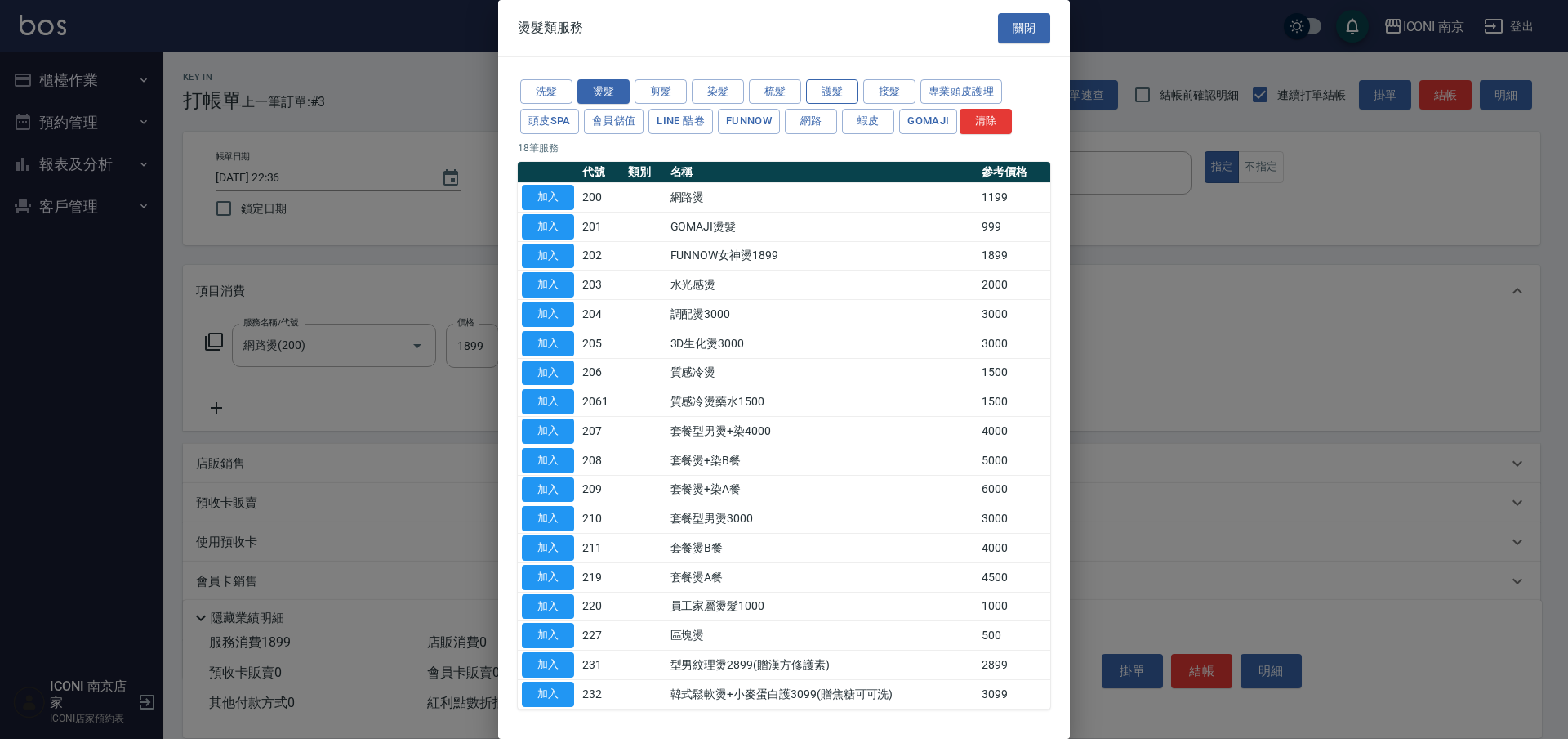
click at [848, 95] on button "護髮" at bounding box center [831, 92] width 52 height 26
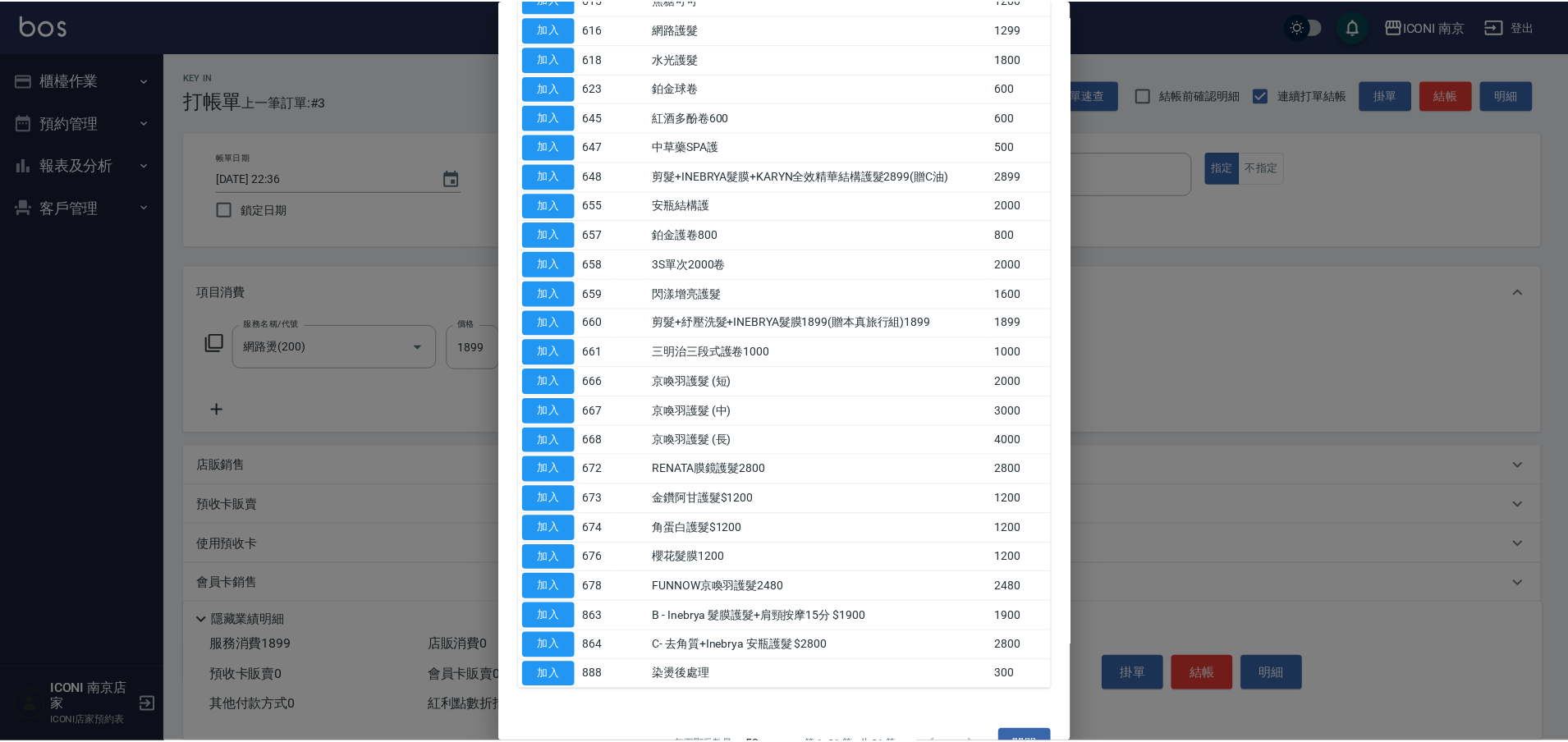
scroll to position [410, 0]
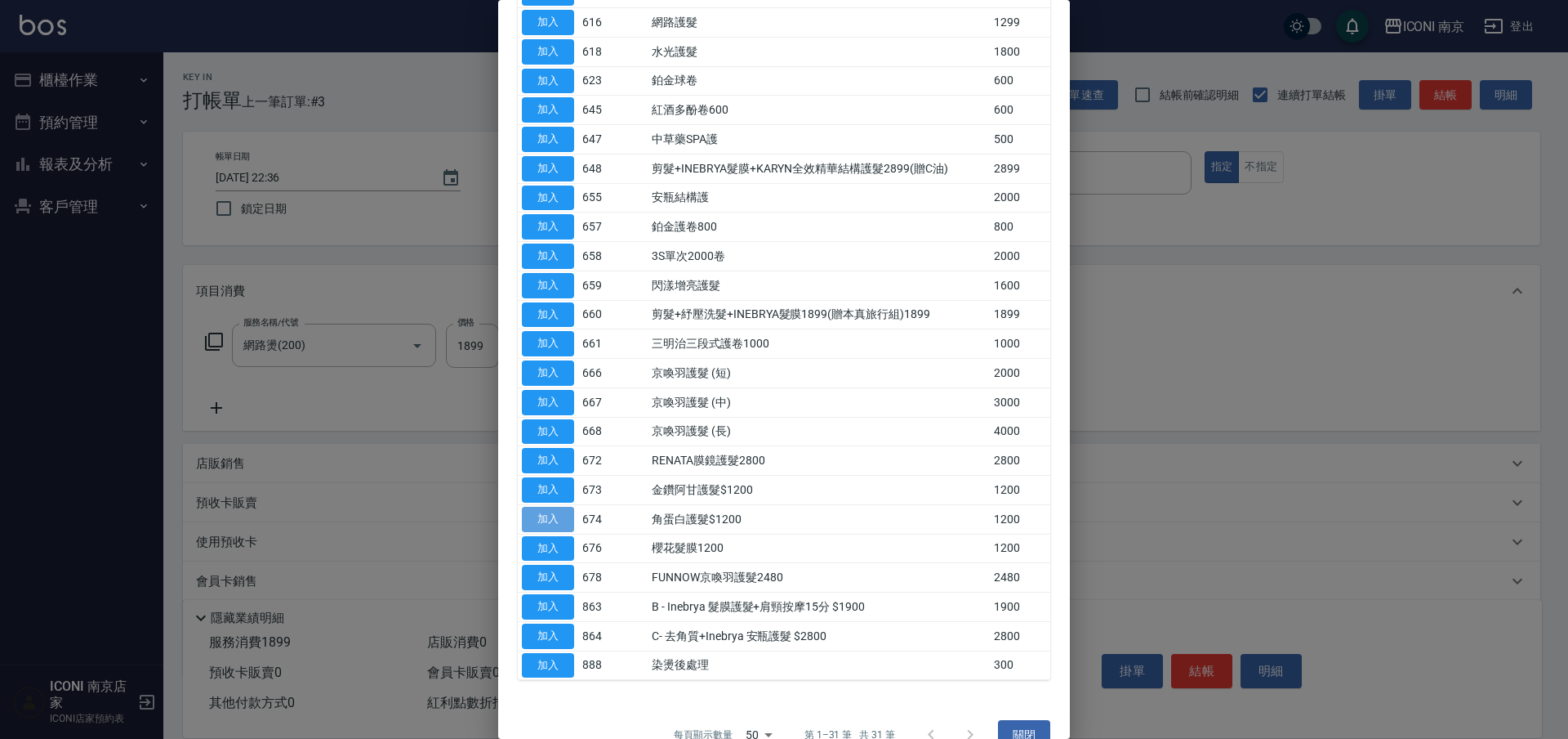
click at [559, 517] on button "加入" at bounding box center [547, 519] width 52 height 26
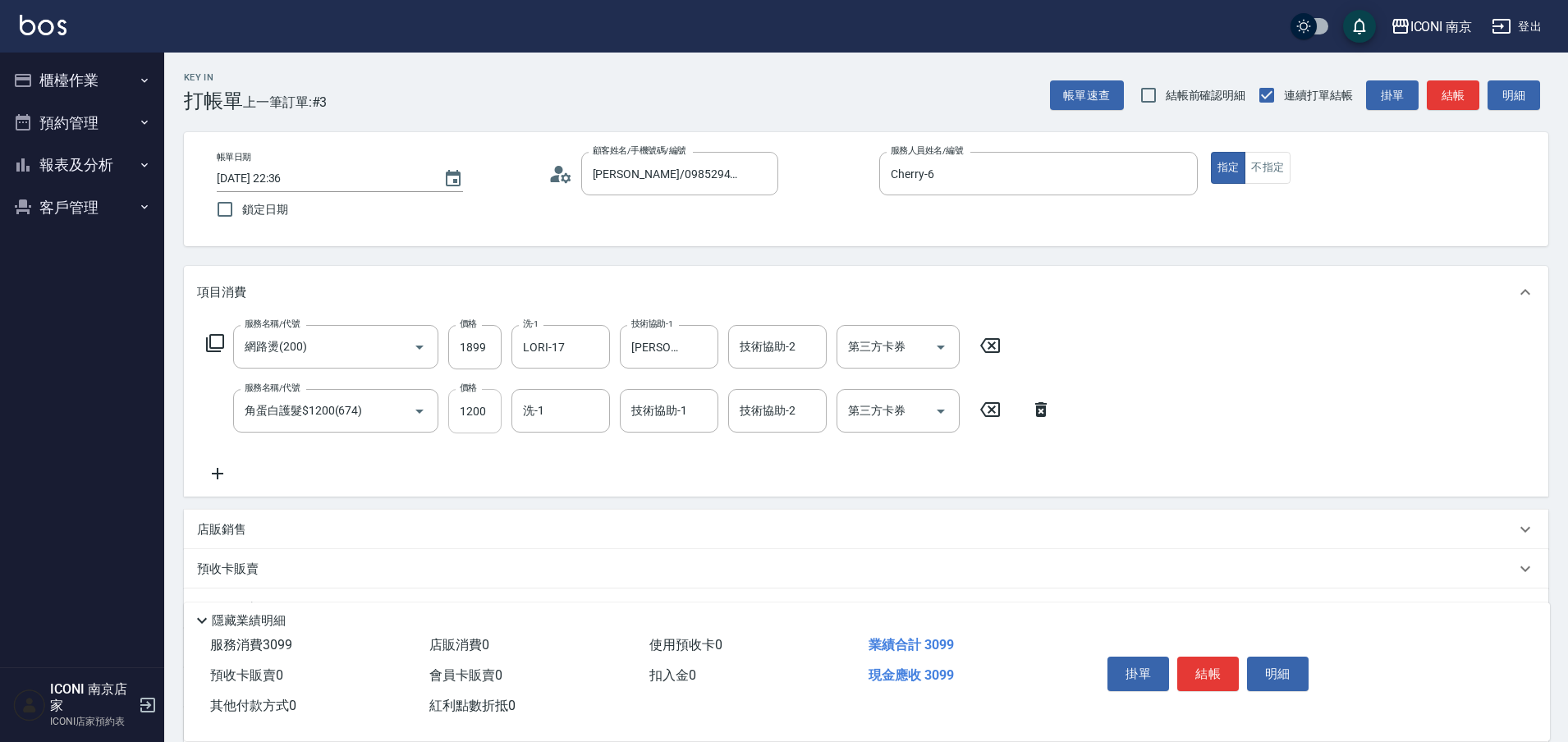
click at [478, 420] on input "1200" at bounding box center [475, 411] width 53 height 44
type input "1600"
type input "LORI-17"
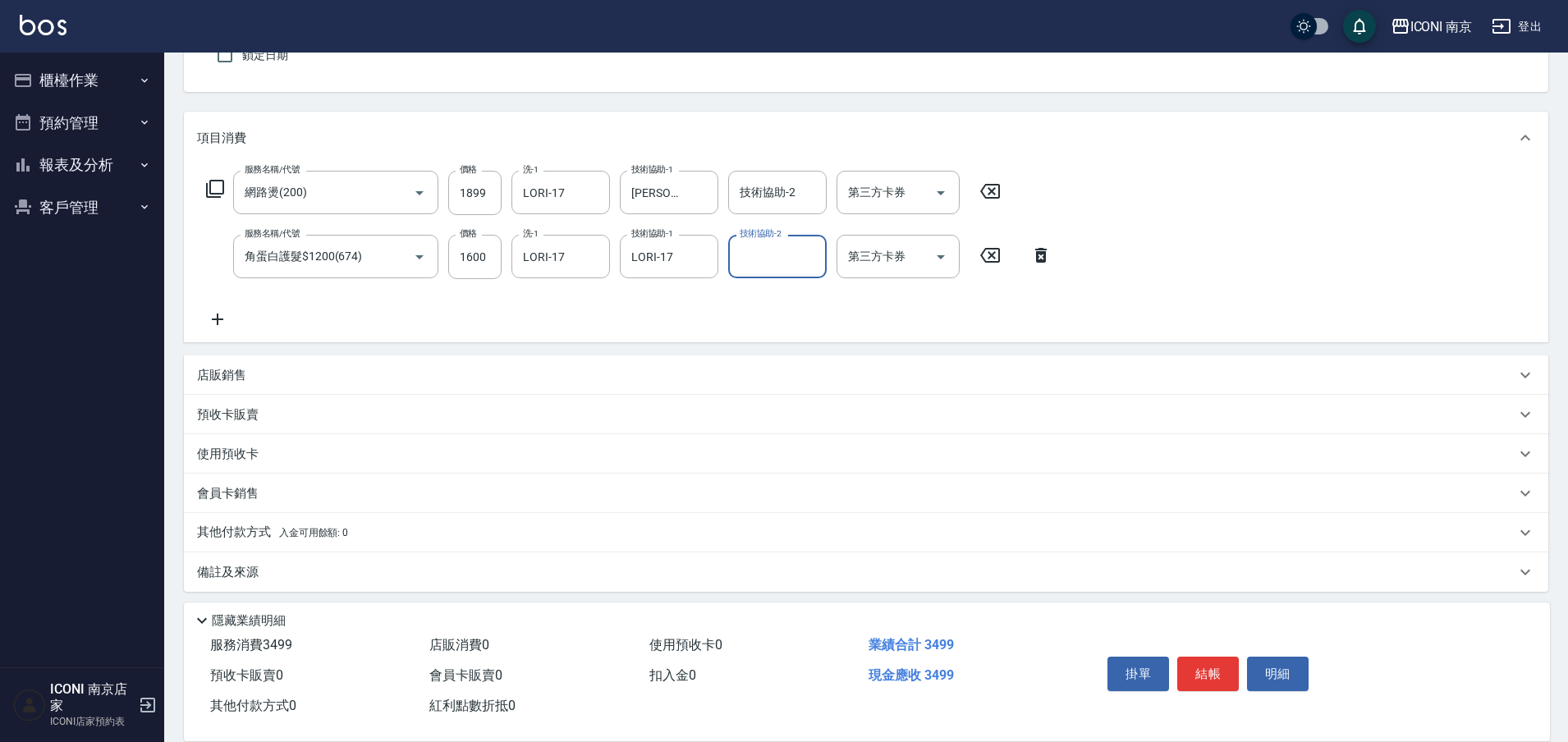
scroll to position [162, 0]
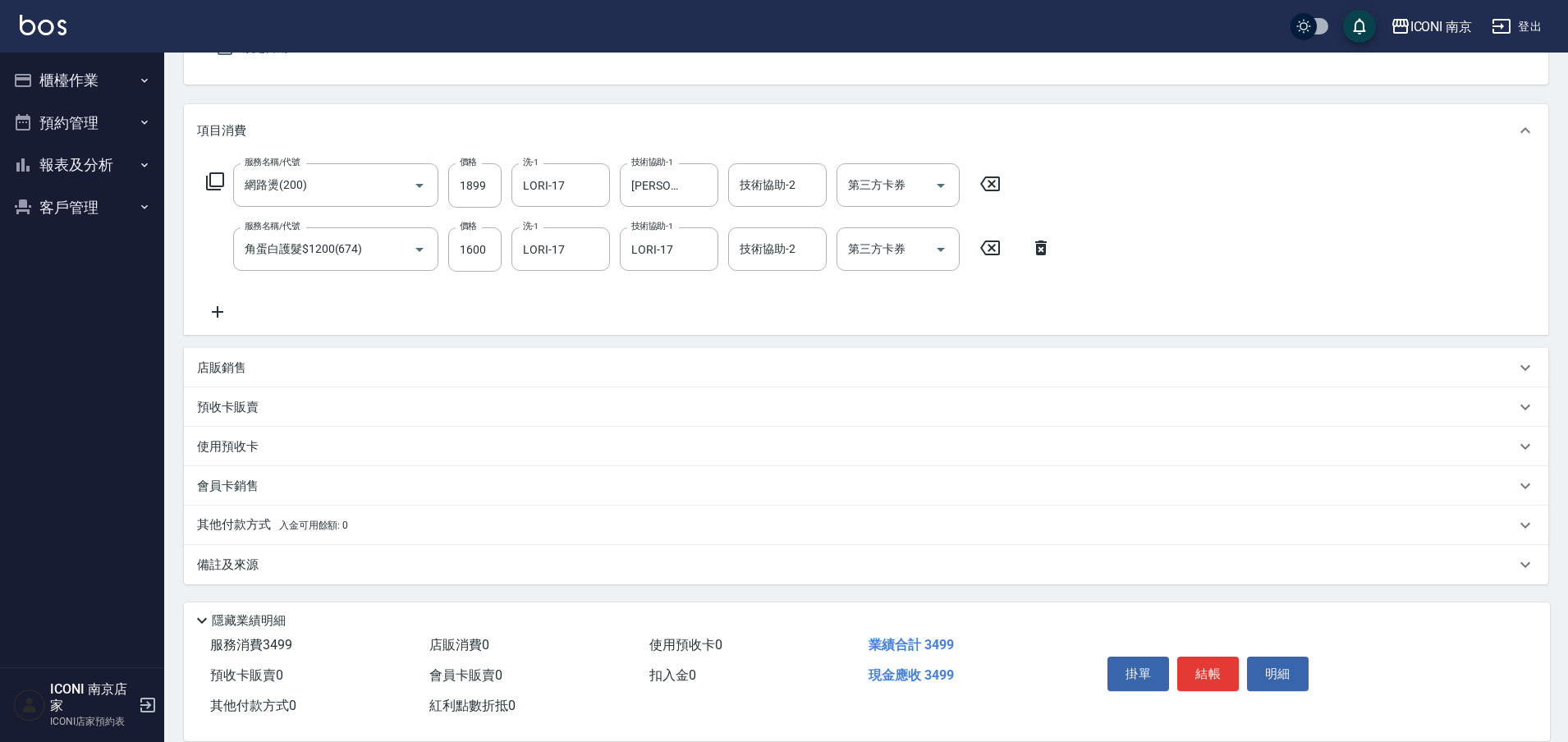
click at [255, 526] on p "其他付款方式 入金可用餘額: 0" at bounding box center [272, 525] width 151 height 18
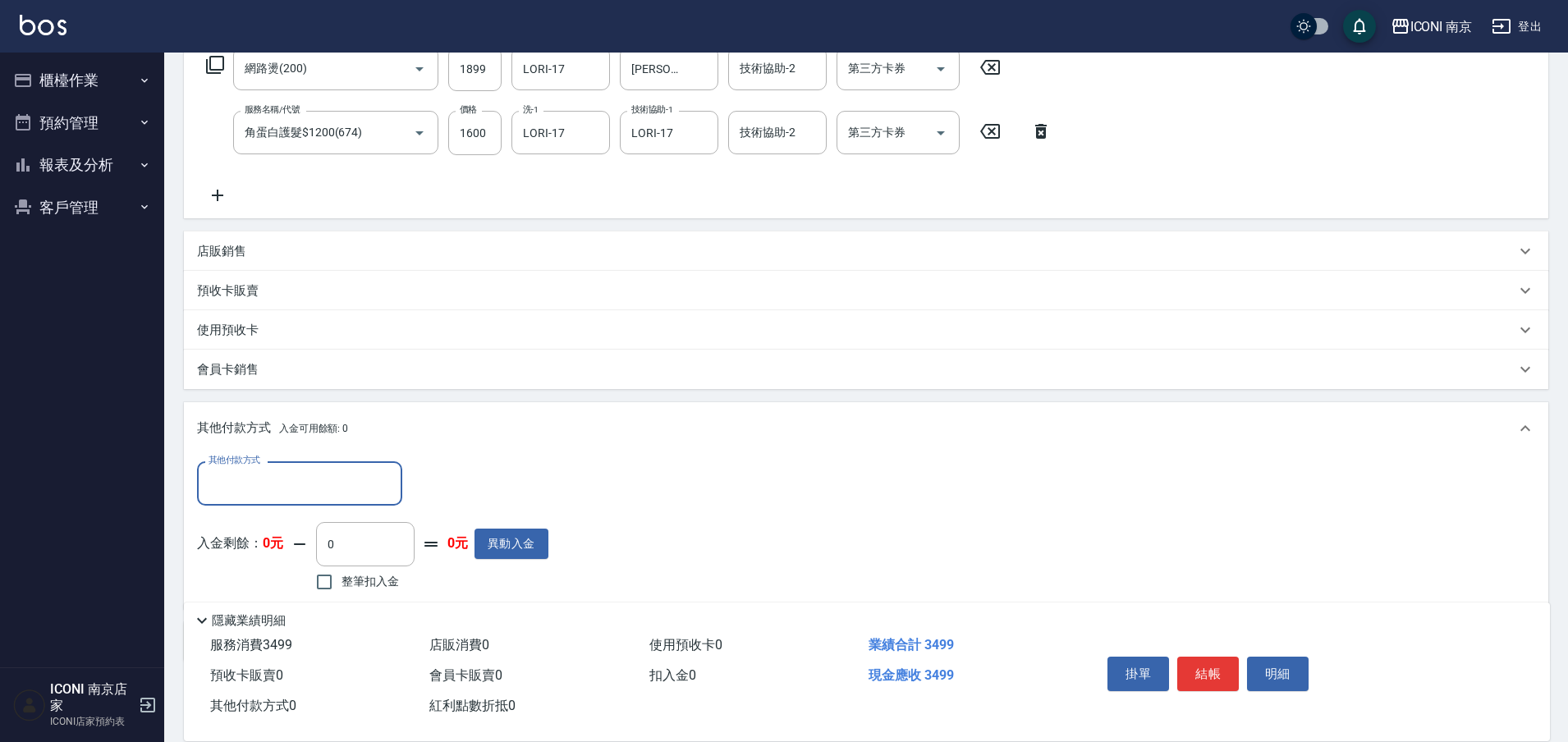
scroll to position [355, 0]
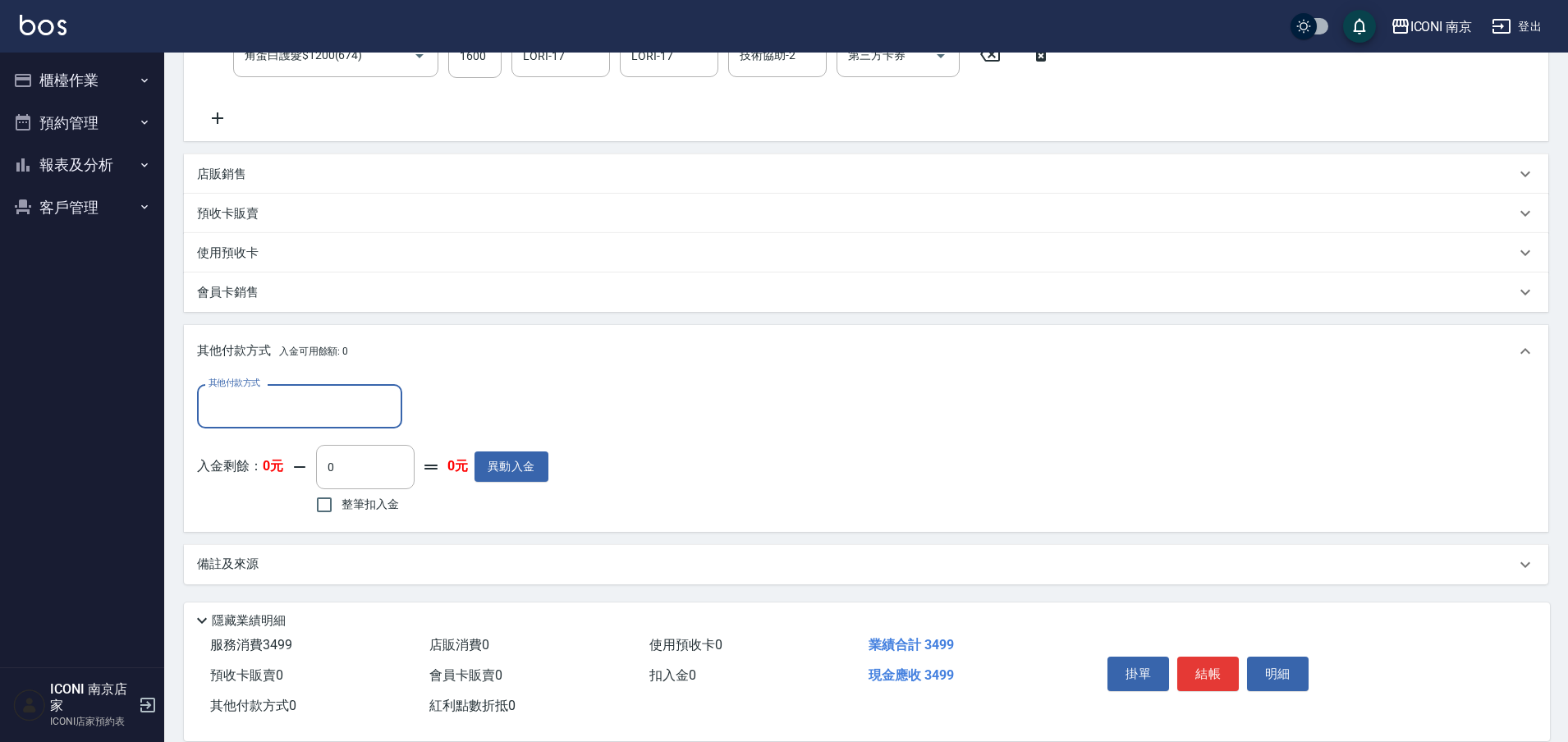
click at [230, 171] on p "店販銷售" at bounding box center [221, 174] width 50 height 17
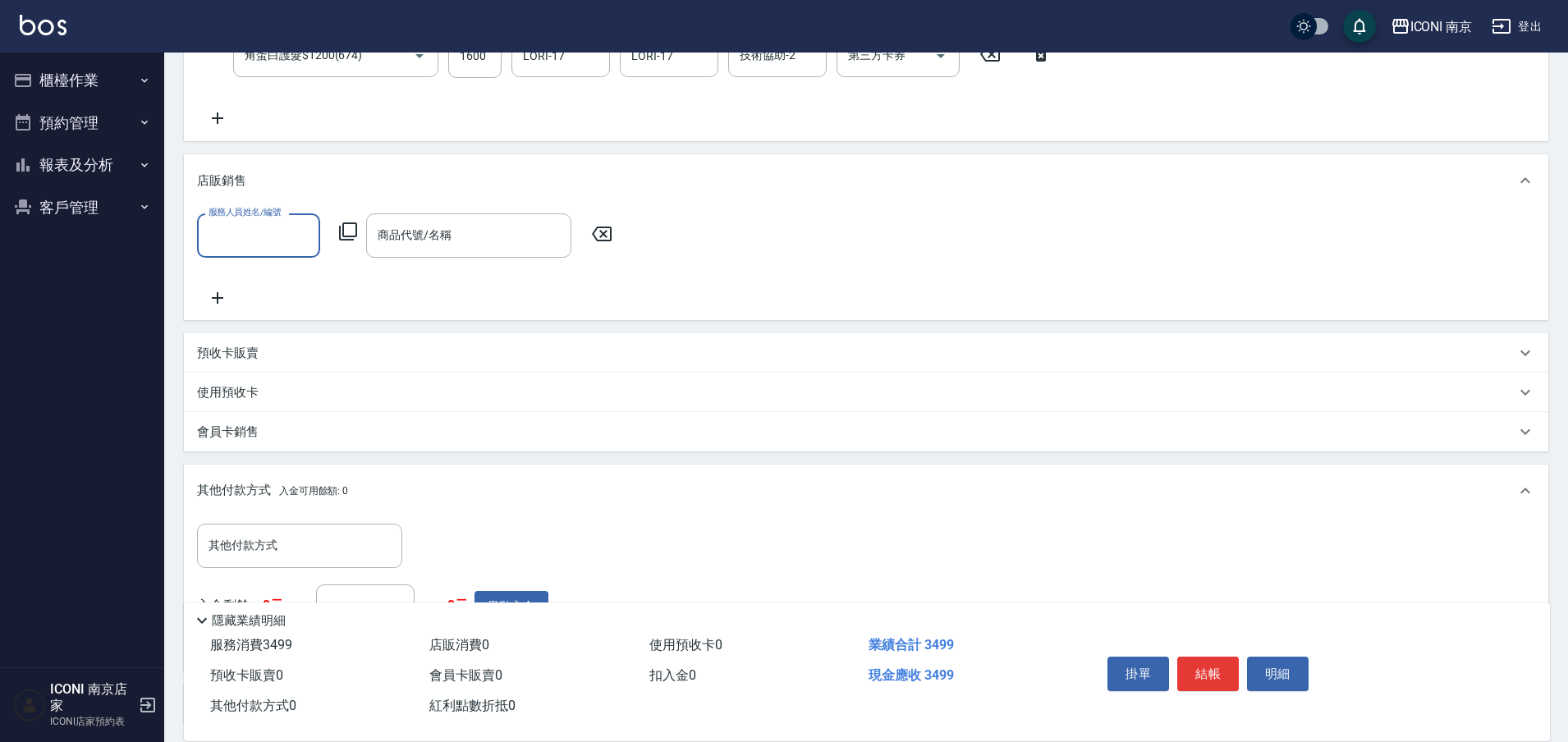
scroll to position [0, 0]
type input "Cherry-6"
click at [342, 229] on icon at bounding box center [348, 231] width 18 height 18
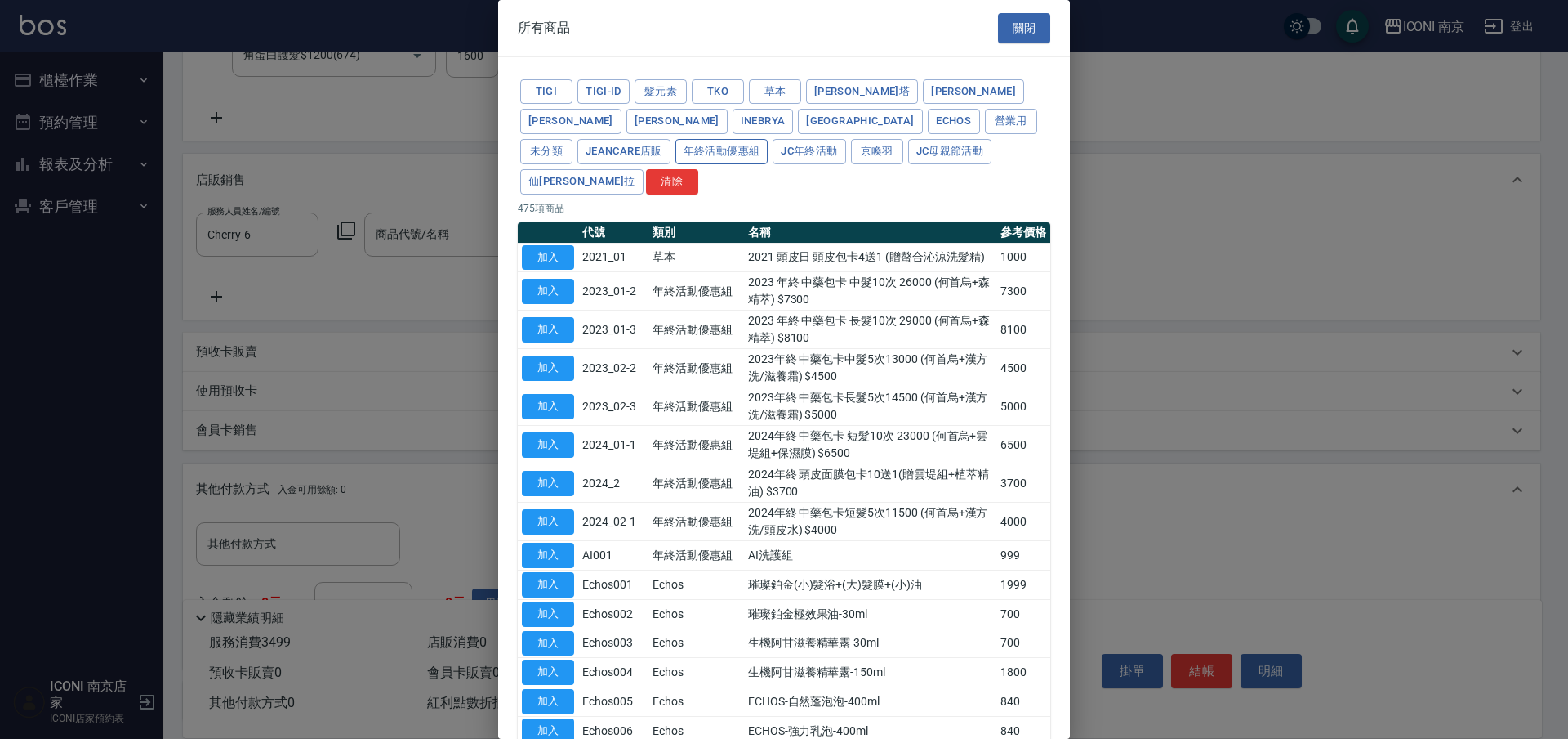
click at [769, 139] on button "年終活動優惠組" at bounding box center [722, 152] width 93 height 26
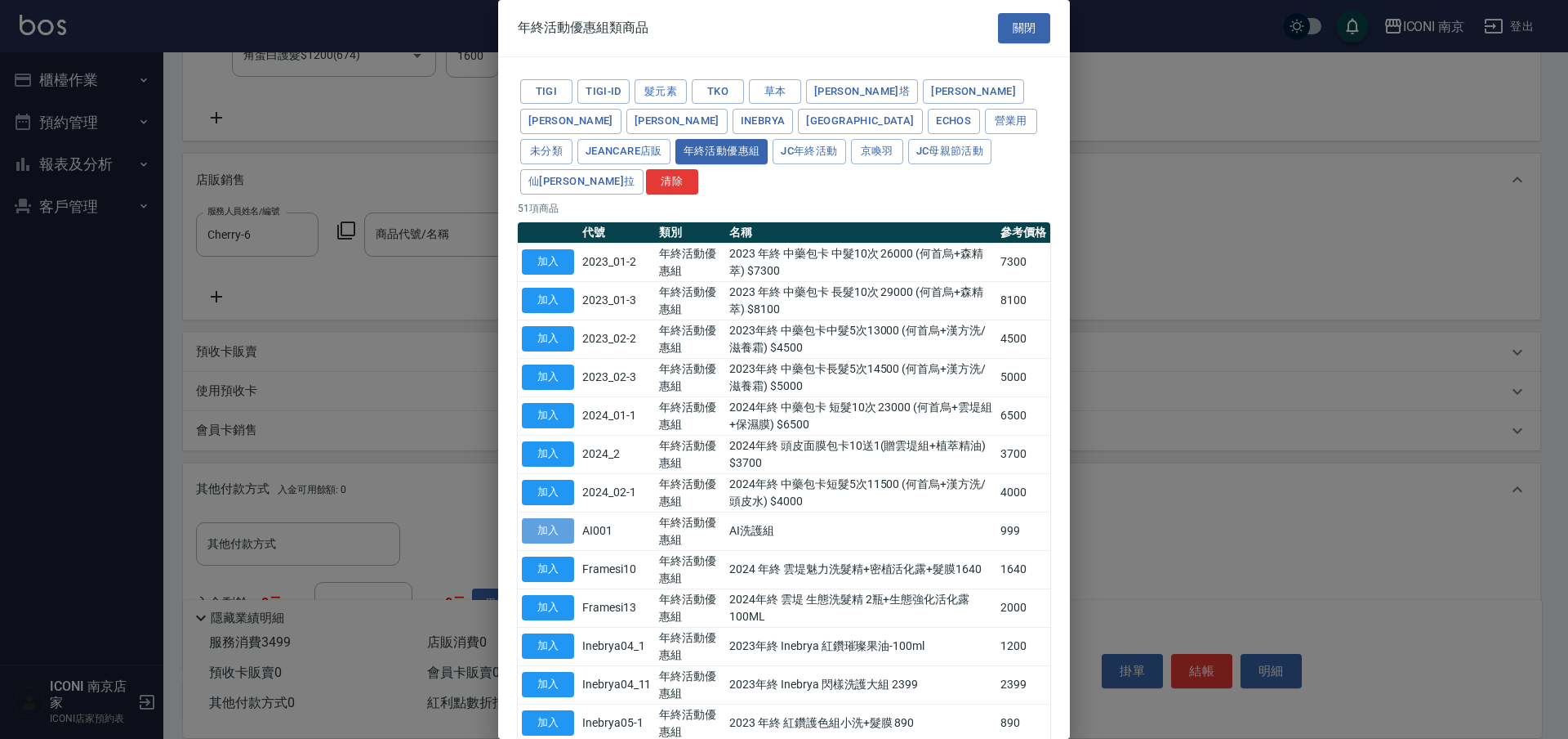
click at [534, 518] on button "加入" at bounding box center [547, 530] width 52 height 26
type input "AI洗護組"
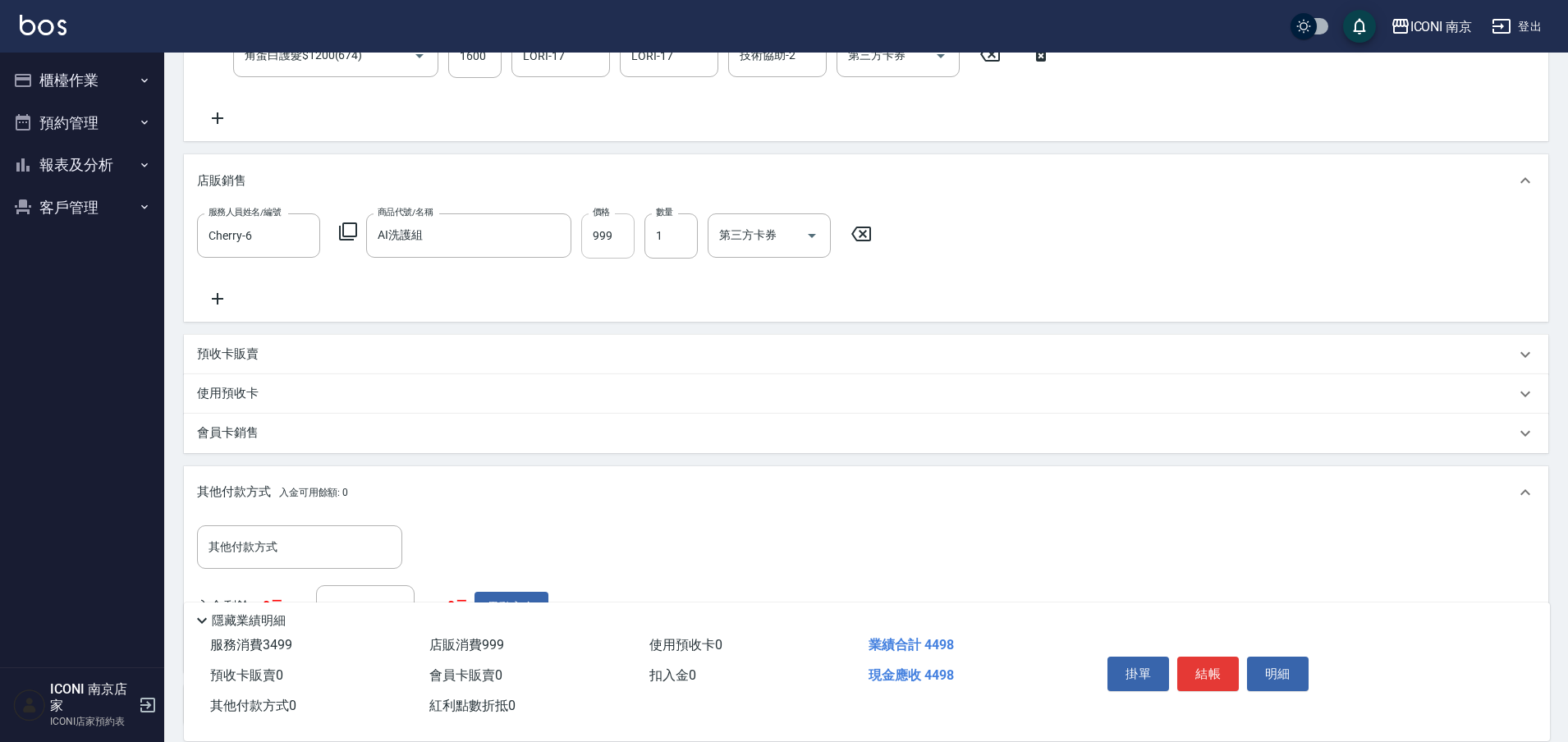
click at [619, 231] on input "999" at bounding box center [608, 236] width 53 height 44
type input "950"
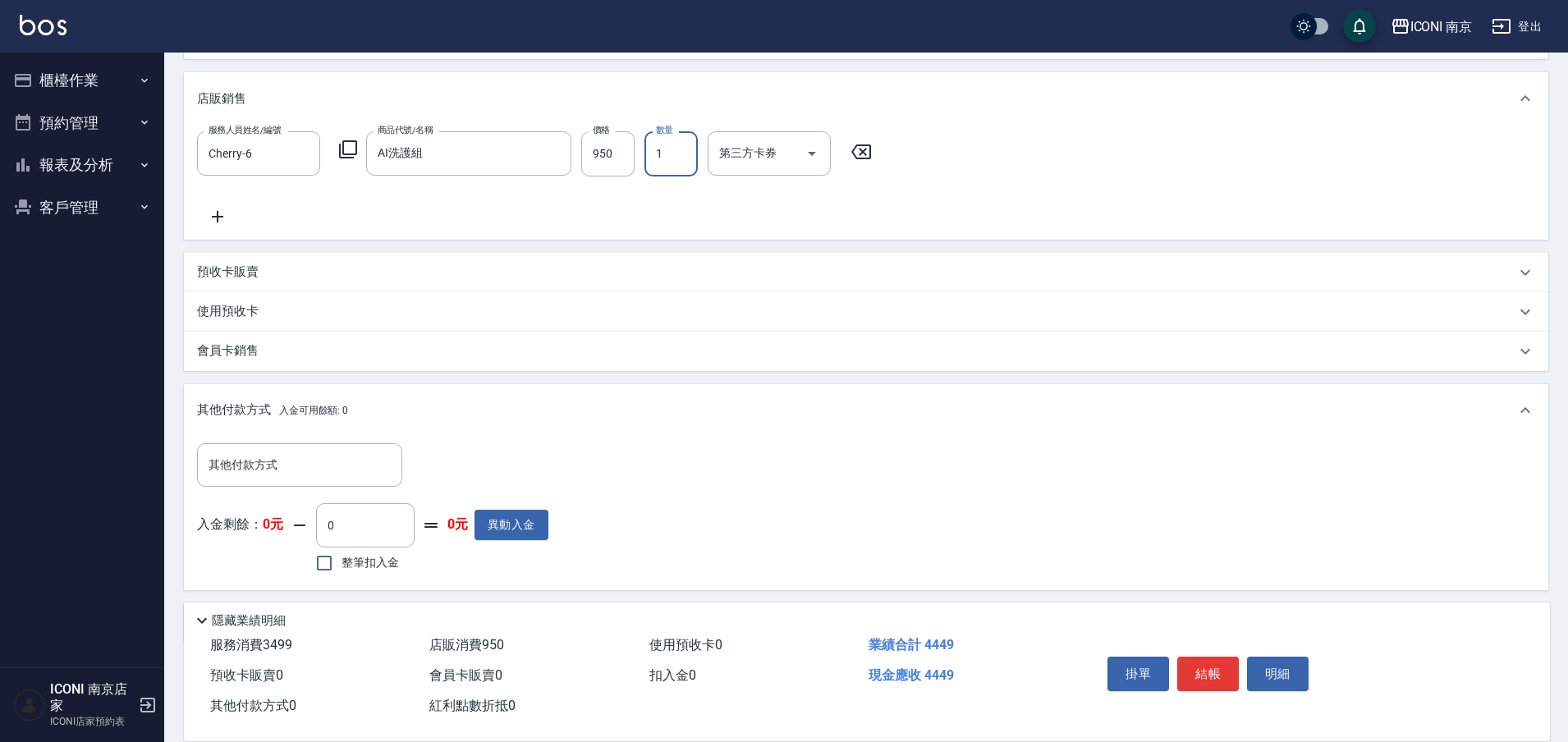
scroll to position [496, 0]
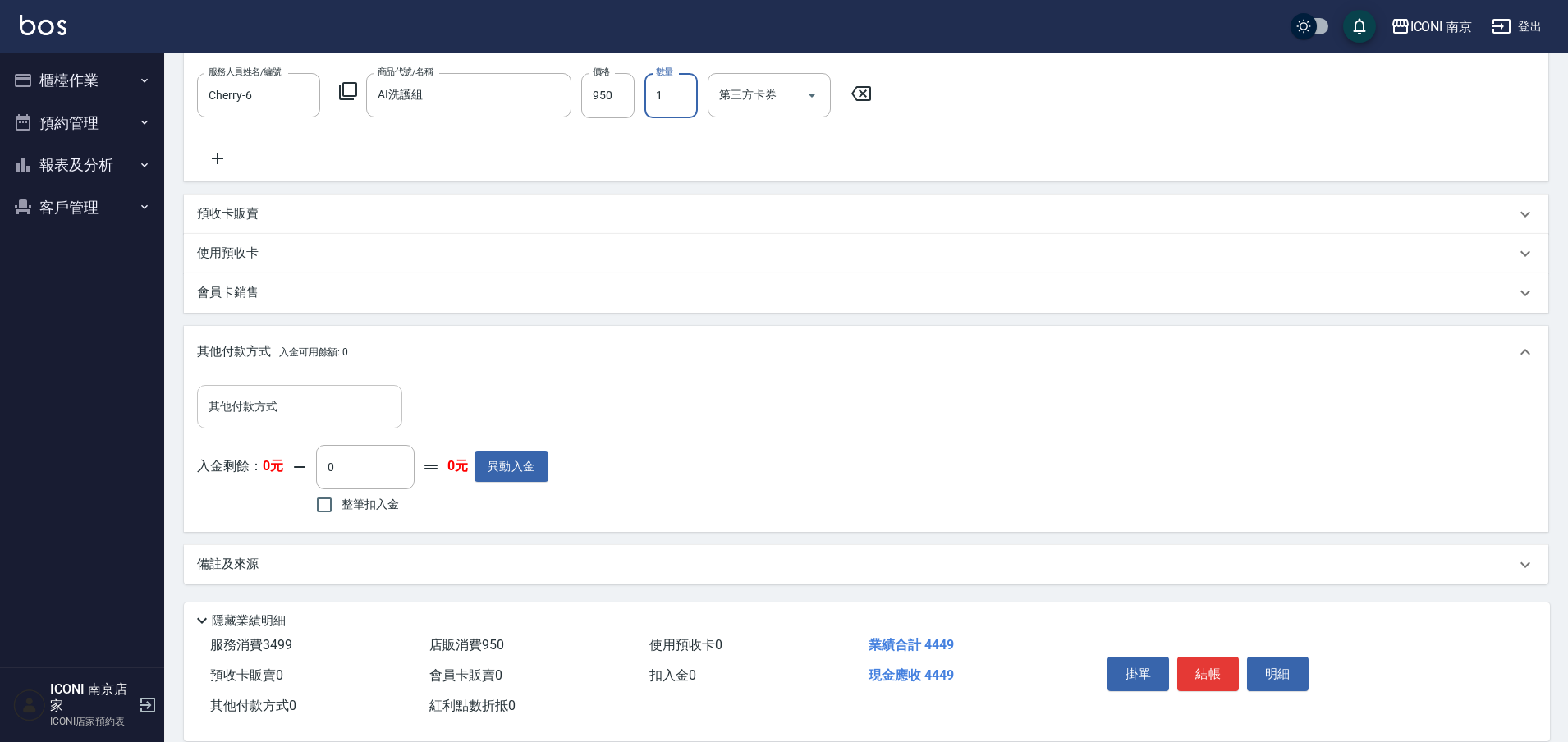
click at [308, 406] on input "其他付款方式" at bounding box center [299, 406] width 190 height 28
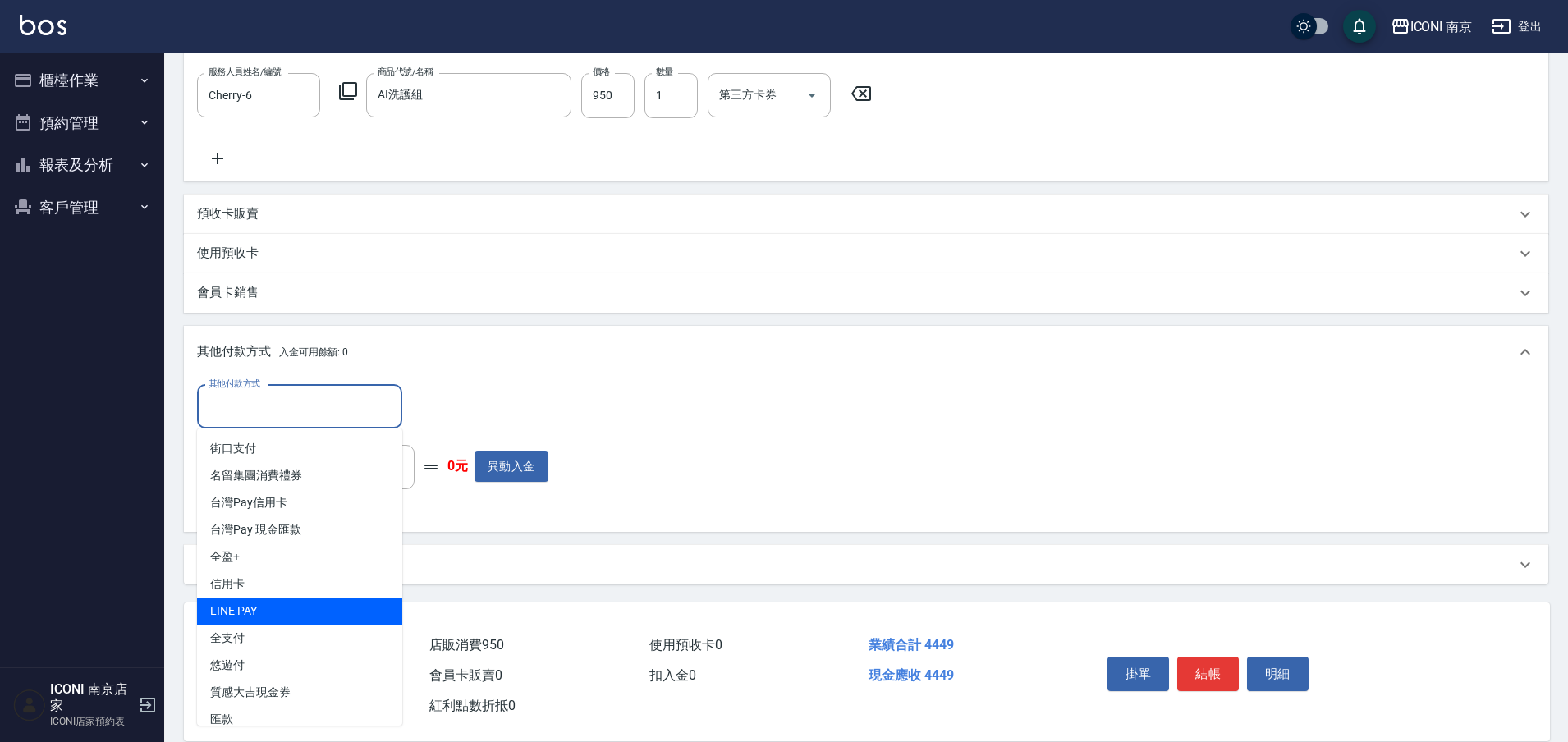
click at [258, 601] on span "LINE PAY" at bounding box center [299, 611] width 206 height 27
type input "LINE PAY"
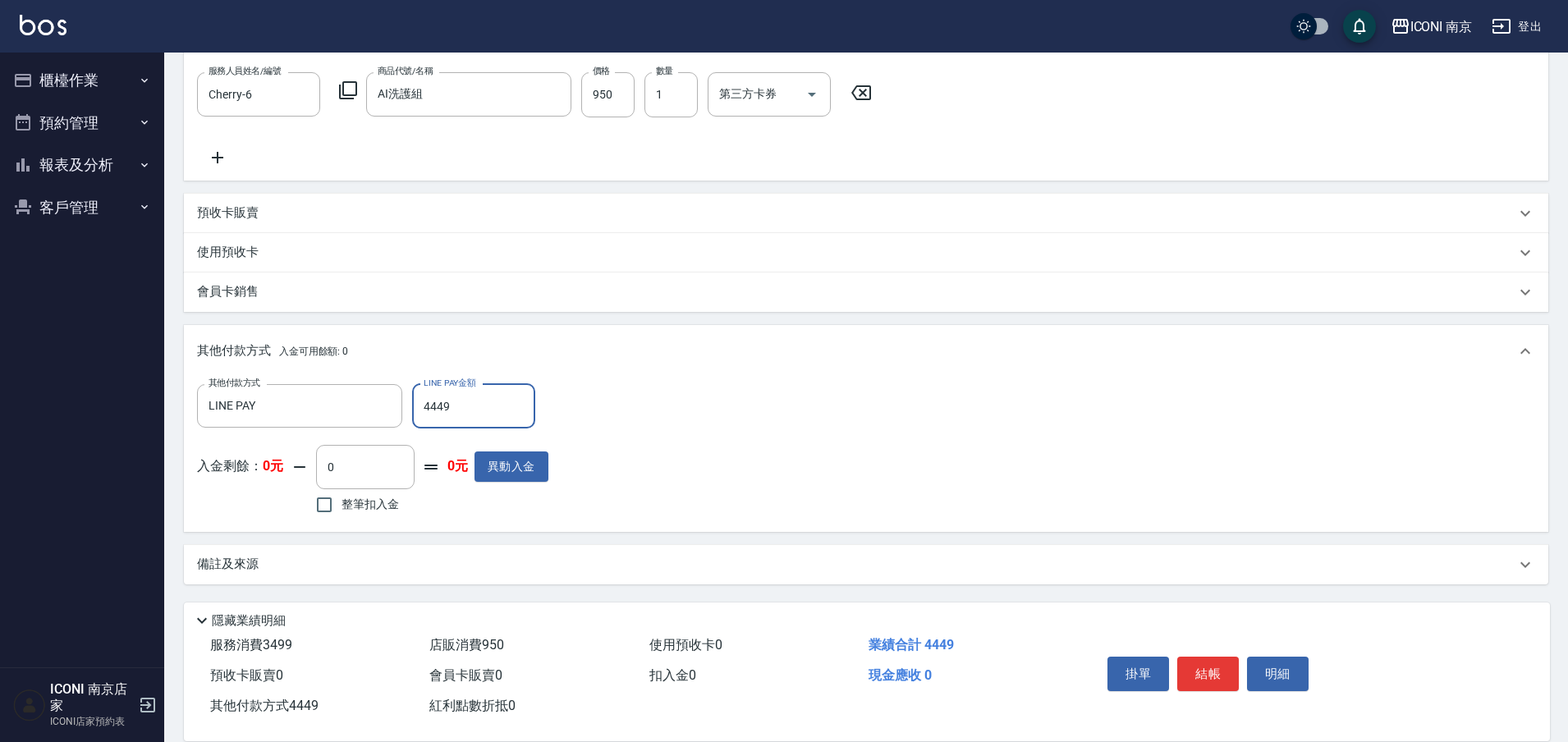
type input "4449"
click at [218, 573] on div "備註及來源" at bounding box center [866, 564] width 1364 height 39
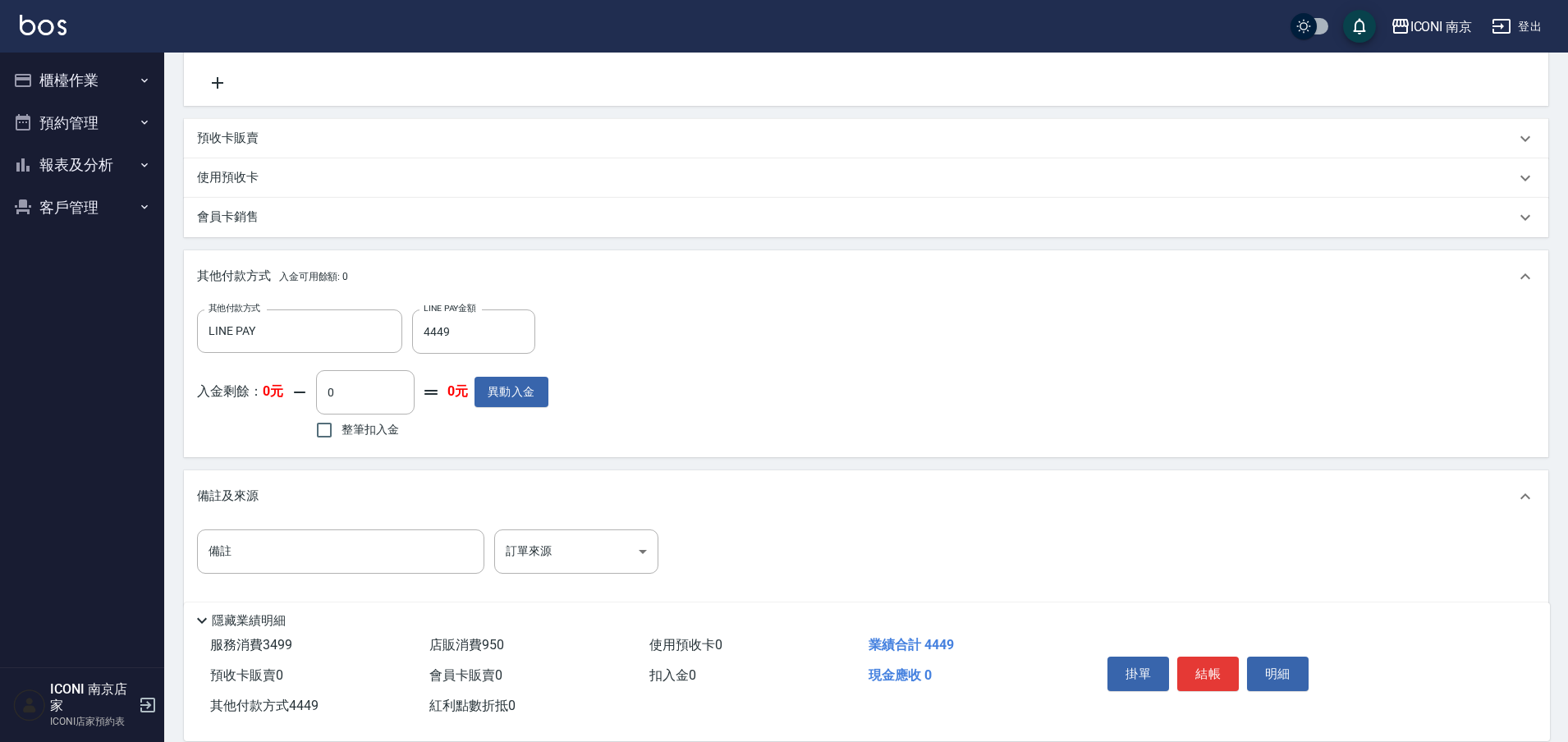
scroll to position [593, 0]
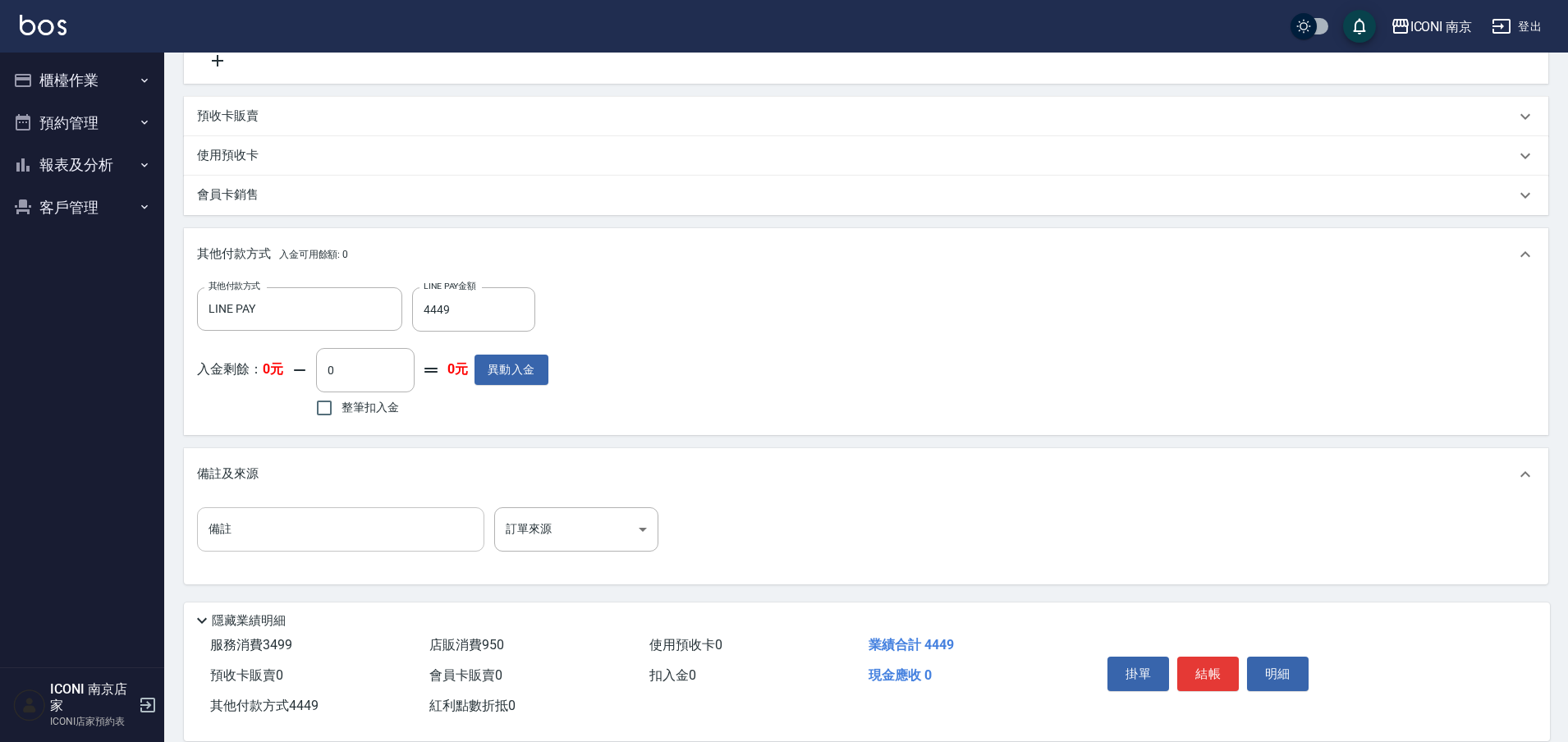
click at [341, 520] on input "備註" at bounding box center [340, 529] width 287 height 44
type input "開發護髮、ai洗護"
click at [583, 514] on body "ICONI 南京 登出 櫃檯作業 打帳單 帳單列表 現金收支登錄 每日結帳 現場電腦打卡 預約管理 預約管理 單日預約紀錄 單週預約紀錄 報表及分析 報表目錄…" at bounding box center [784, 73] width 1568 height 1334
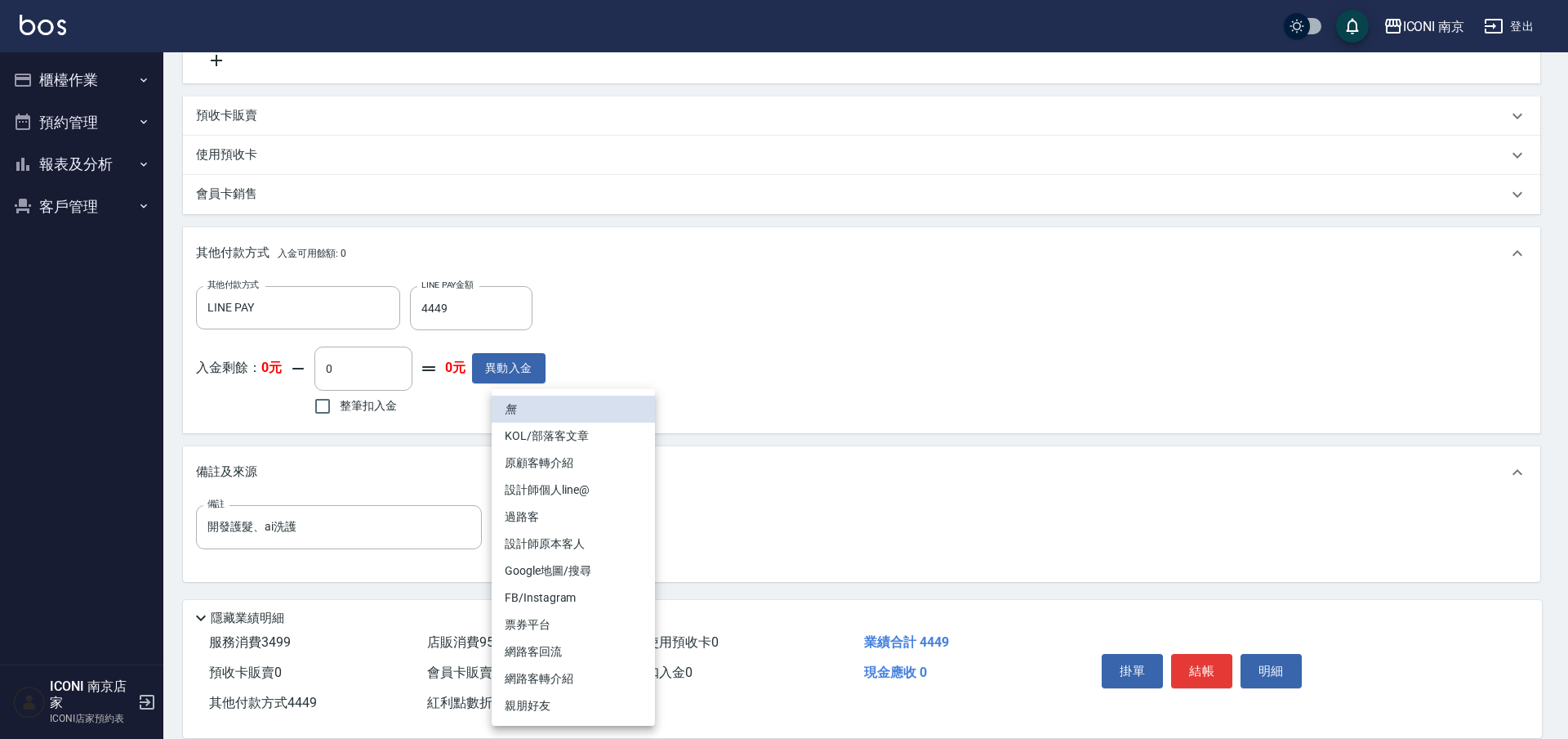
click at [585, 586] on li "FB/Instagram" at bounding box center [573, 597] width 163 height 27
type input "FB/Instagram"
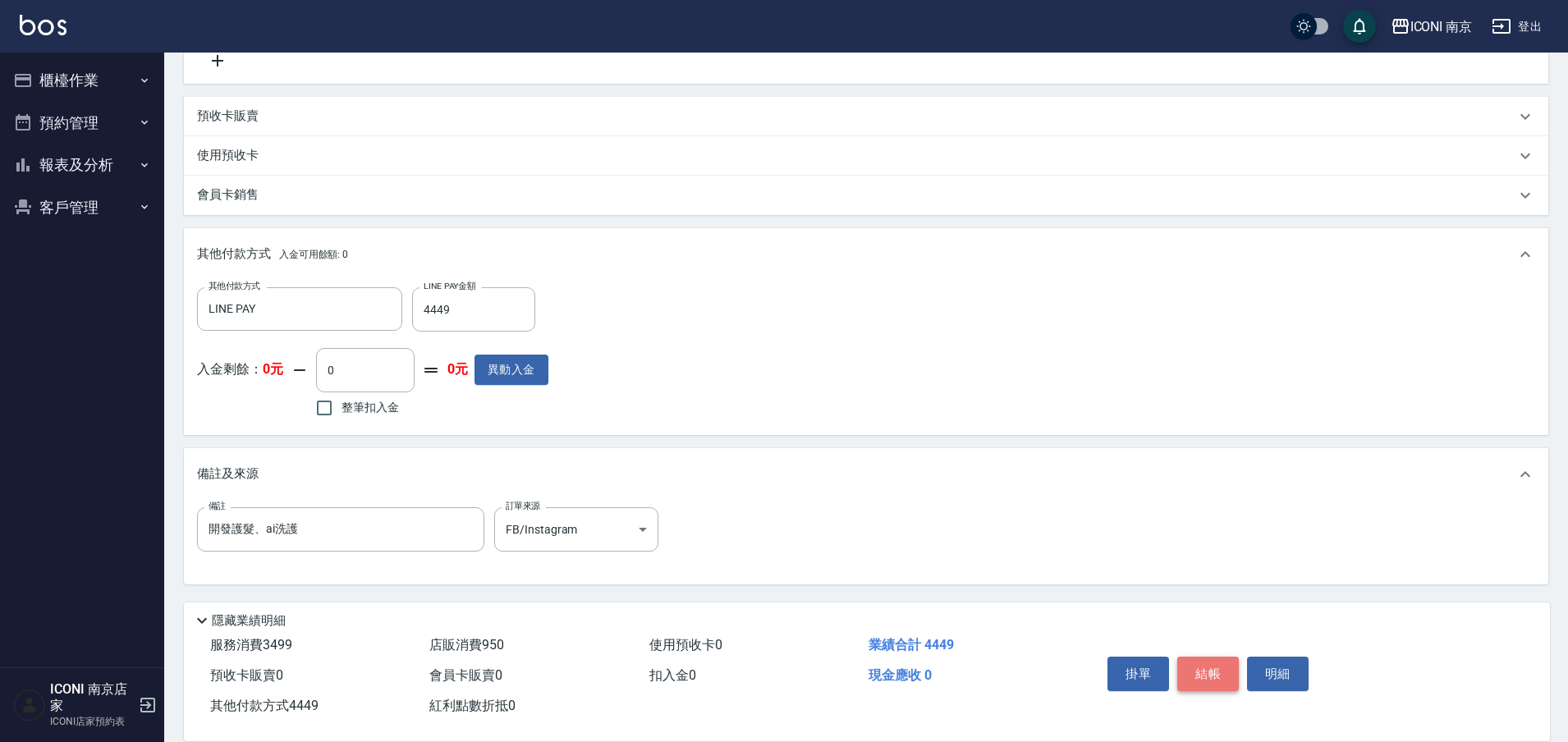
click at [1215, 660] on button "結帳" at bounding box center [1207, 673] width 61 height 35
type input "2025/09/05 22:41"
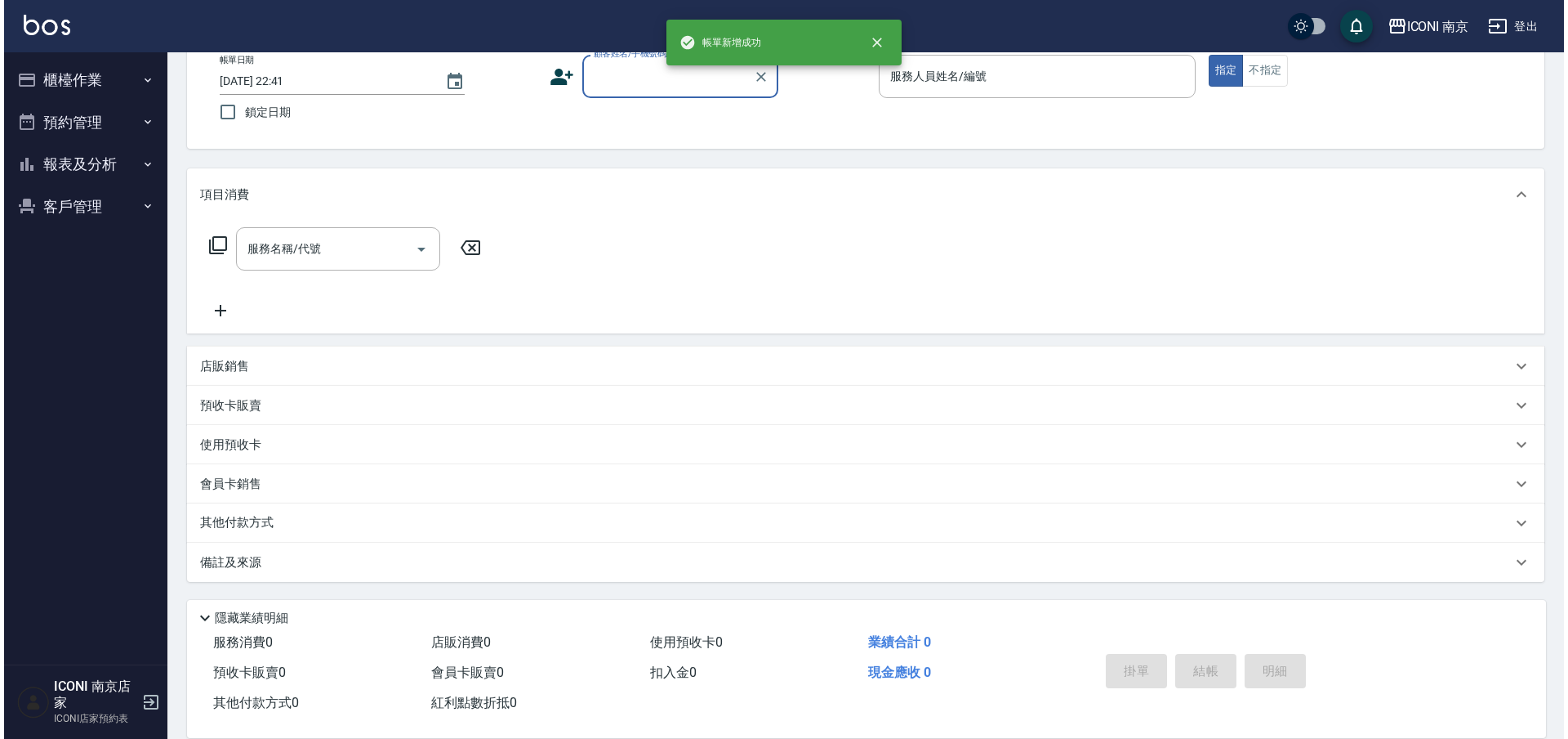
scroll to position [0, 0]
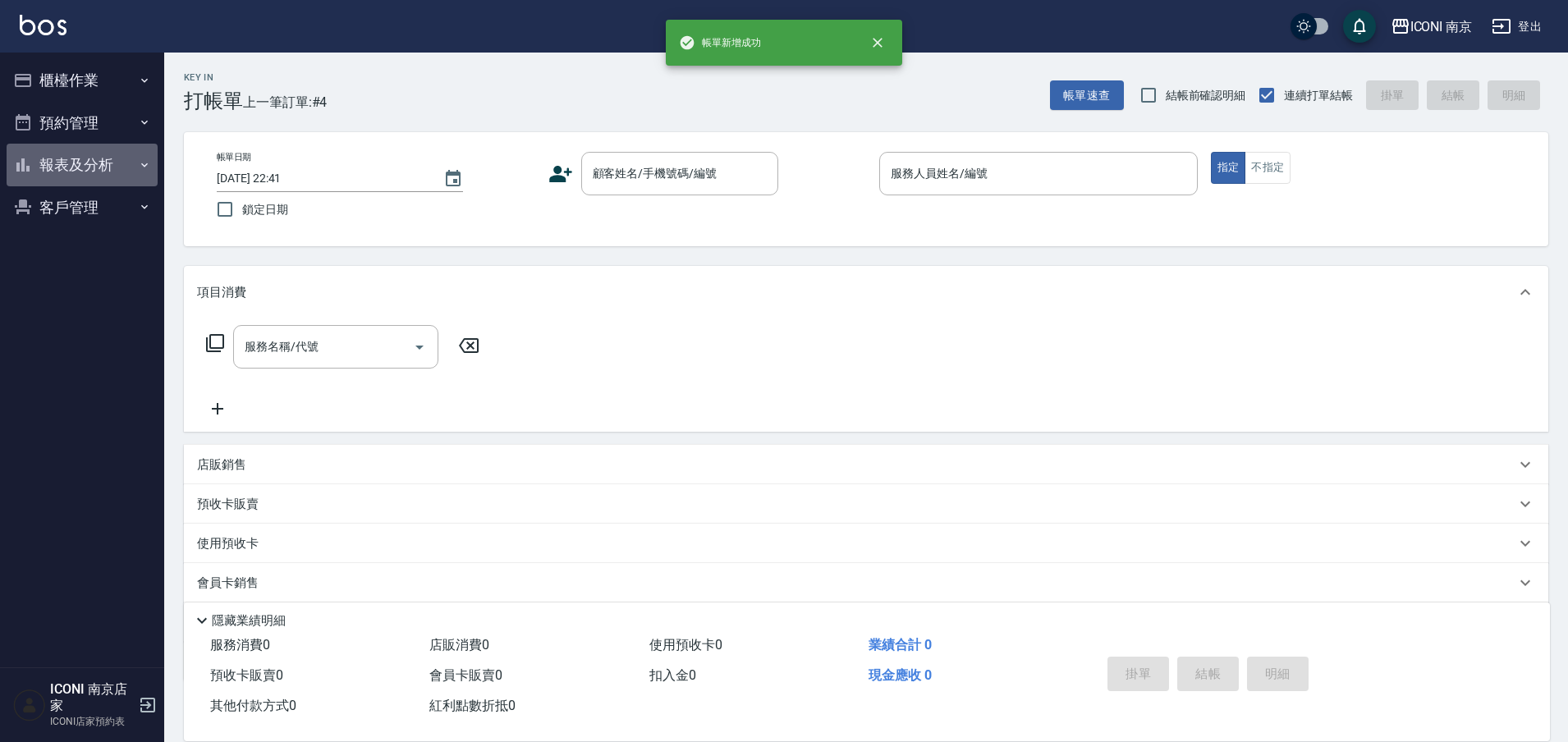
click at [116, 165] on button "報表及分析" at bounding box center [82, 165] width 151 height 43
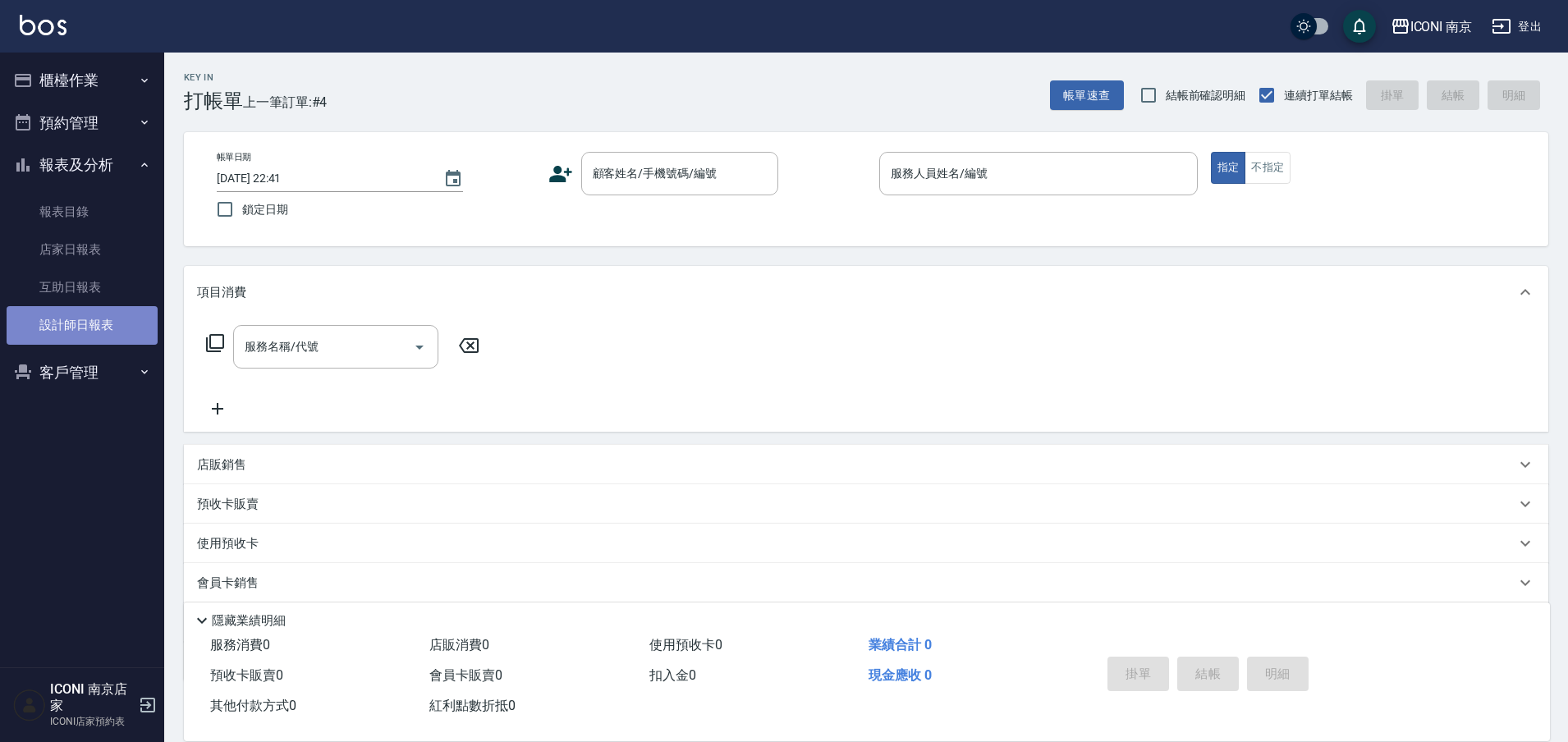
click at [113, 334] on link "設計師日報表" at bounding box center [82, 325] width 151 height 38
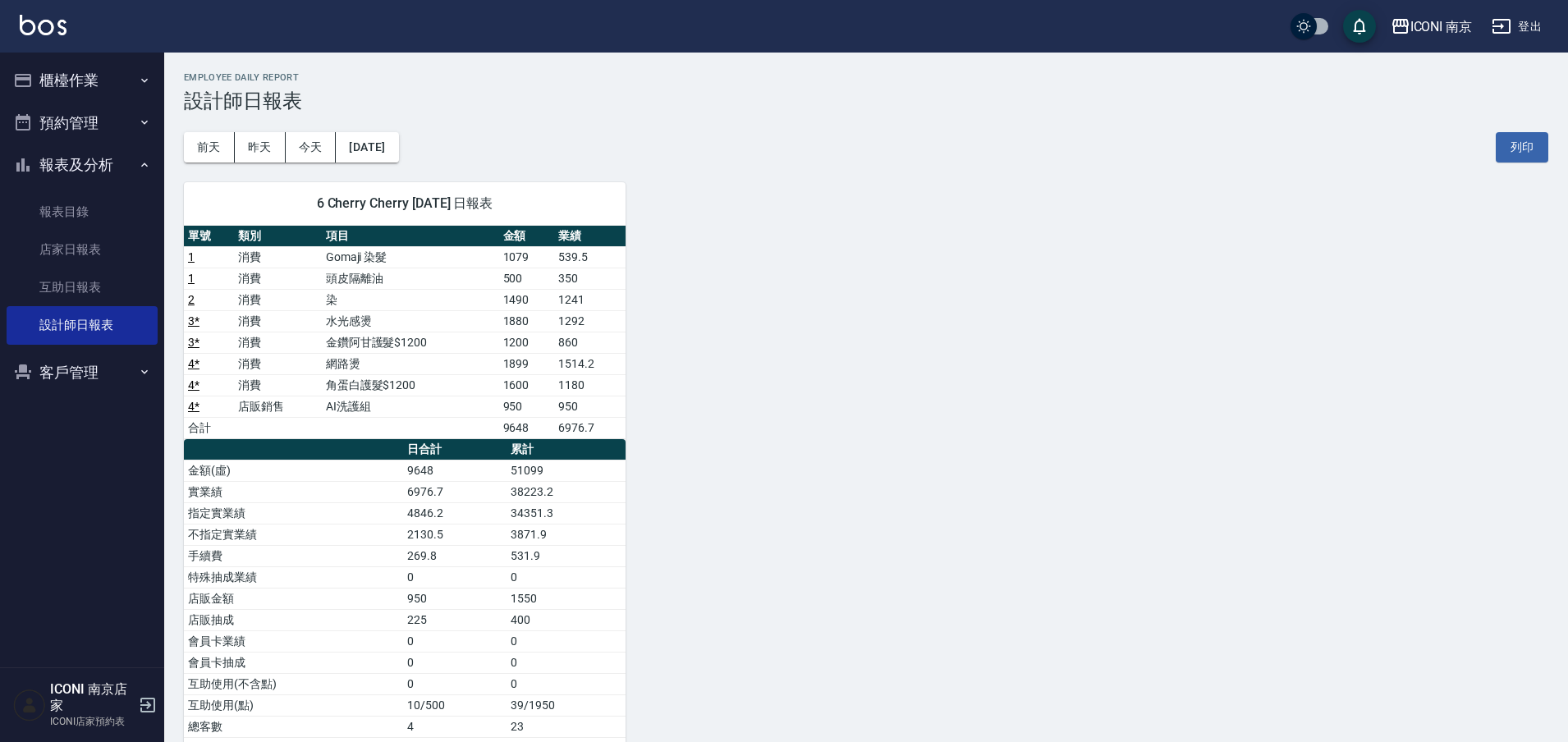
click at [813, 272] on div "6 Cherry Cherry 09/05/2025 日報表 單號 類別 項目 金額 業績 1 消費 Gomaji 染髮 1079 539.5 1 消費 頭皮…" at bounding box center [856, 513] width 1384 height 701
click at [92, 242] on link "店家日報表" at bounding box center [82, 249] width 151 height 38
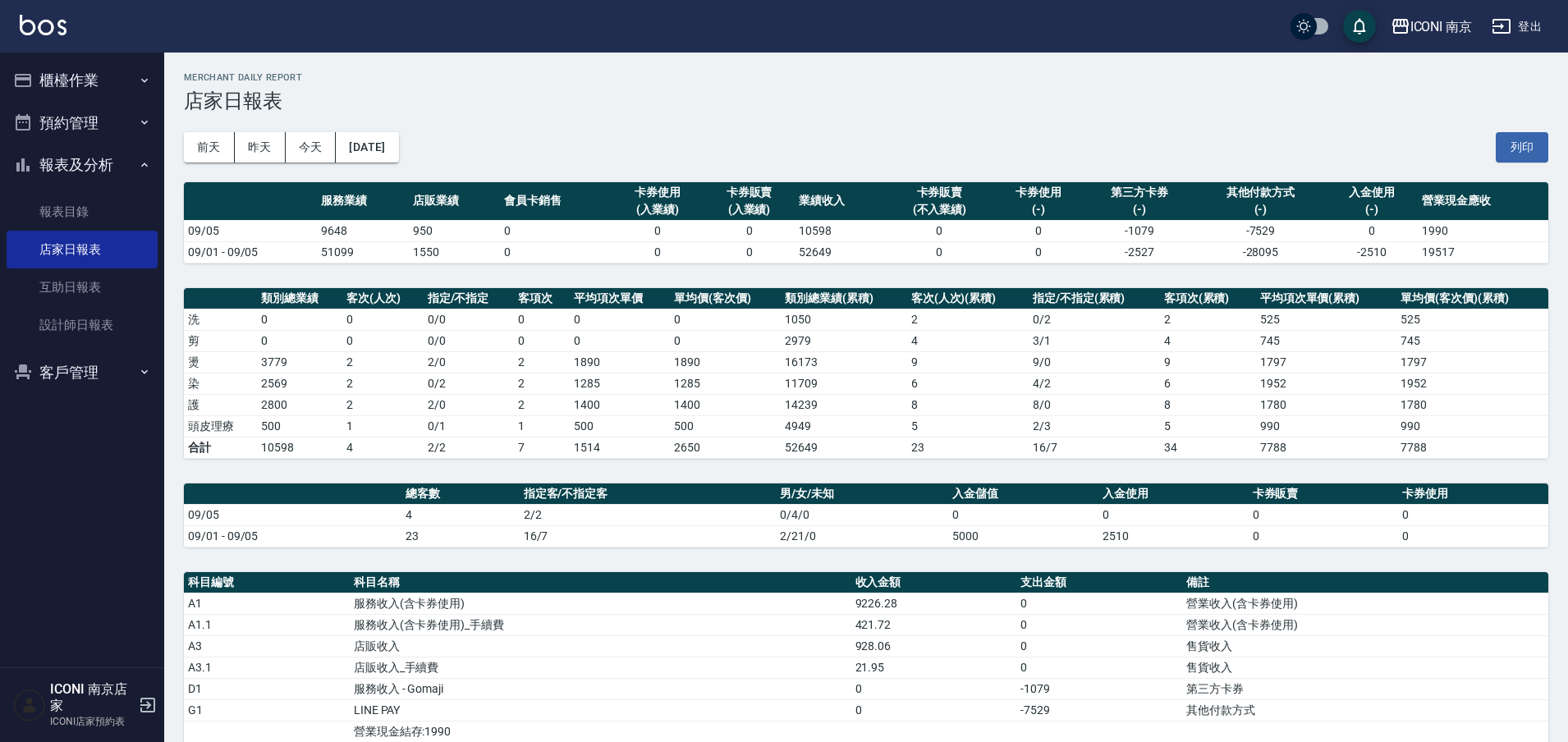
click at [1524, 22] on button "登出" at bounding box center [1516, 27] width 63 height 30
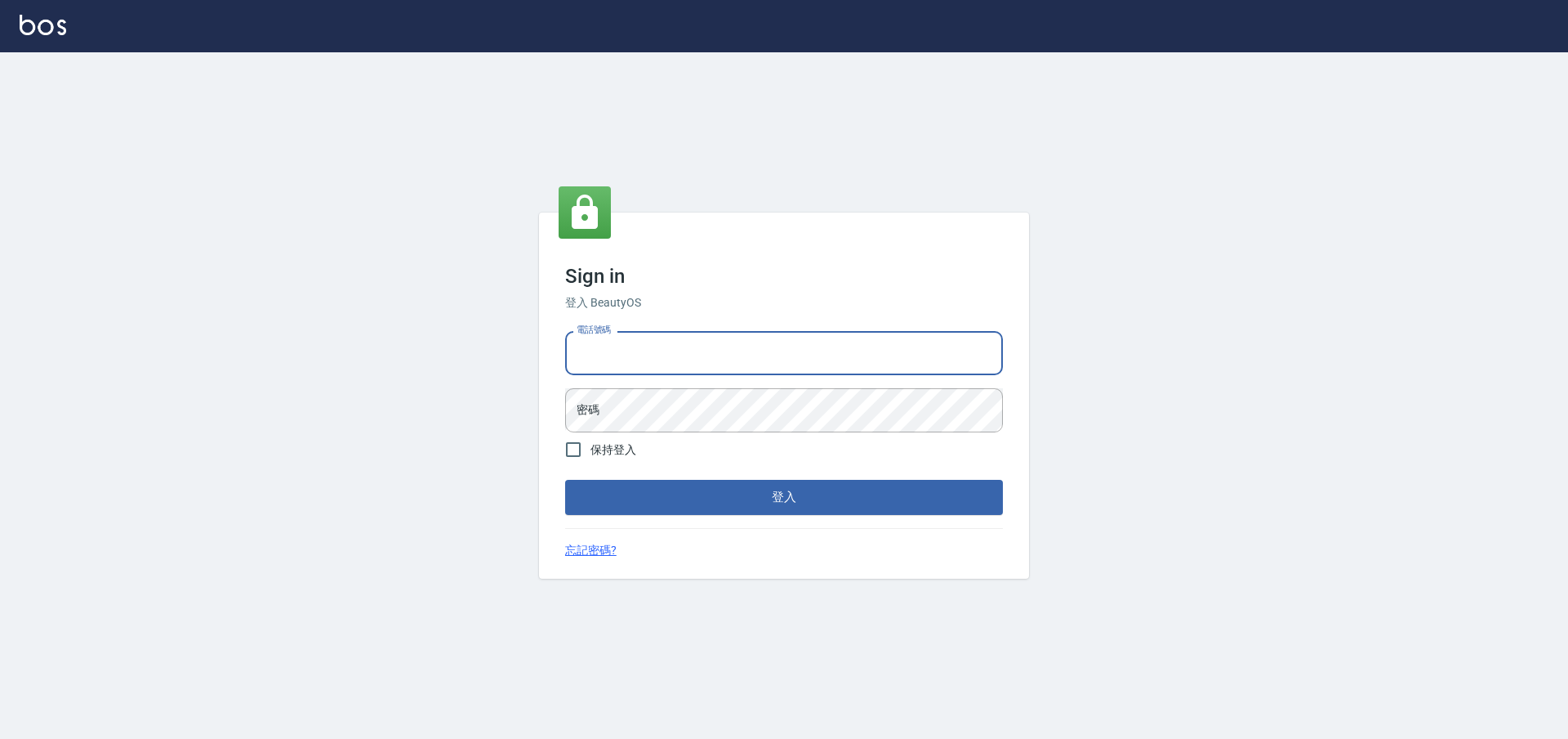
type input "0981921116"
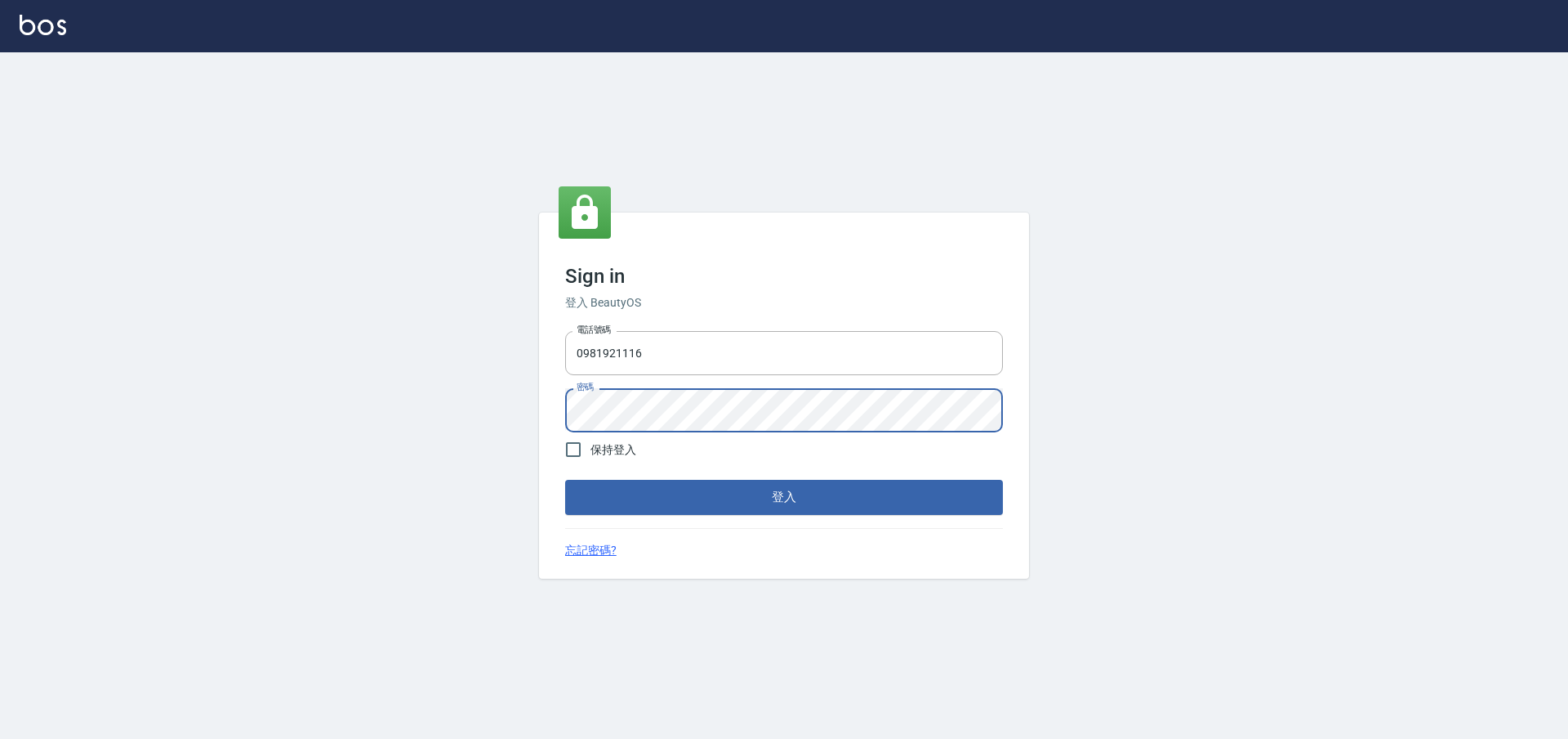
click at [565, 480] on button "登入" at bounding box center [784, 496] width 438 height 34
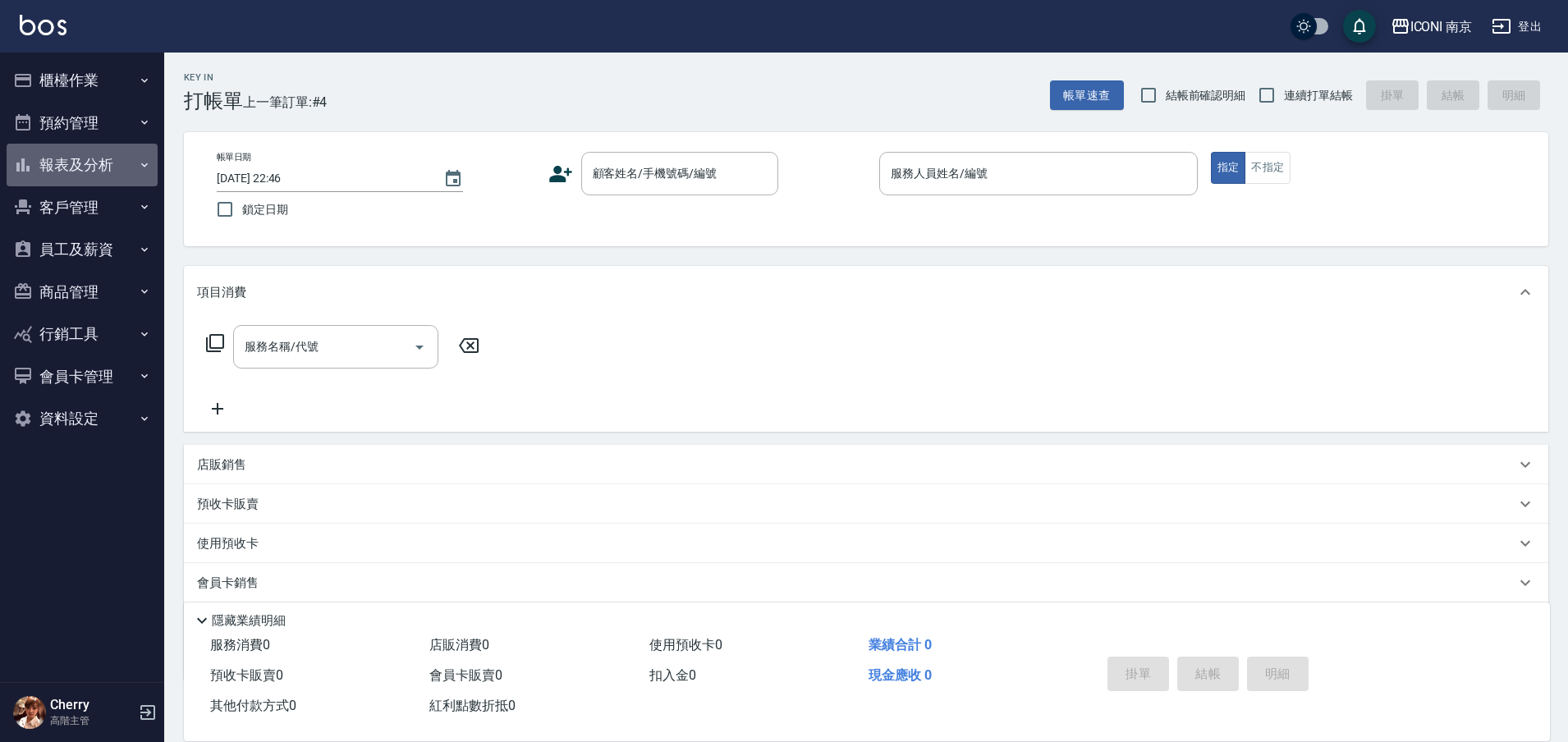
click at [97, 166] on button "報表及分析" at bounding box center [82, 165] width 151 height 43
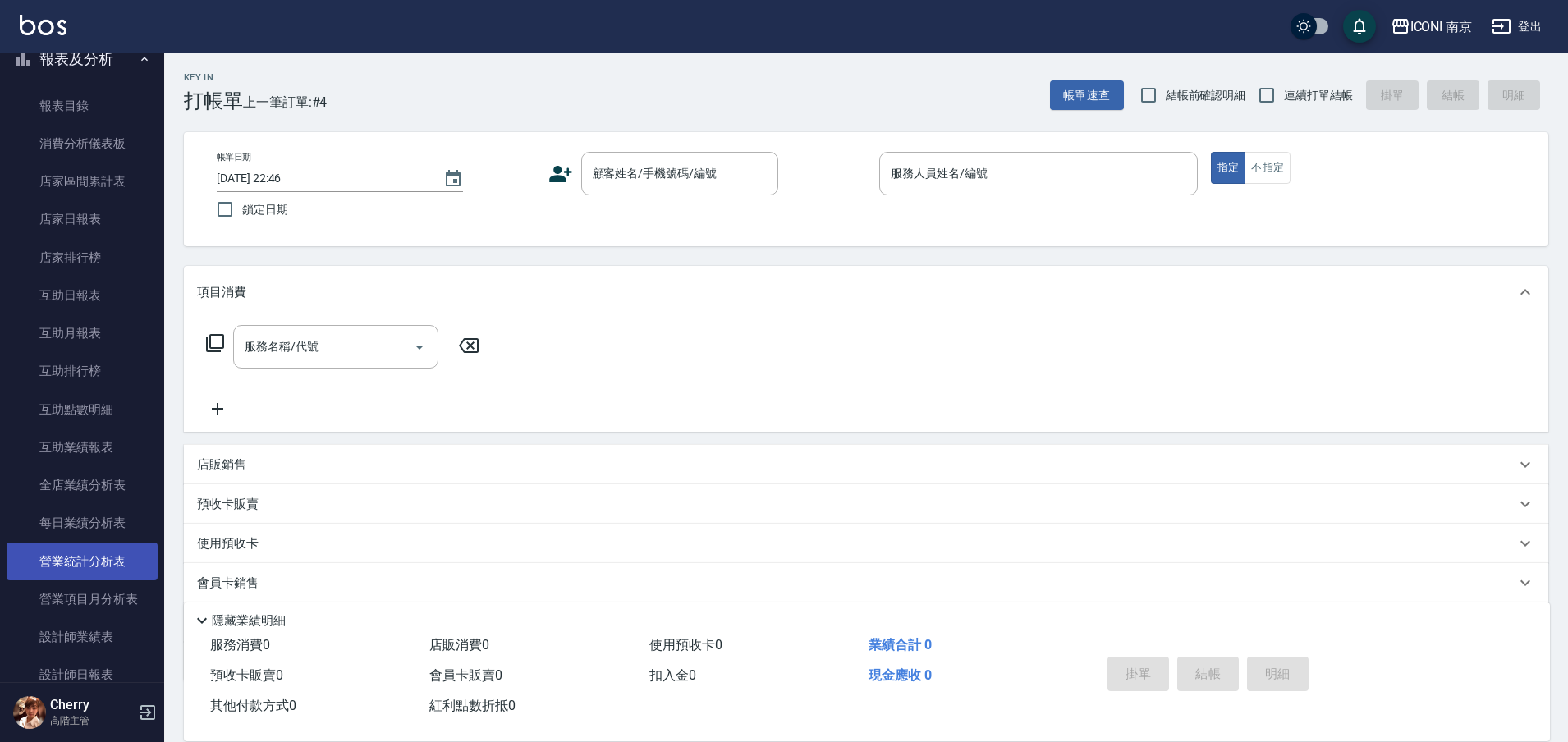
scroll to position [205, 0]
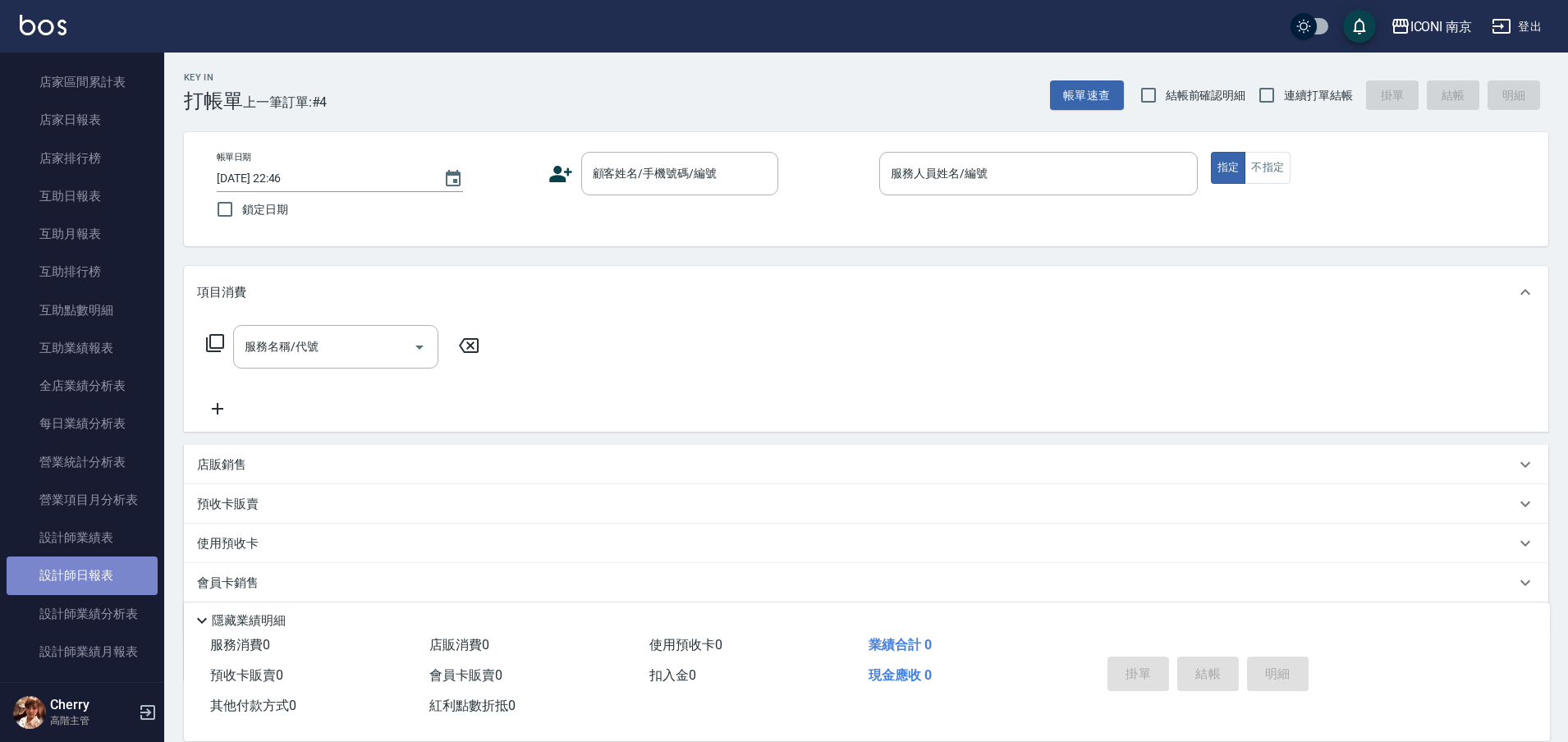
click at [111, 577] on link "設計師日報表" at bounding box center [82, 575] width 151 height 38
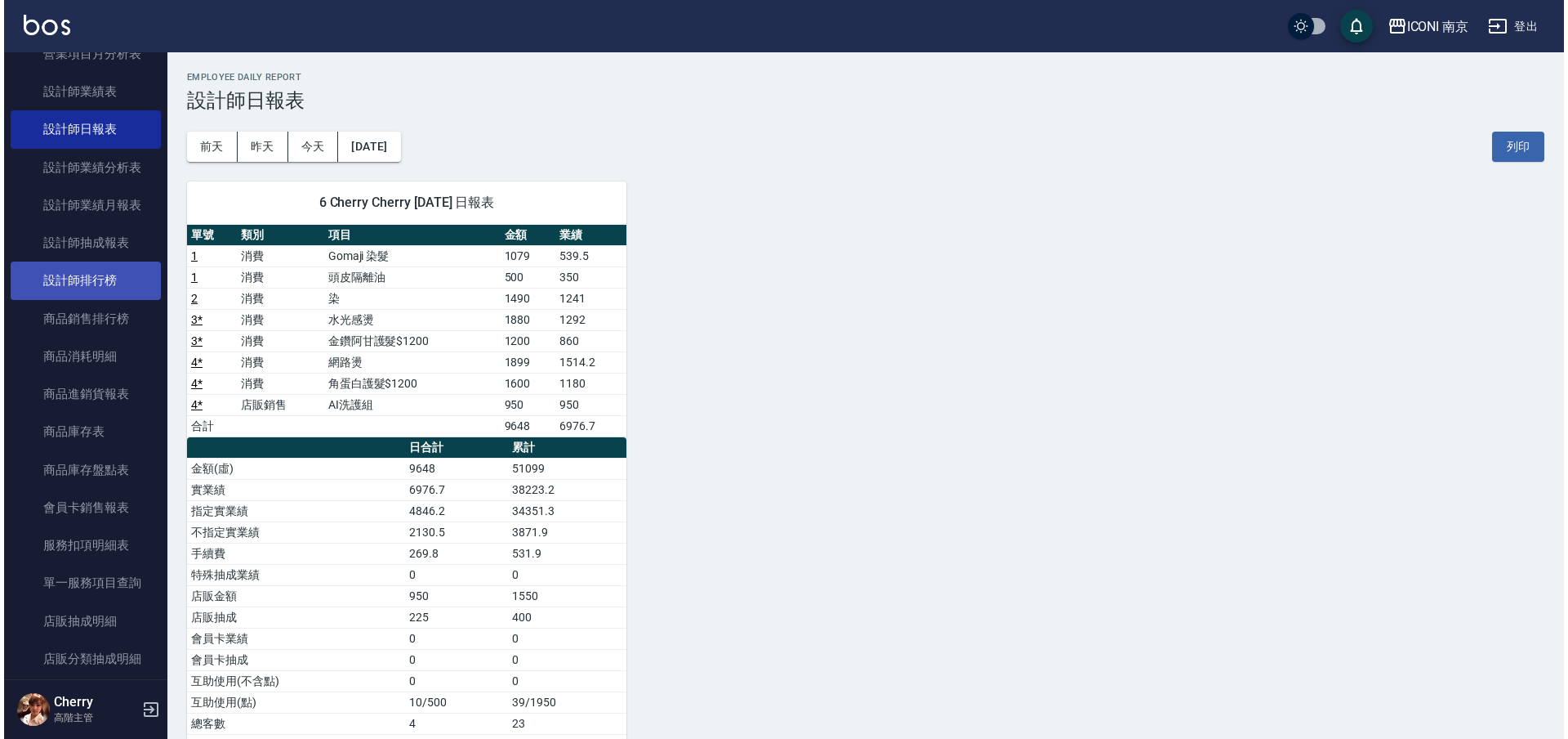
scroll to position [613, 0]
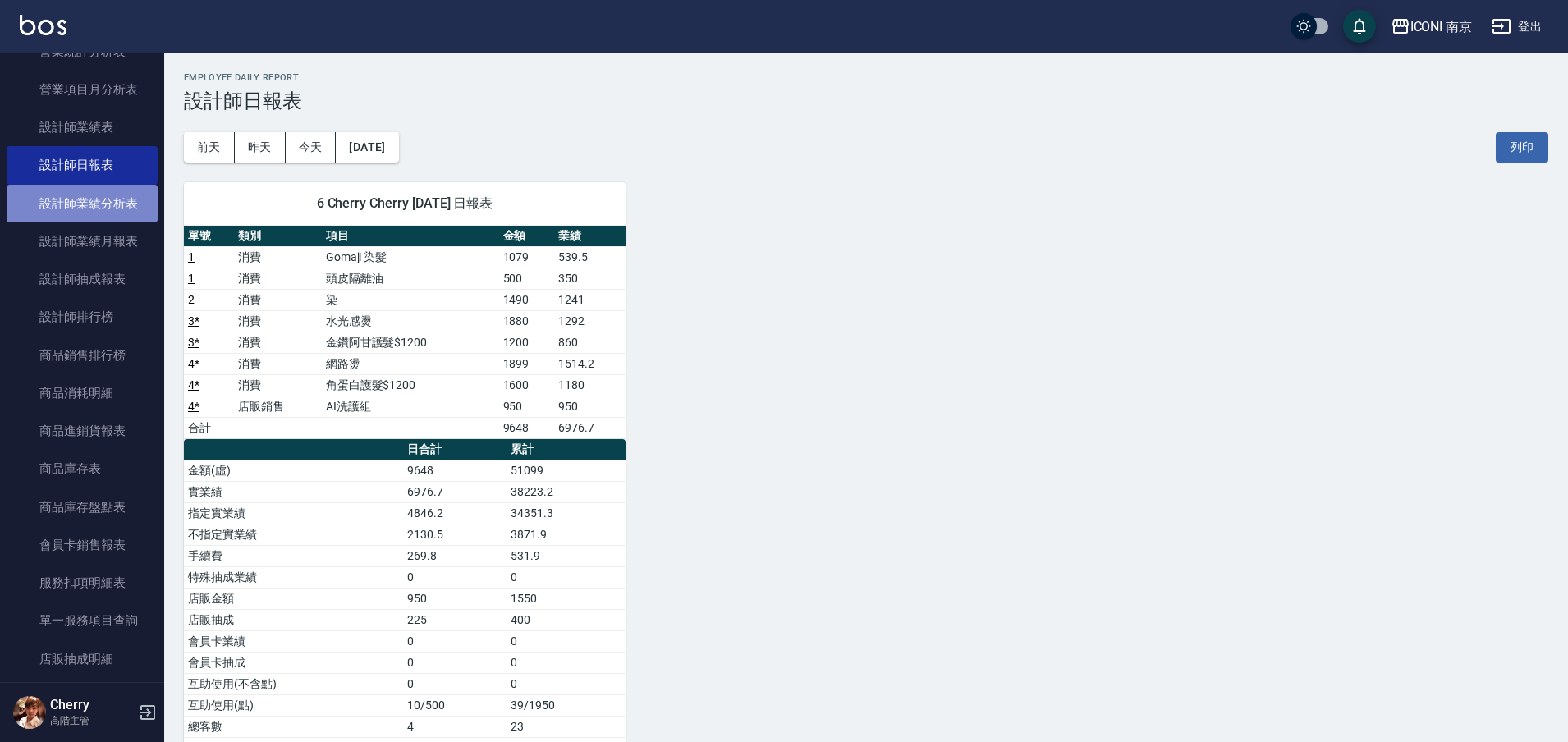
click at [83, 212] on link "設計師業績分析表" at bounding box center [82, 203] width 151 height 38
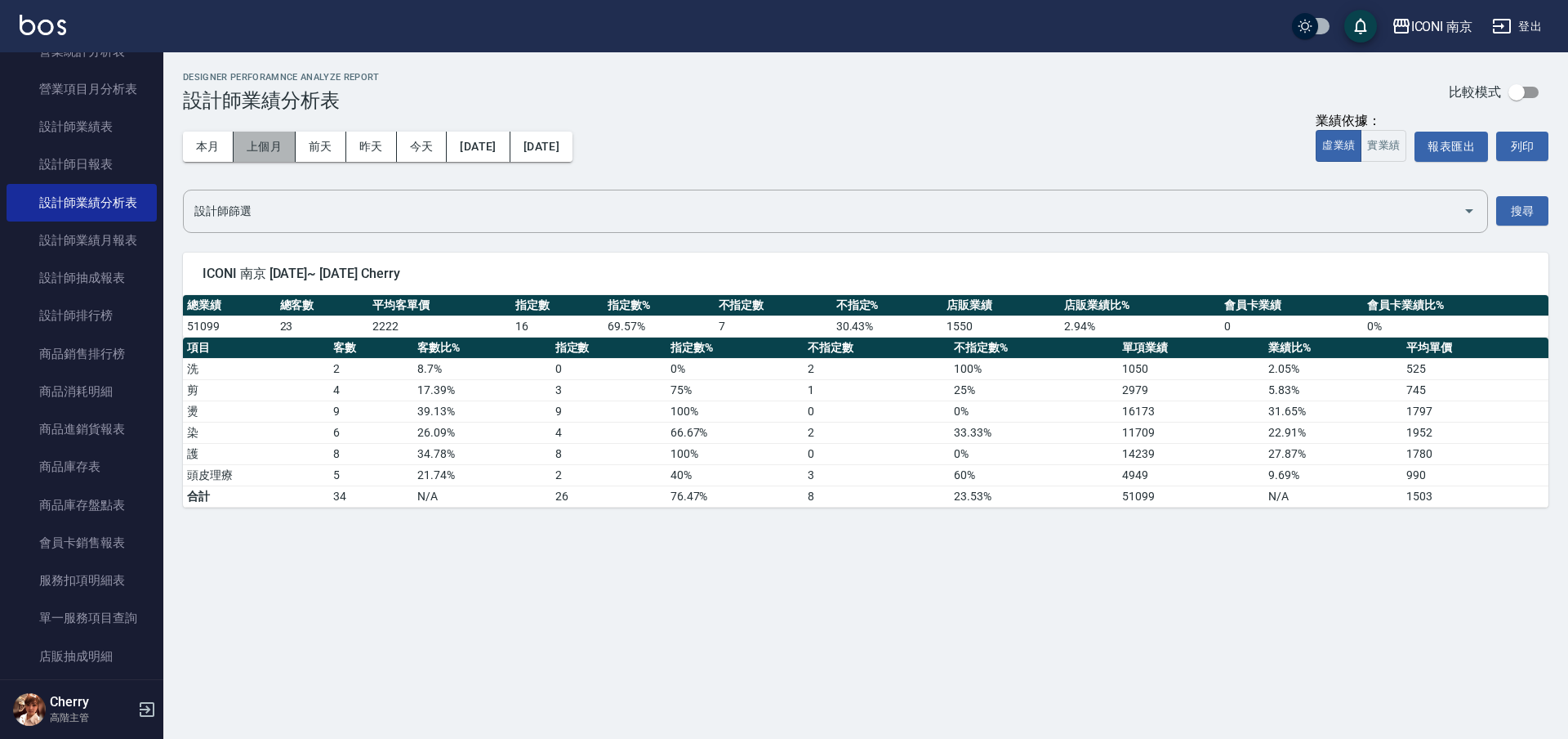
click at [266, 141] on button "上個月" at bounding box center [264, 146] width 62 height 30
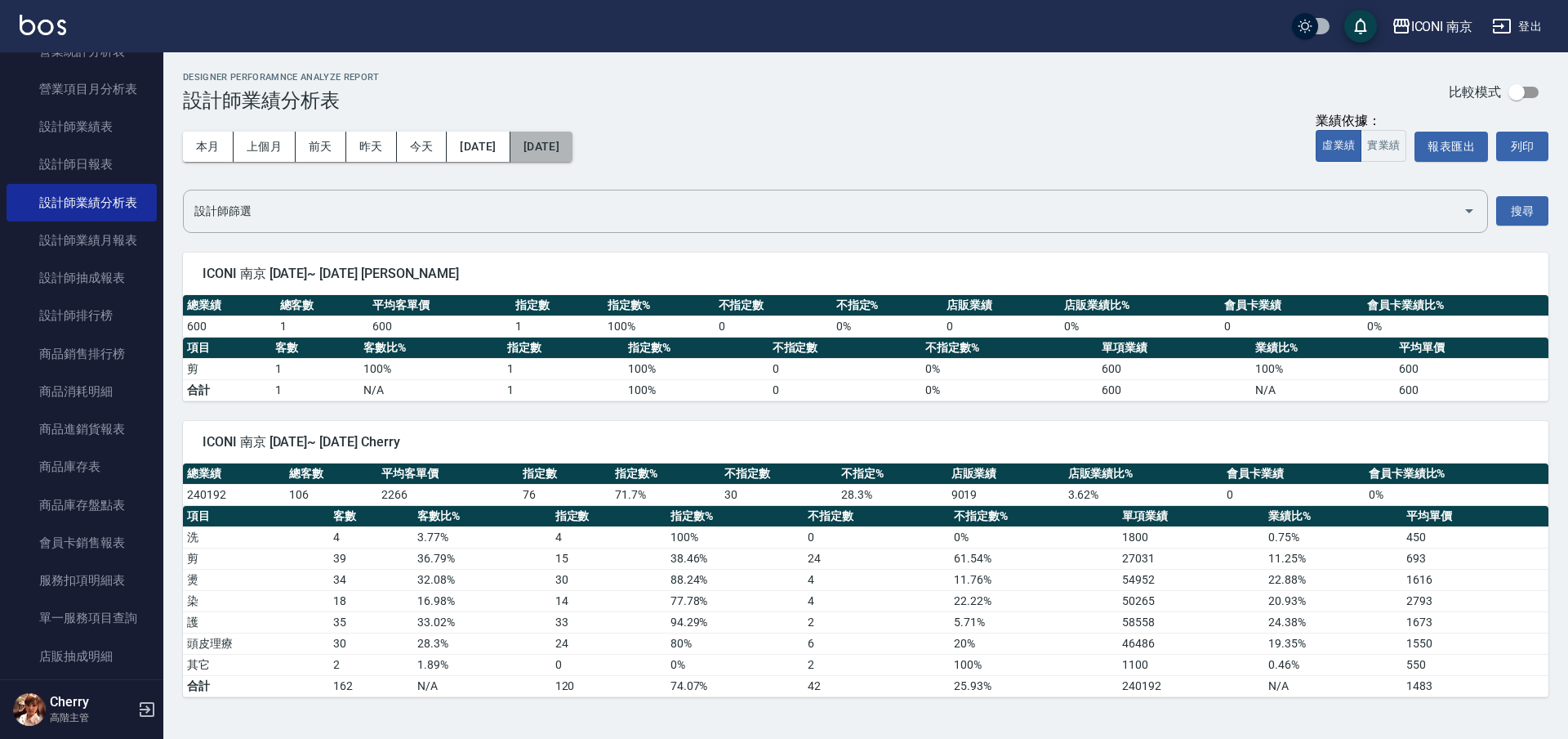
click at [568, 155] on button "[DATE]" at bounding box center [541, 146] width 62 height 30
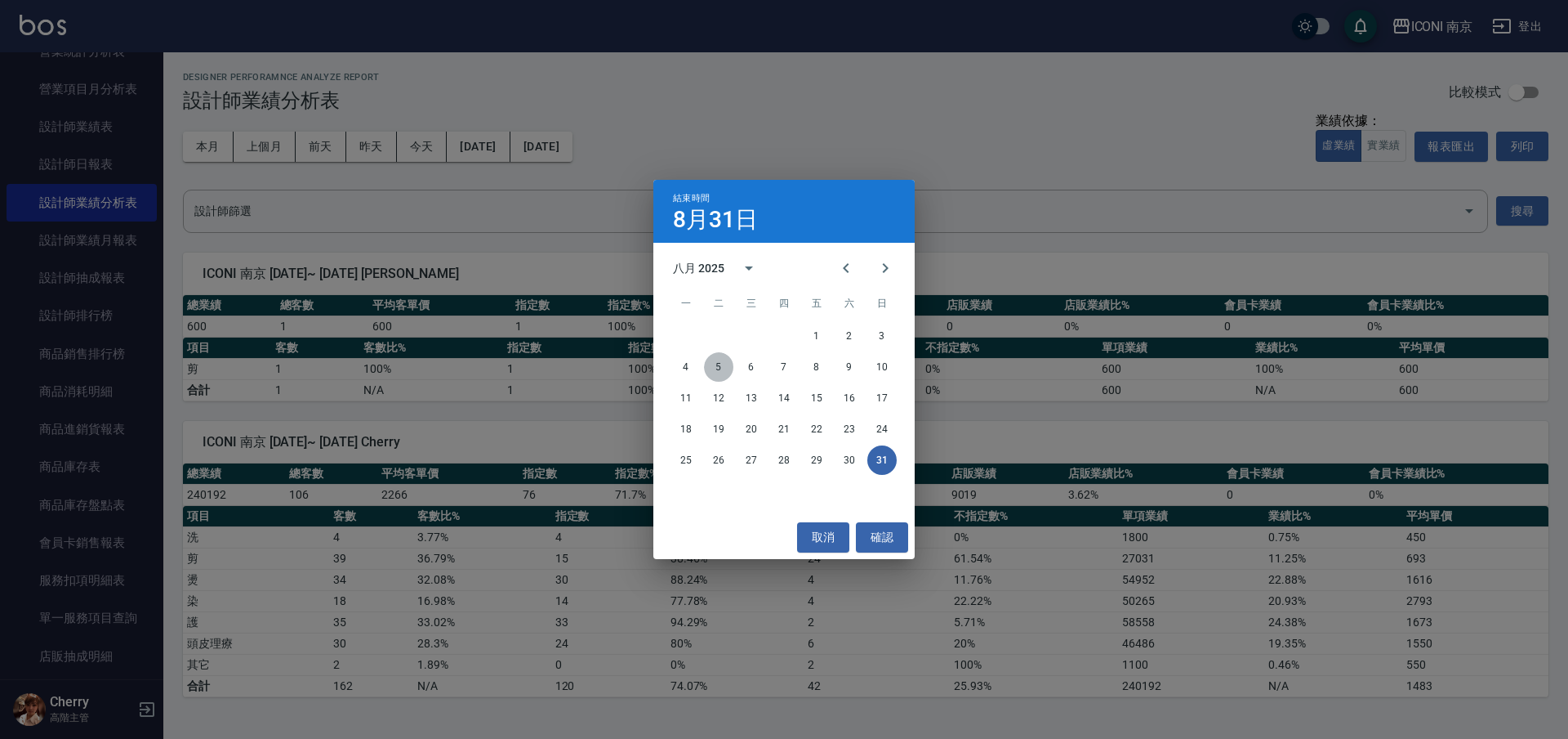
click at [711, 362] on button "5" at bounding box center [718, 366] width 29 height 29
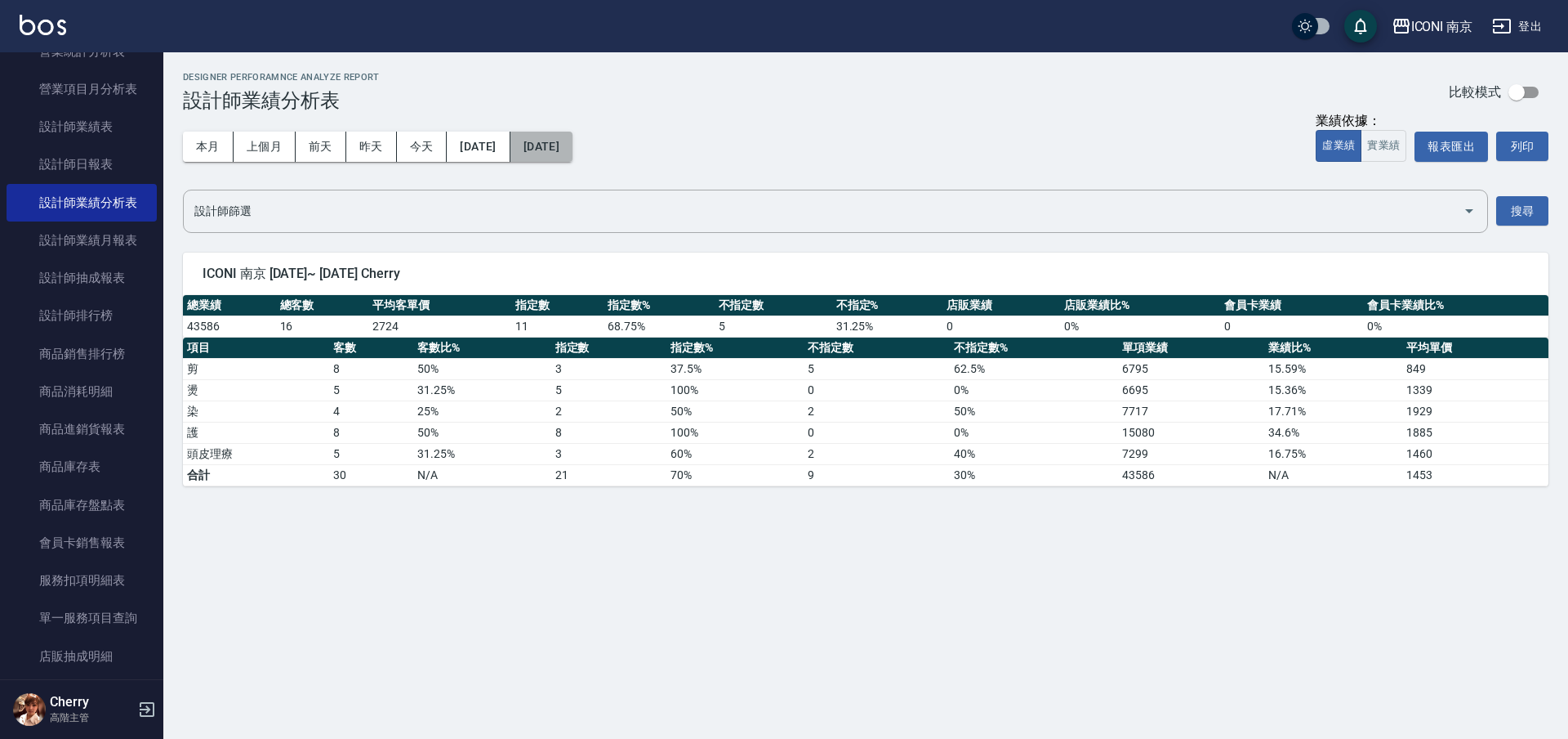
click at [572, 150] on button "[DATE]" at bounding box center [541, 146] width 62 height 30
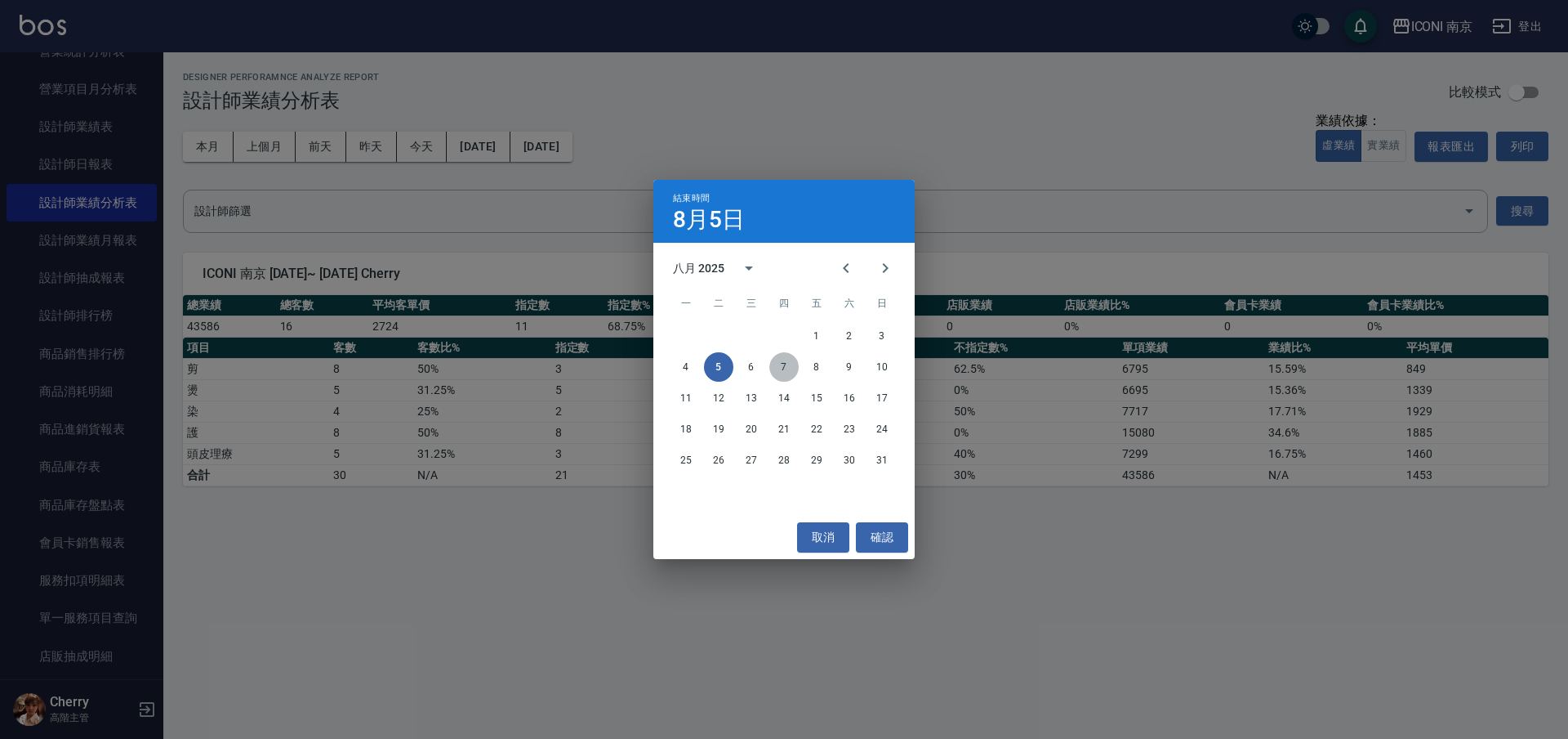
click at [779, 368] on button "7" at bounding box center [784, 366] width 29 height 29
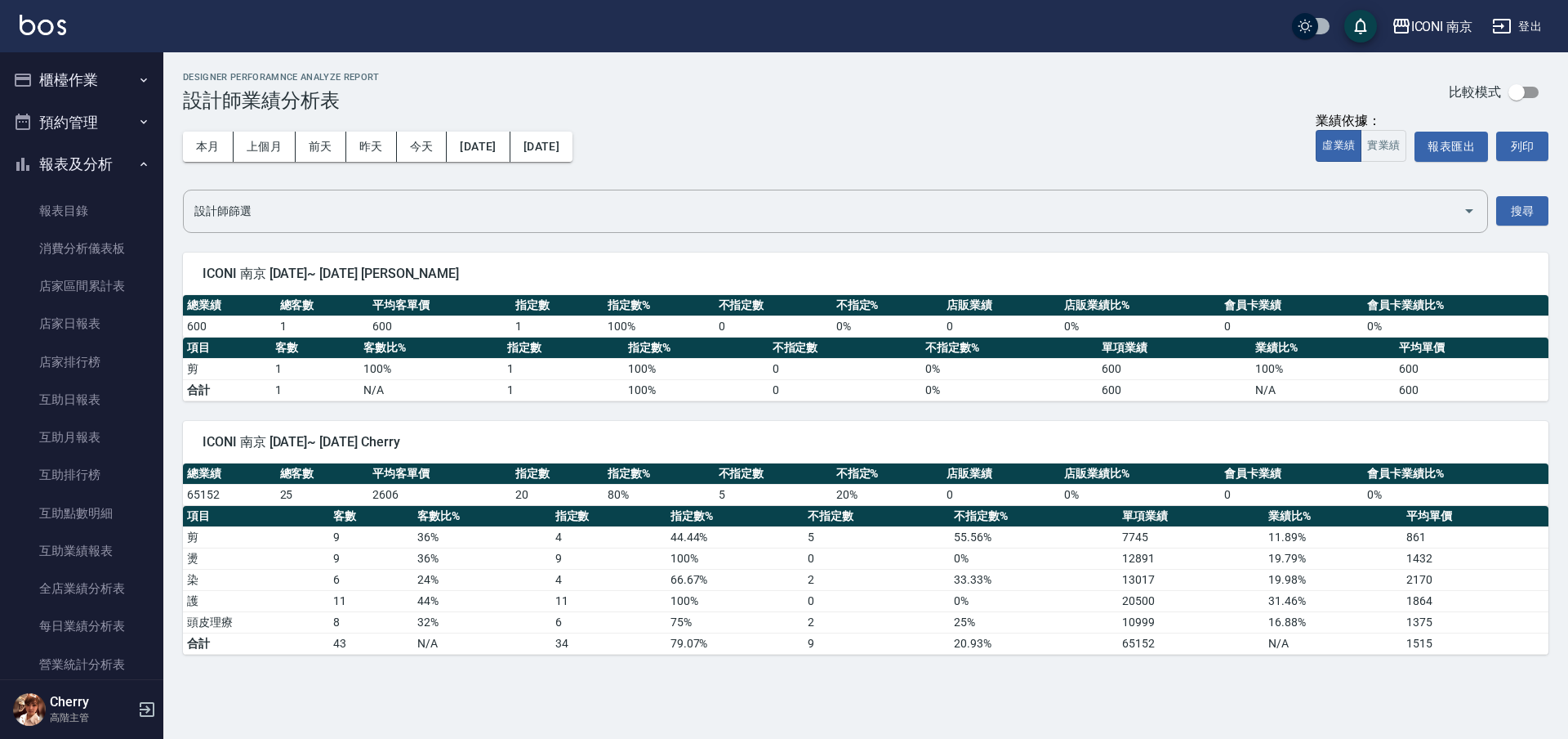
click at [76, 84] on button "櫃檯作業" at bounding box center [81, 80] width 150 height 42
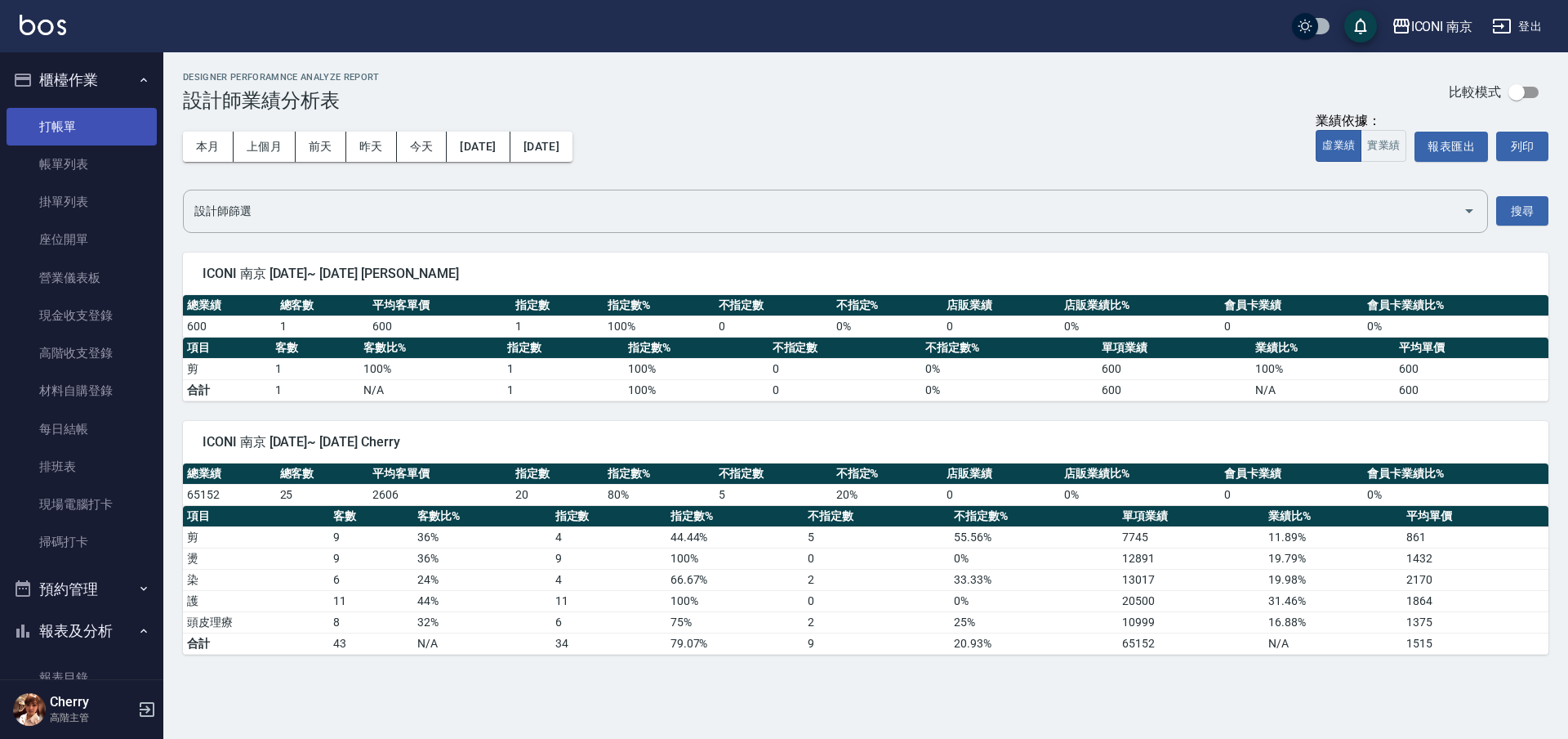
click at [71, 124] on link "打帳單" at bounding box center [81, 126] width 150 height 38
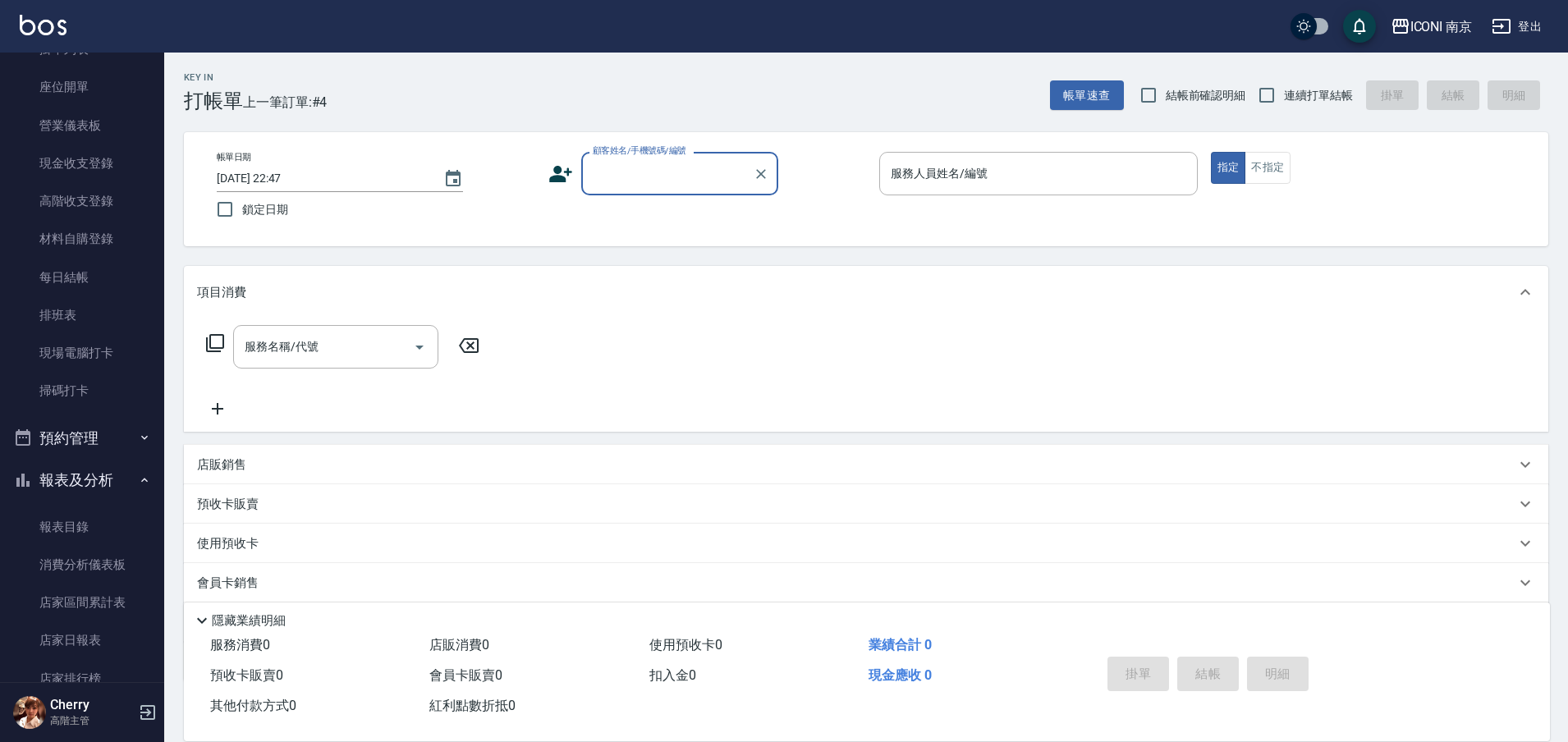
scroll to position [205, 0]
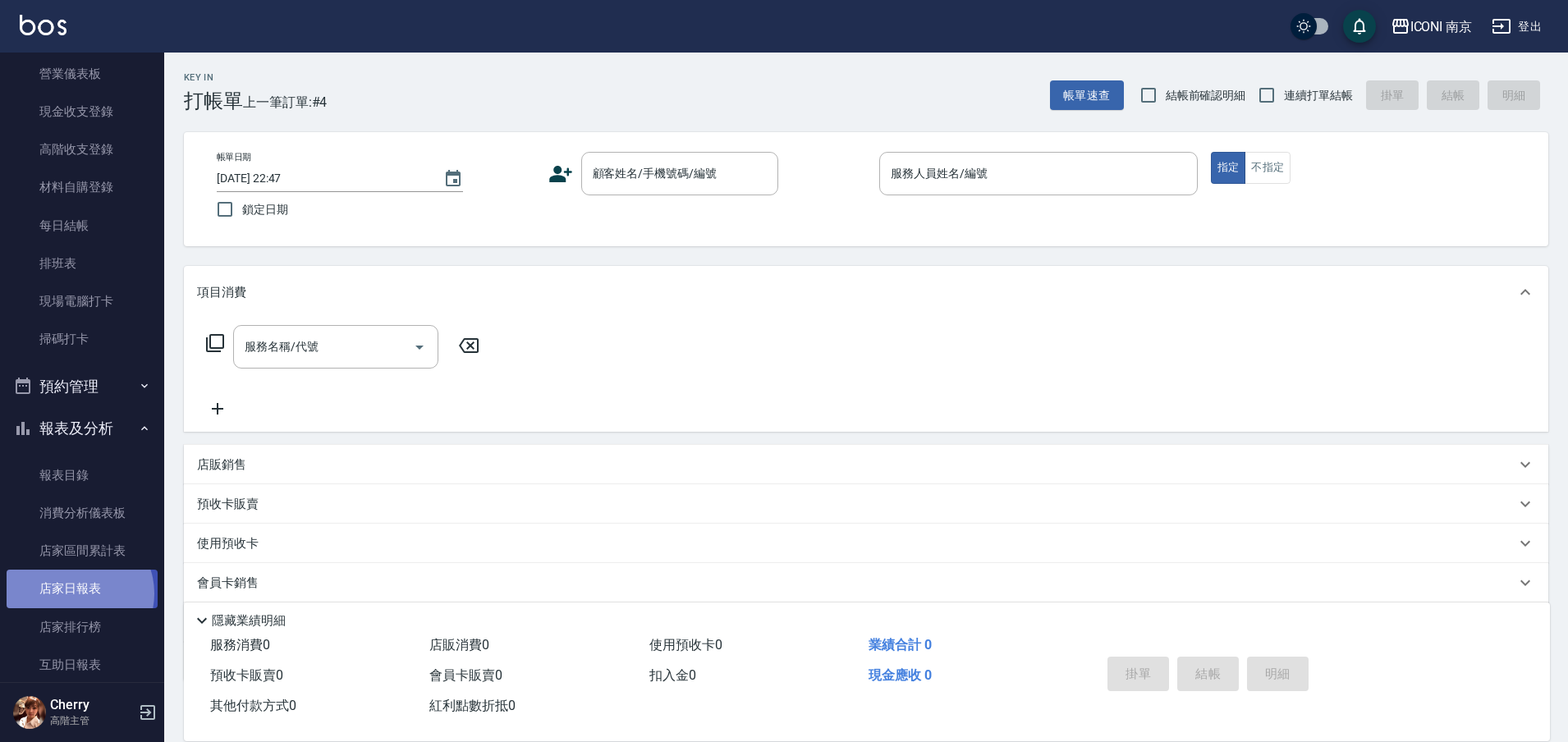
click at [76, 591] on link "店家日報表" at bounding box center [82, 588] width 151 height 38
